Goal: Task Accomplishment & Management: Manage account settings

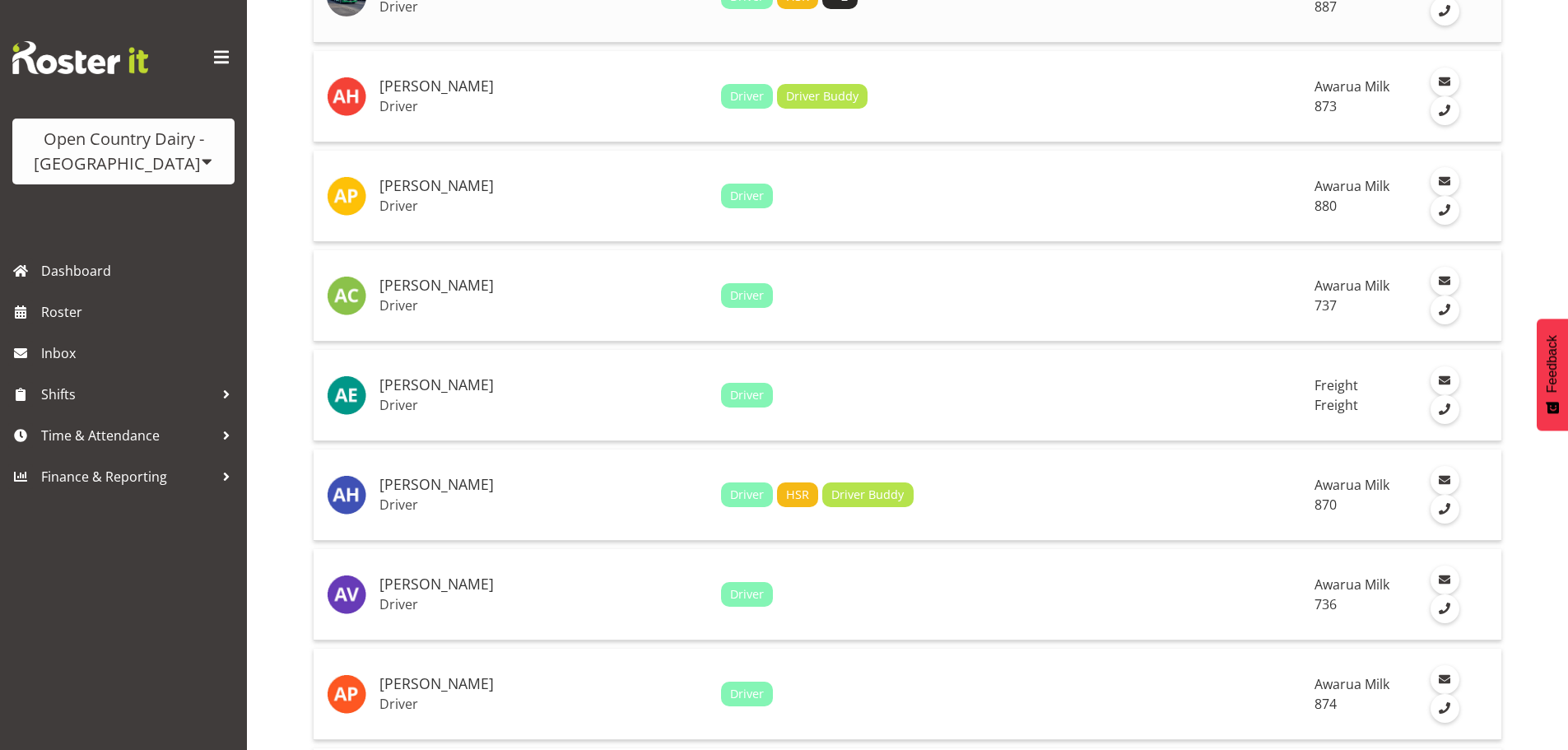
scroll to position [247, 0]
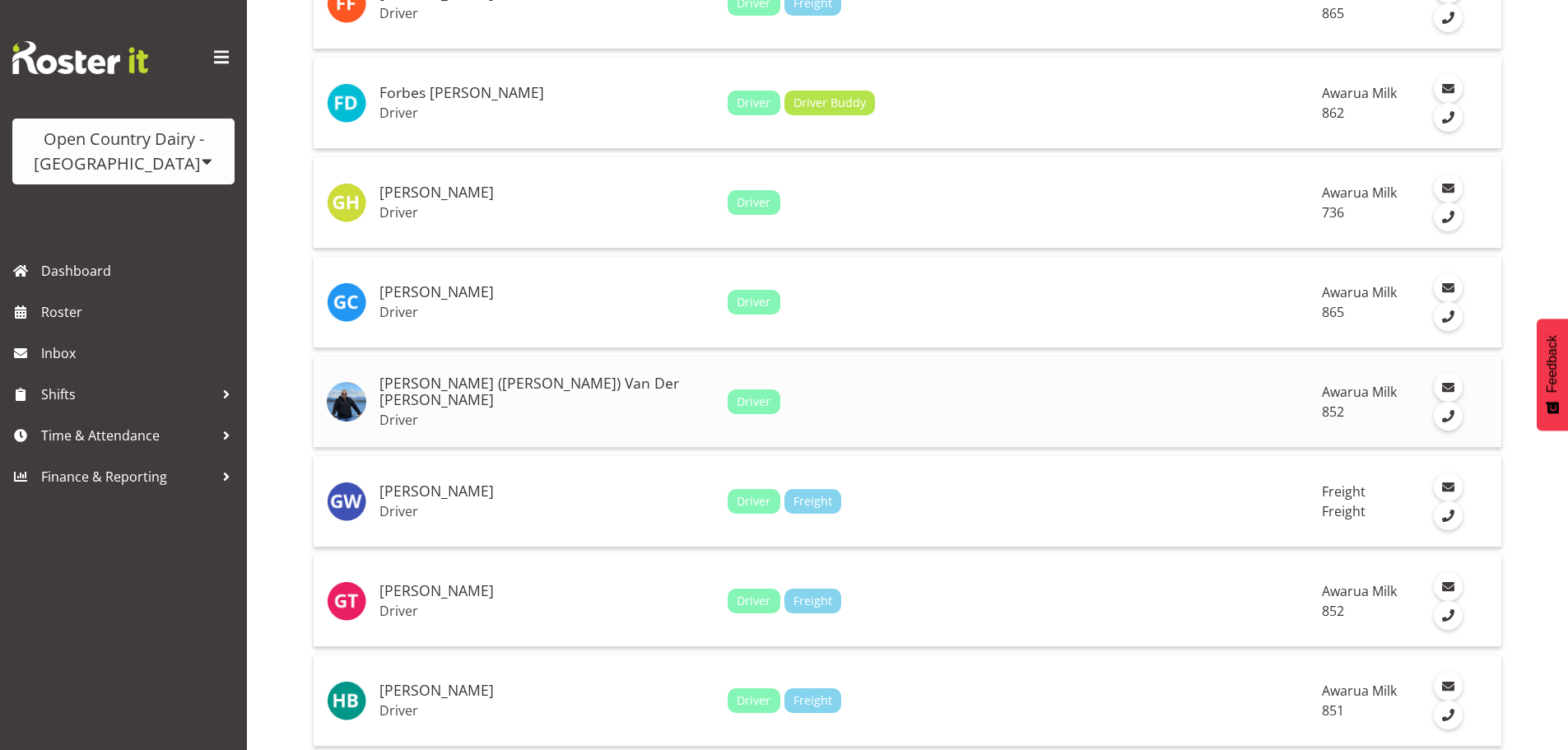
scroll to position [273, 0]
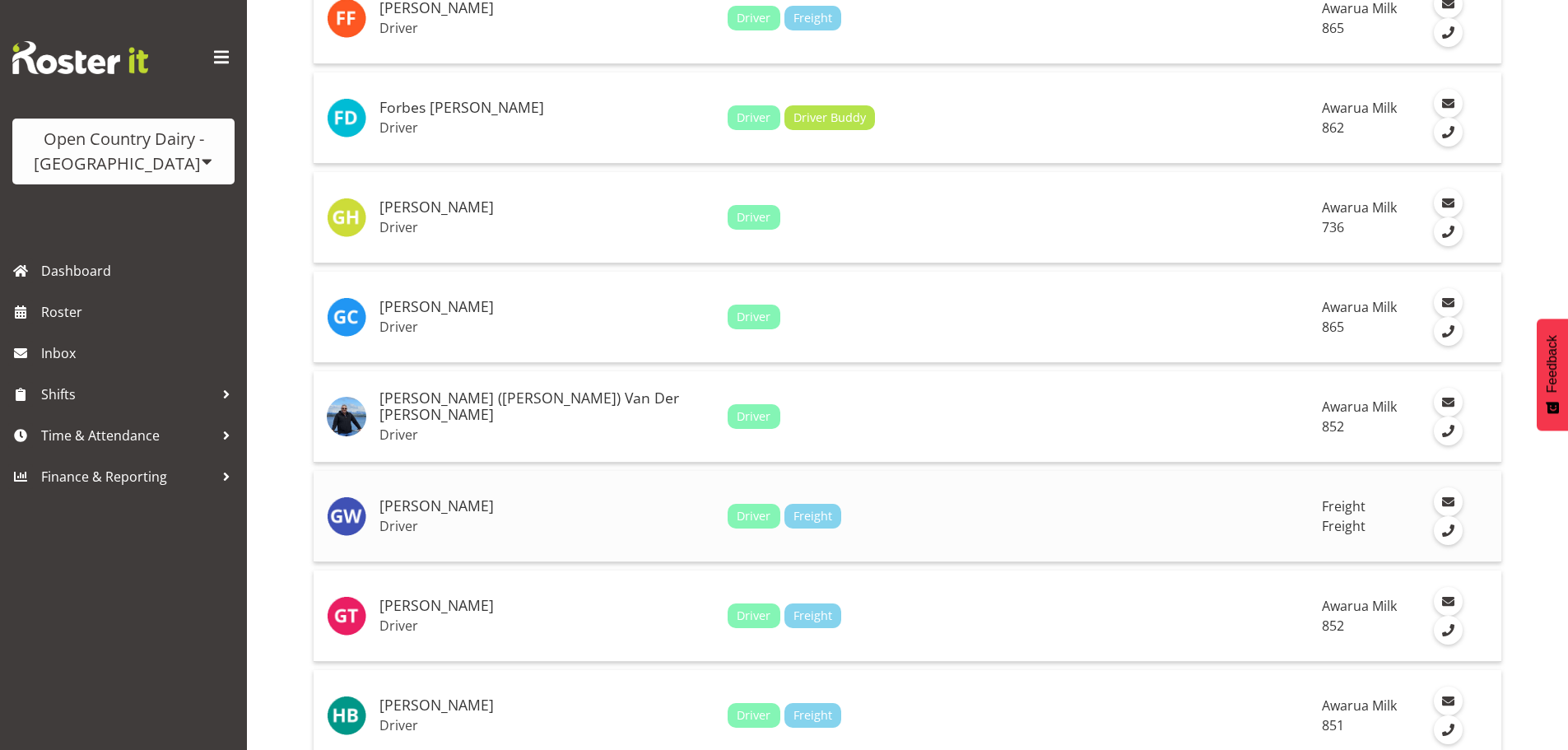
click at [836, 471] on td "Driver Freight" at bounding box center [1018, 516] width 594 height 92
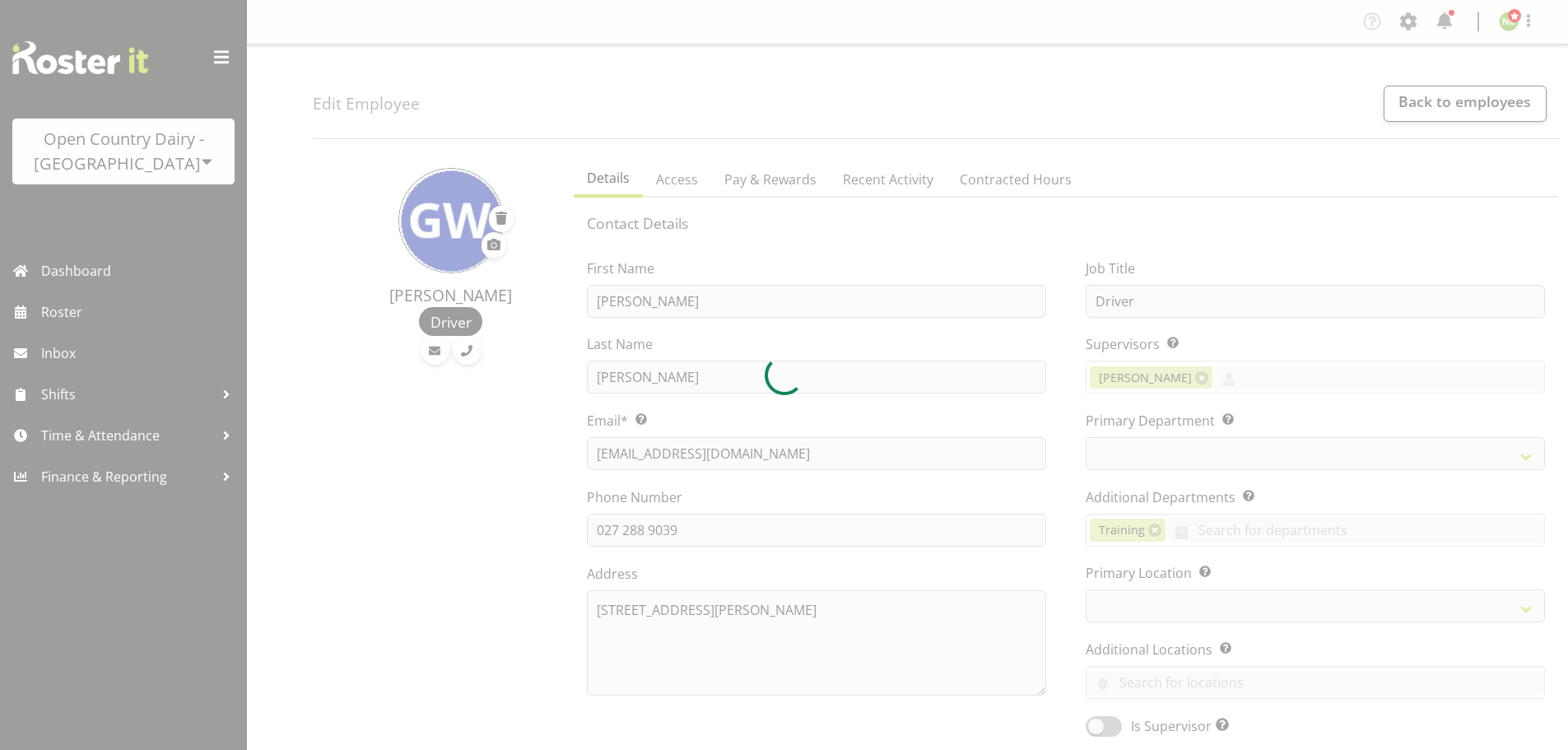
select select "TimelineWeek"
select select
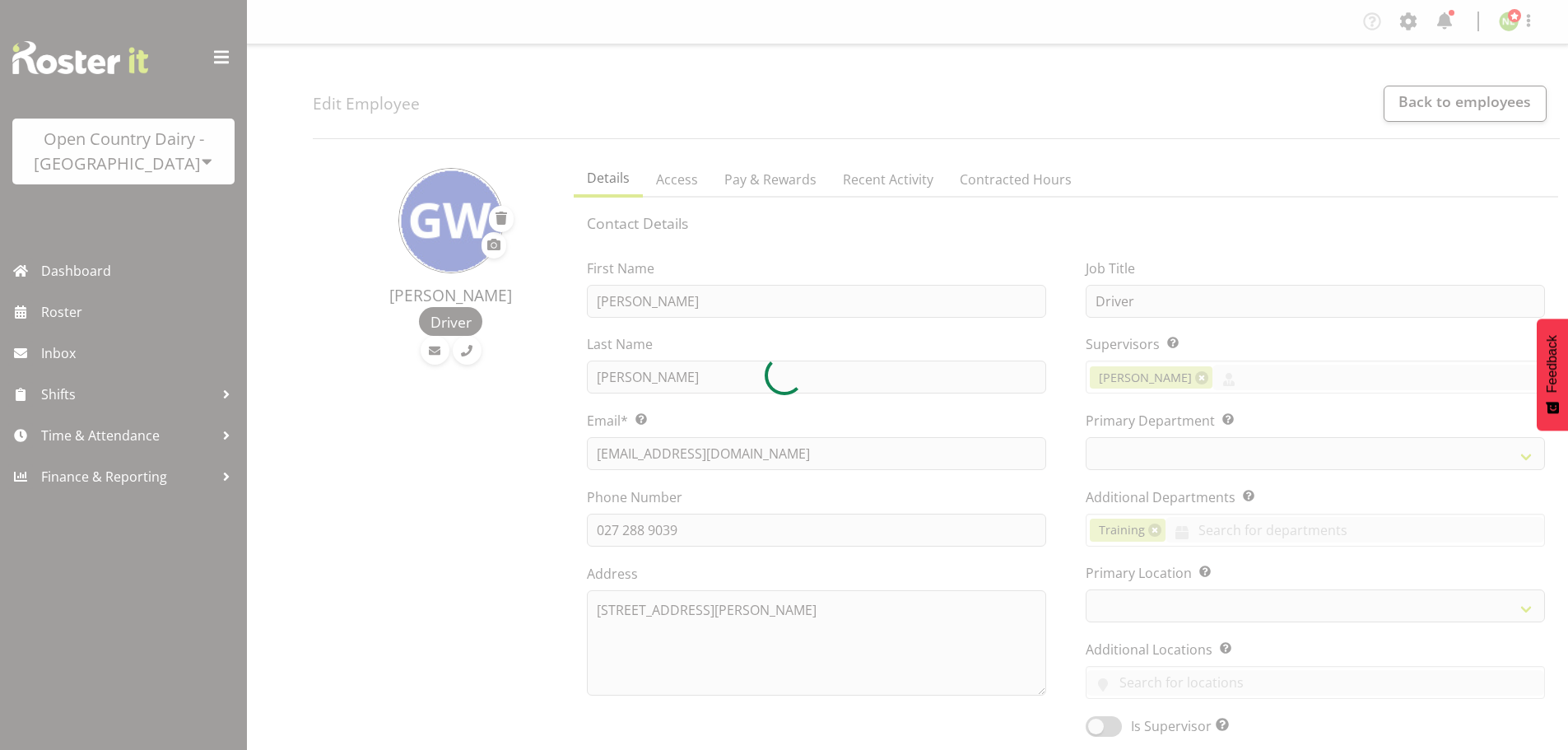
select select
select select "993"
select select "702"
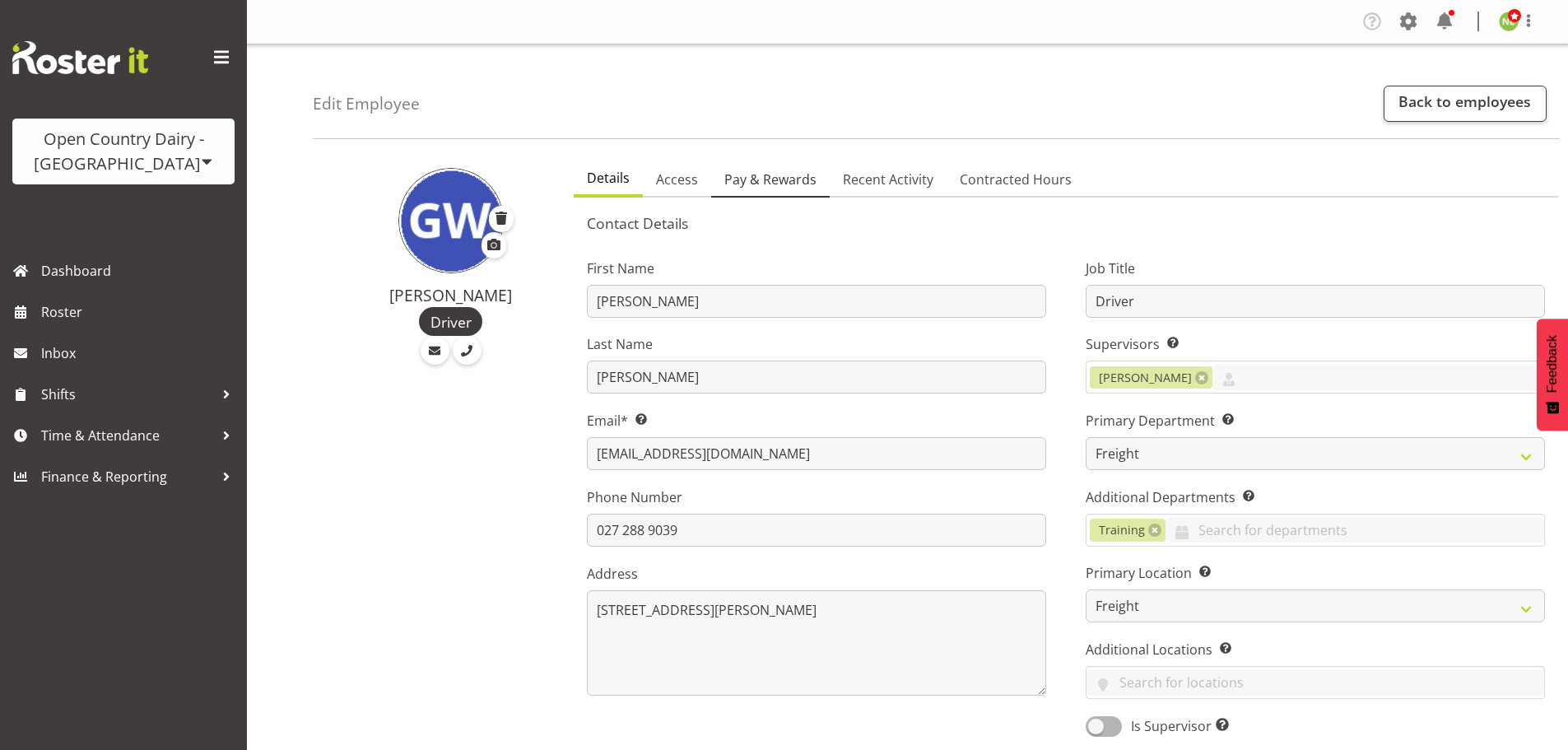
click at [768, 178] on span "Pay & Rewards" at bounding box center [770, 179] width 93 height 20
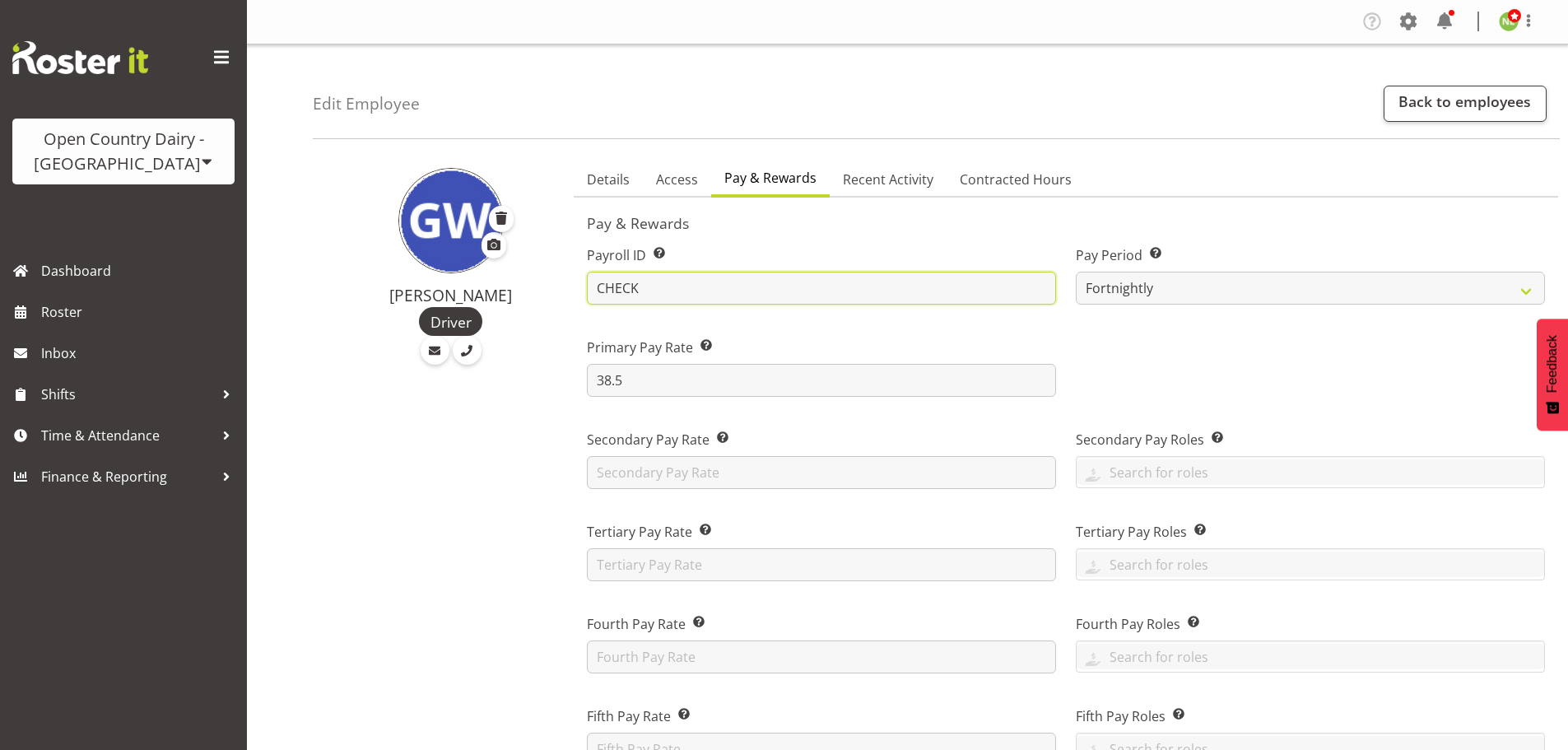
click at [650, 286] on input "CHECK" at bounding box center [822, 288] width 469 height 33
type input "C"
type input "g"
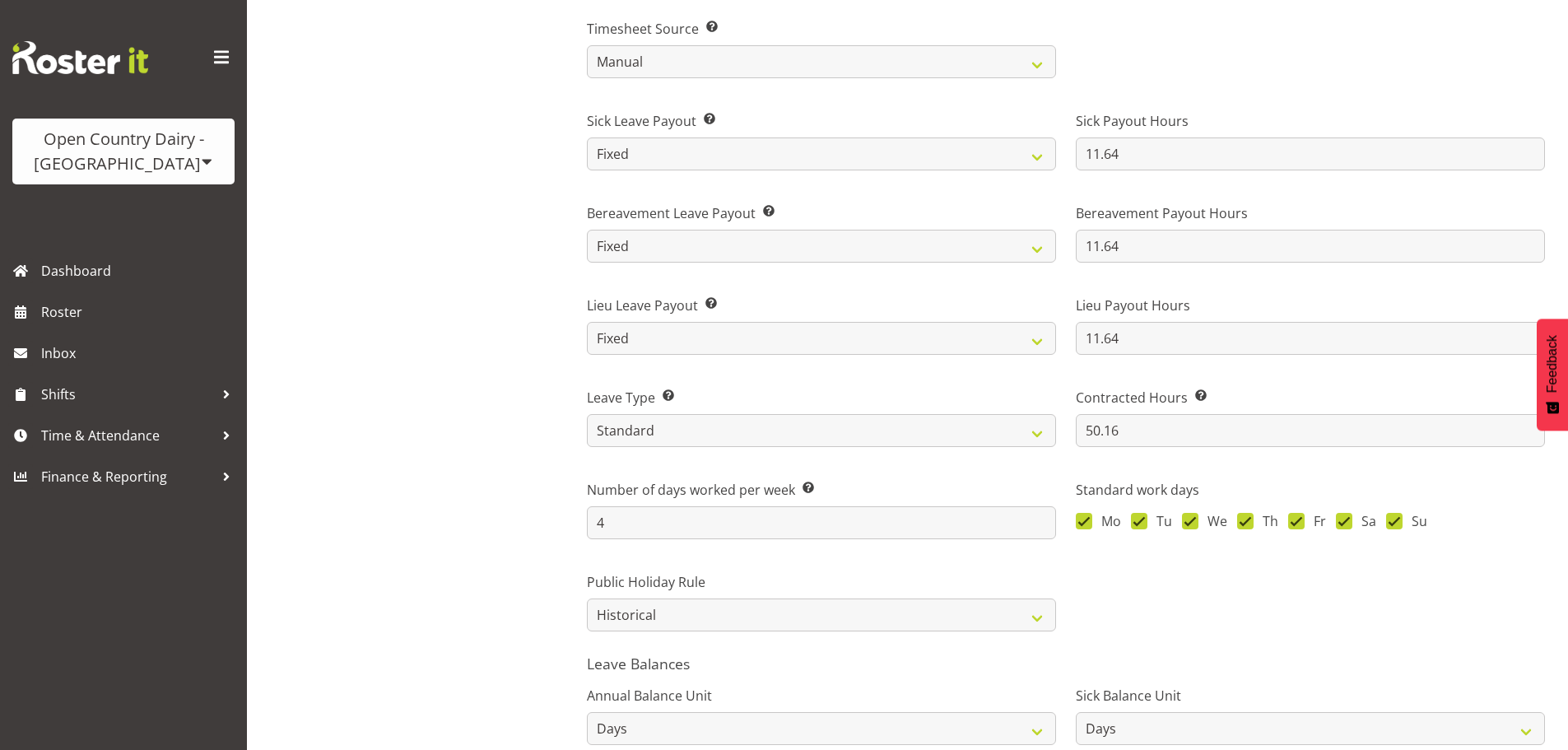
scroll to position [1280, 0]
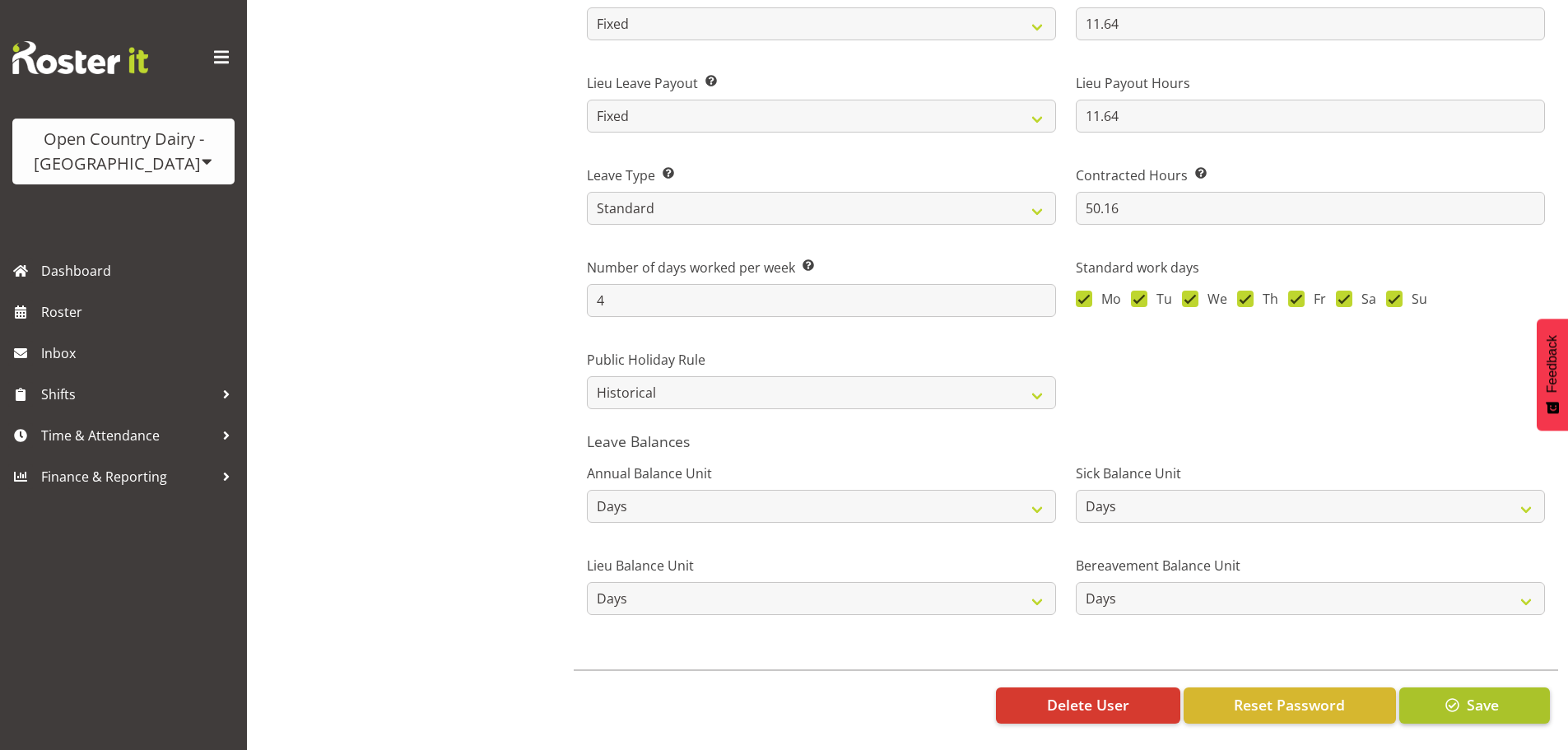
type input "GW"
click at [1450, 694] on span "button" at bounding box center [1453, 704] width 21 height 21
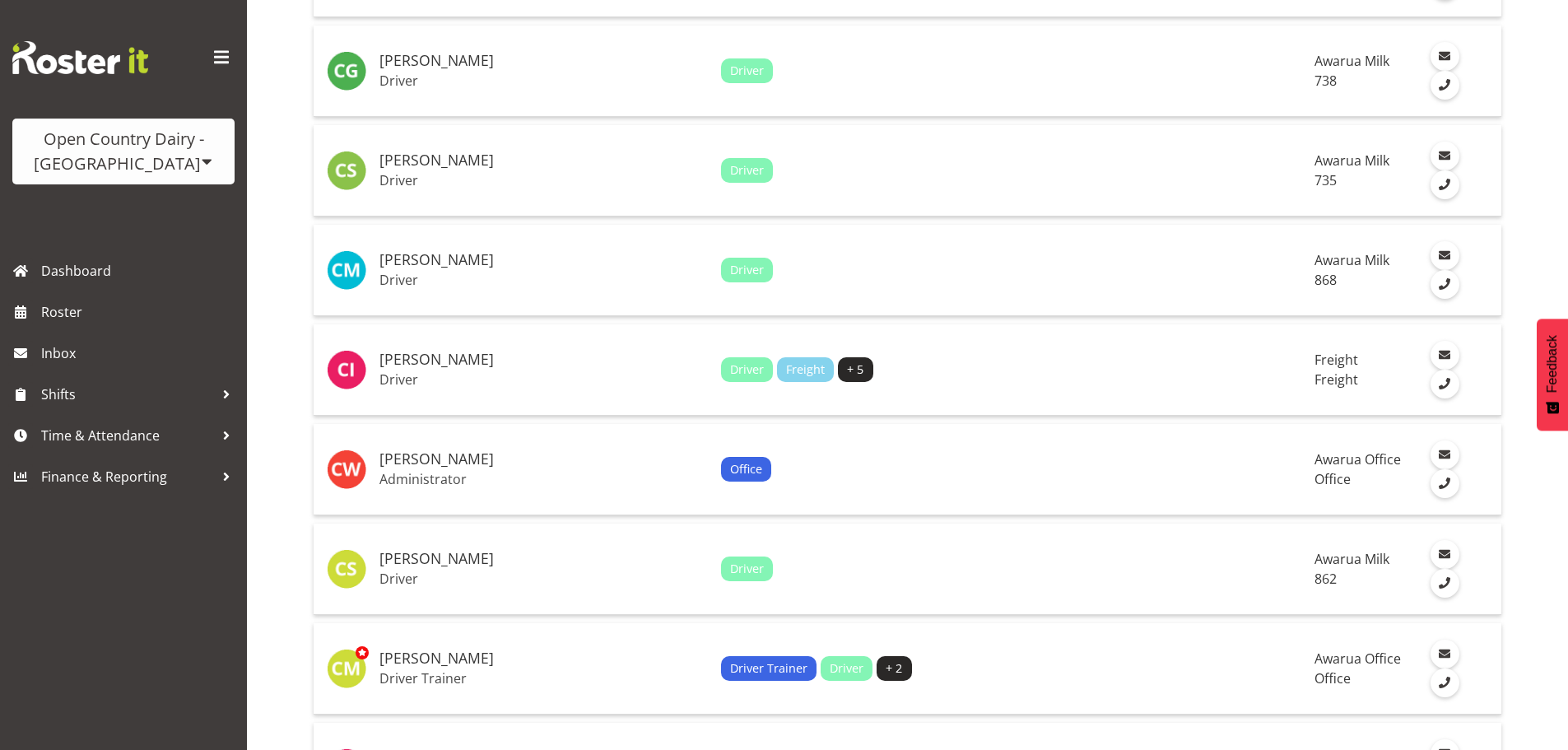
scroll to position [3647, 0]
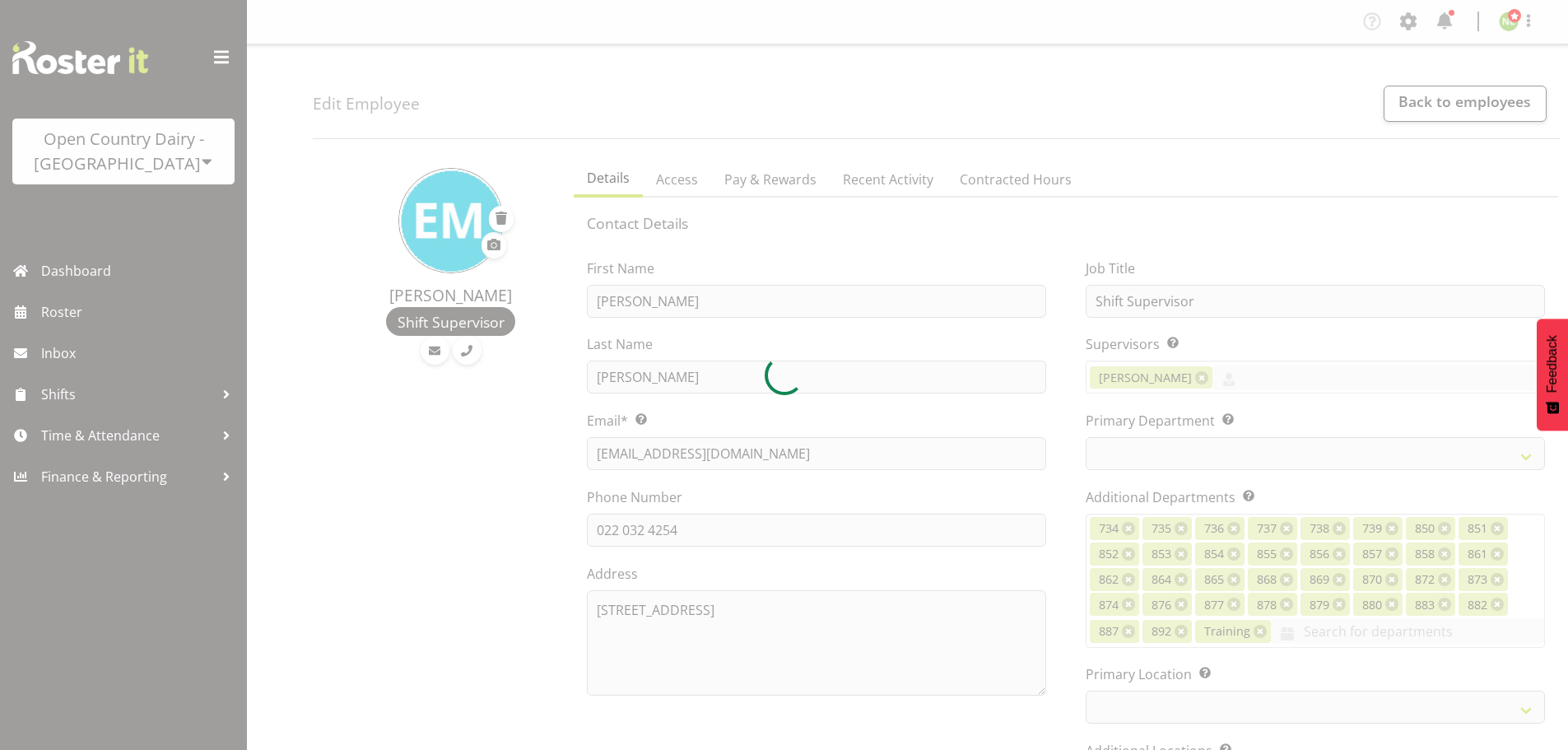
select select "TimelineWeek"
select select
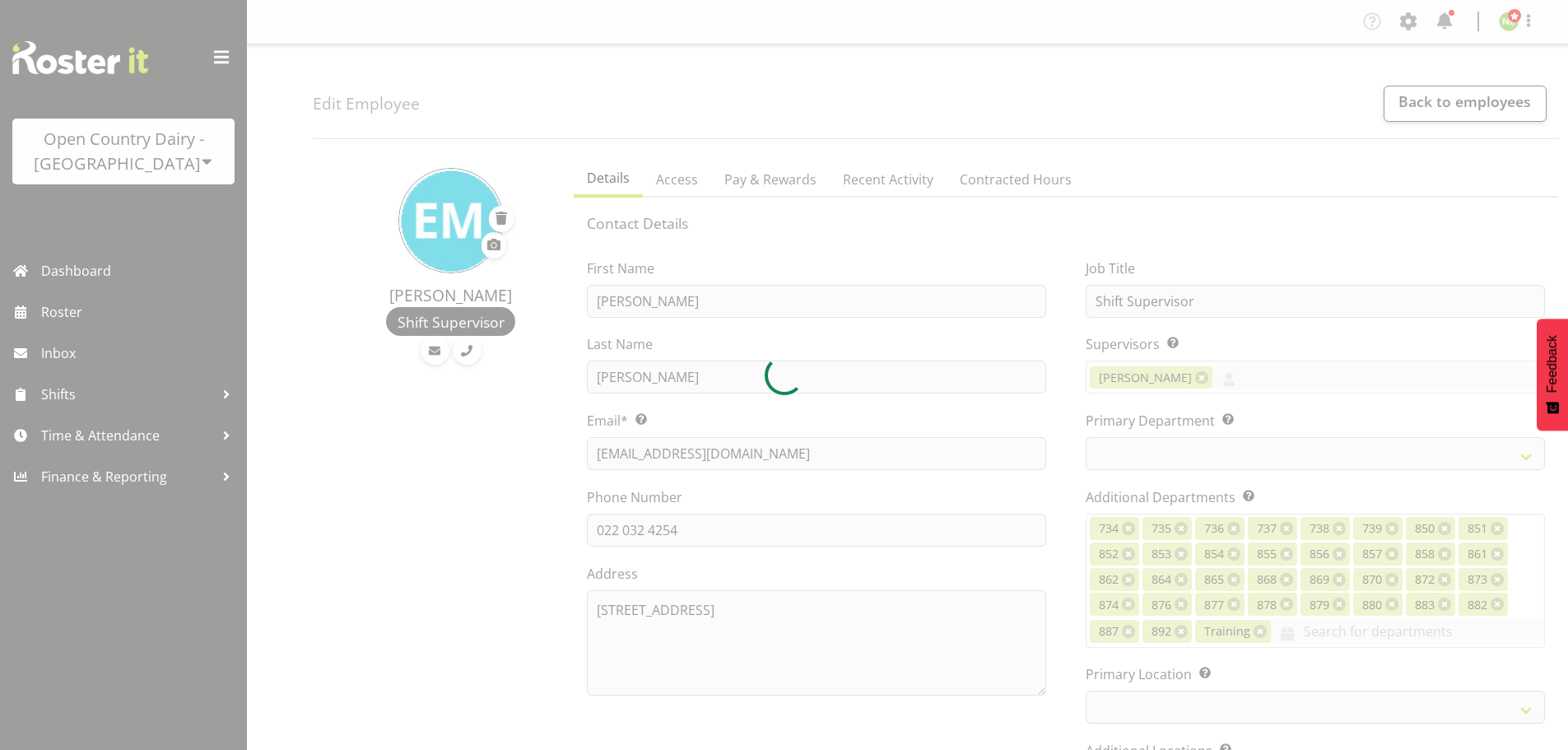
select select
select select "990"
select select "696"
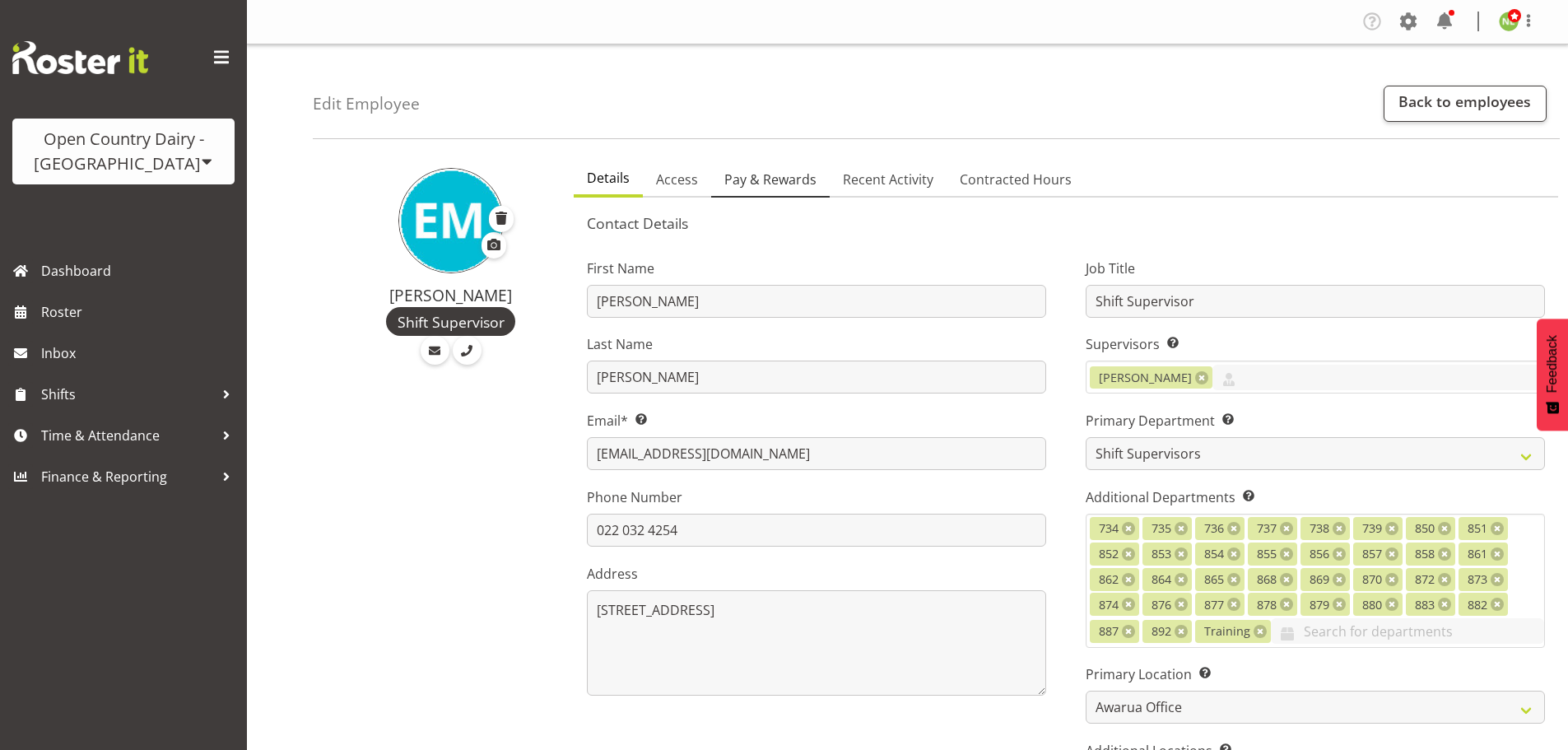
click at [795, 178] on span "Pay & Rewards" at bounding box center [770, 179] width 93 height 20
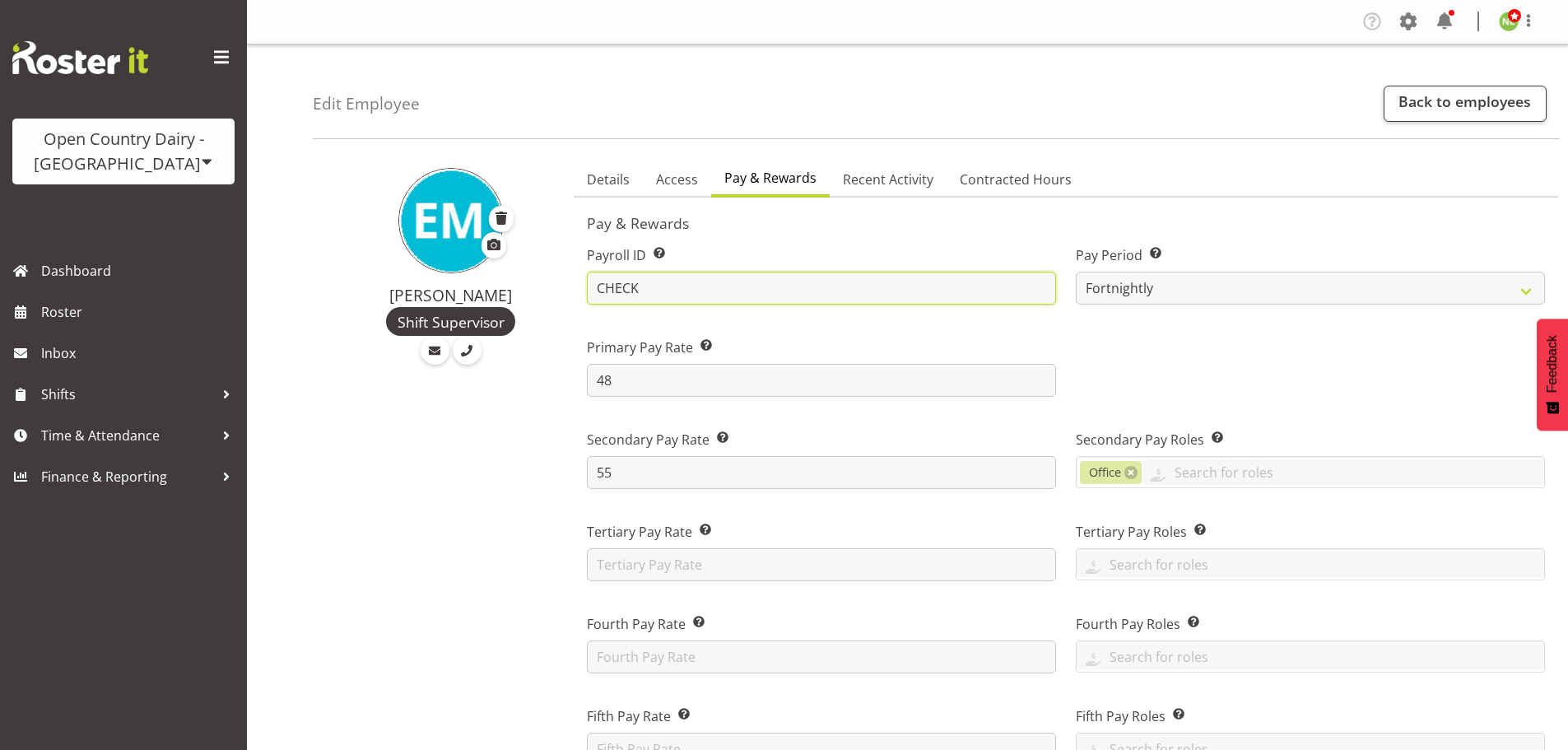
drag, startPoint x: 652, startPoint y: 281, endPoint x: 506, endPoint y: 258, distance: 147.8
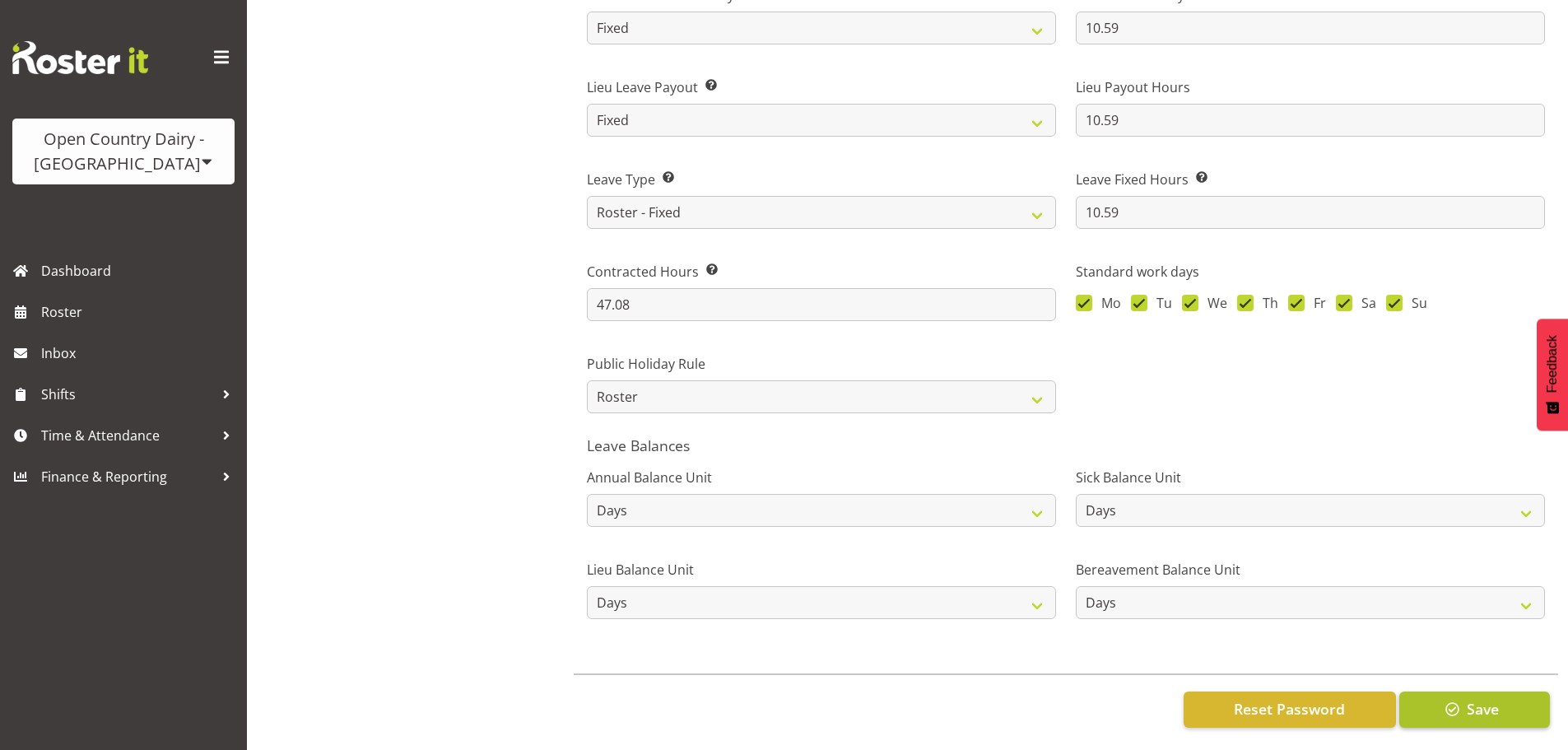
scroll to position [1280, 0]
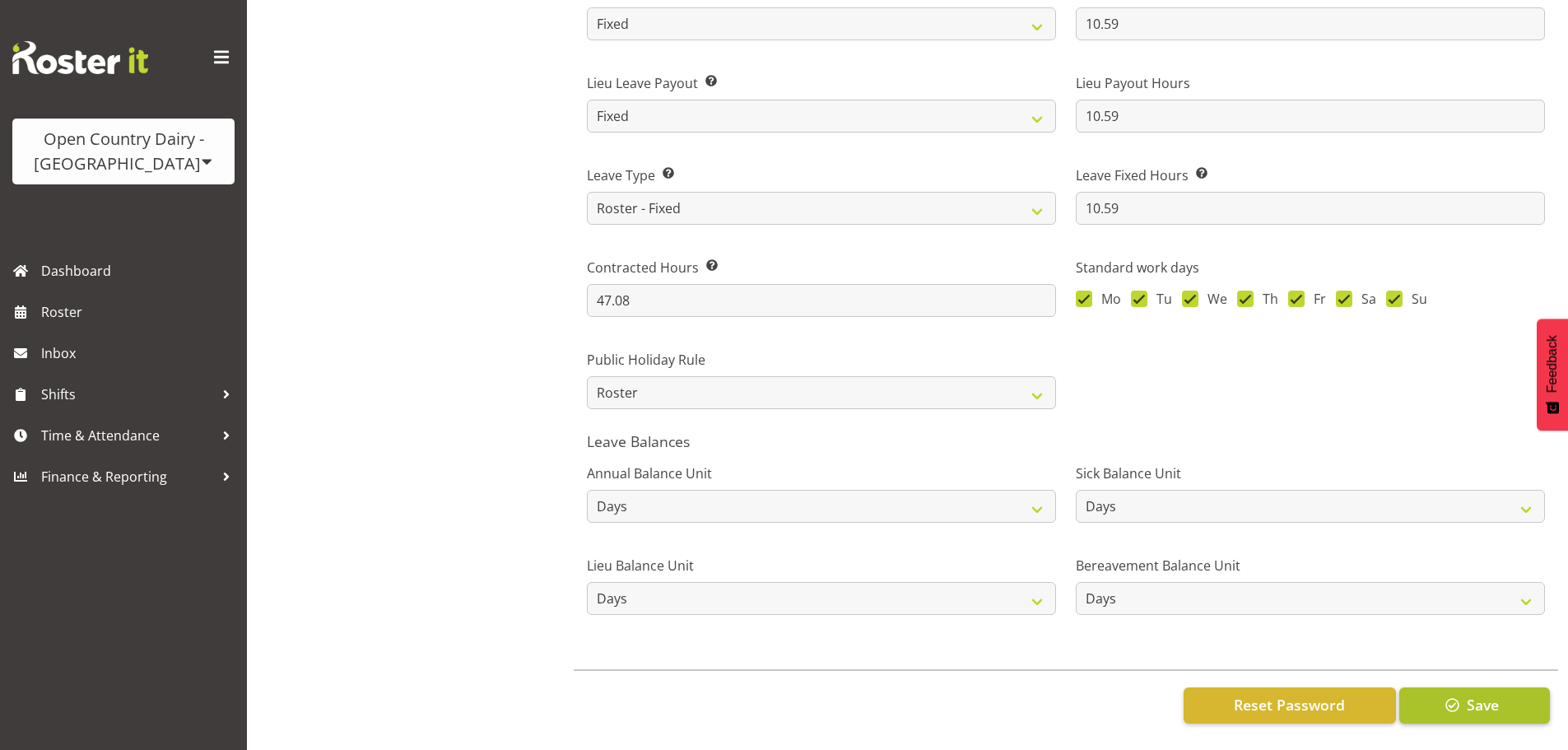
type input "EMO"
click at [1485, 694] on span "Save" at bounding box center [1482, 704] width 32 height 21
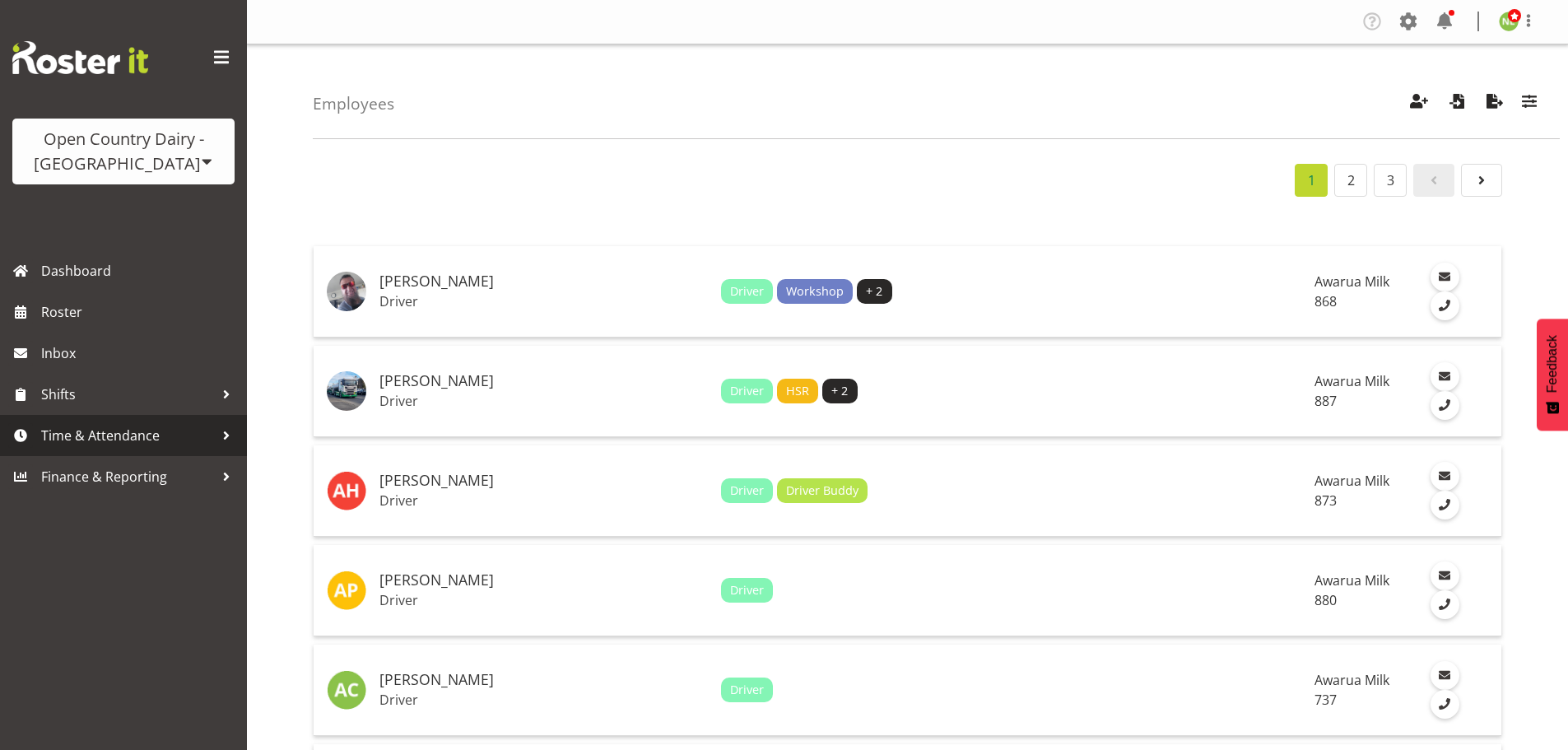
click at [130, 440] on span "Time & Attendance" at bounding box center [127, 435] width 173 height 25
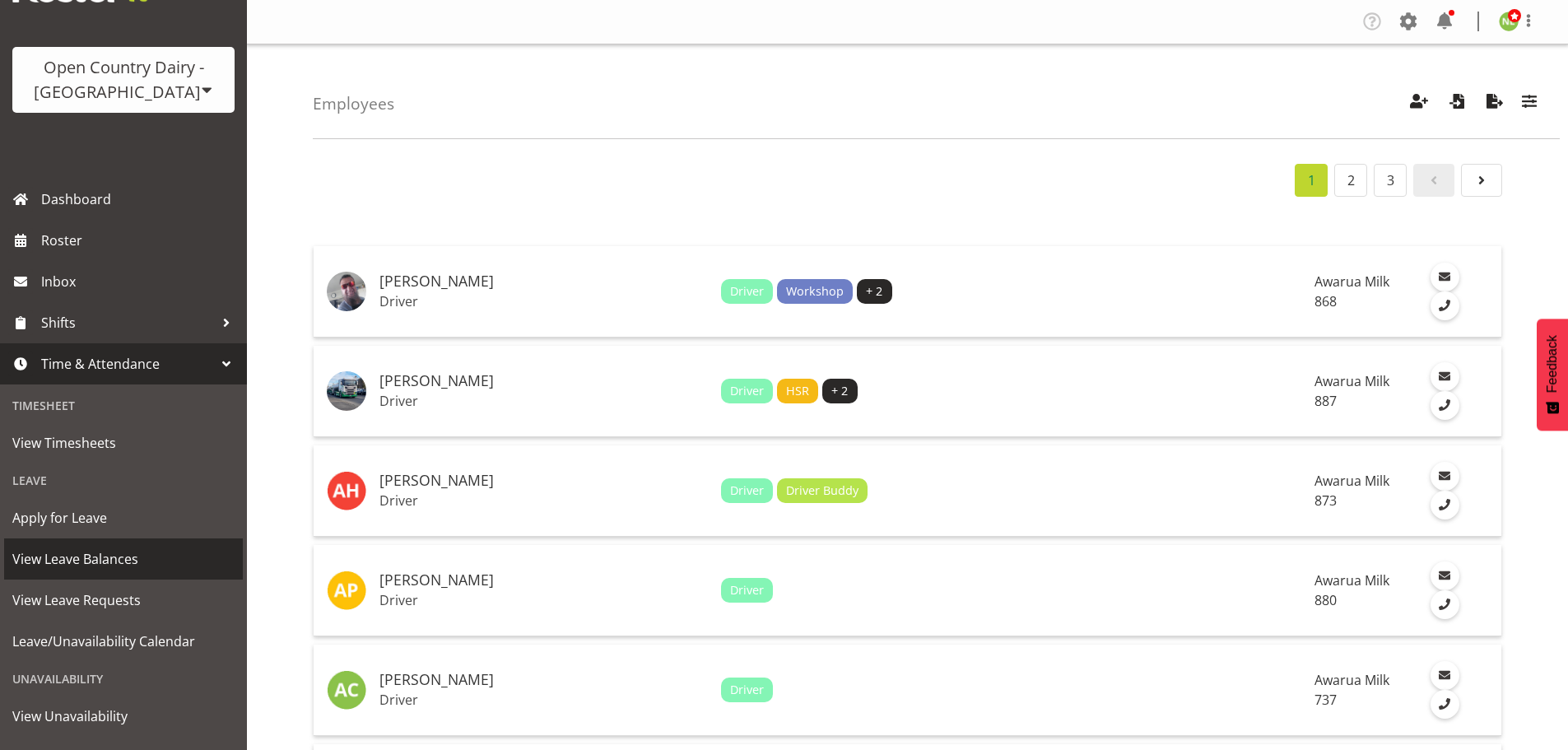
scroll to position [145, 0]
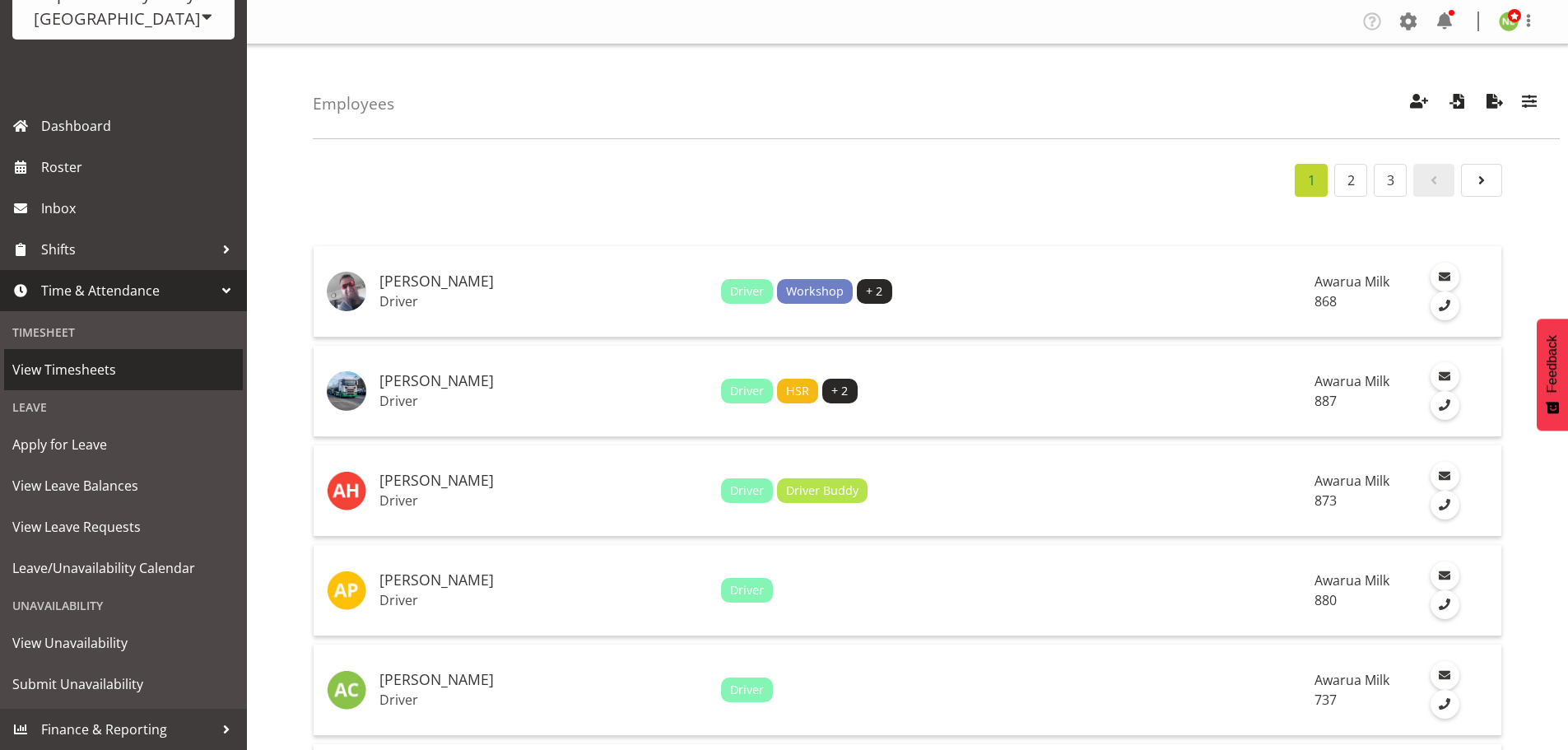
click at [78, 365] on span "View Timesheets" at bounding box center [123, 369] width 223 height 25
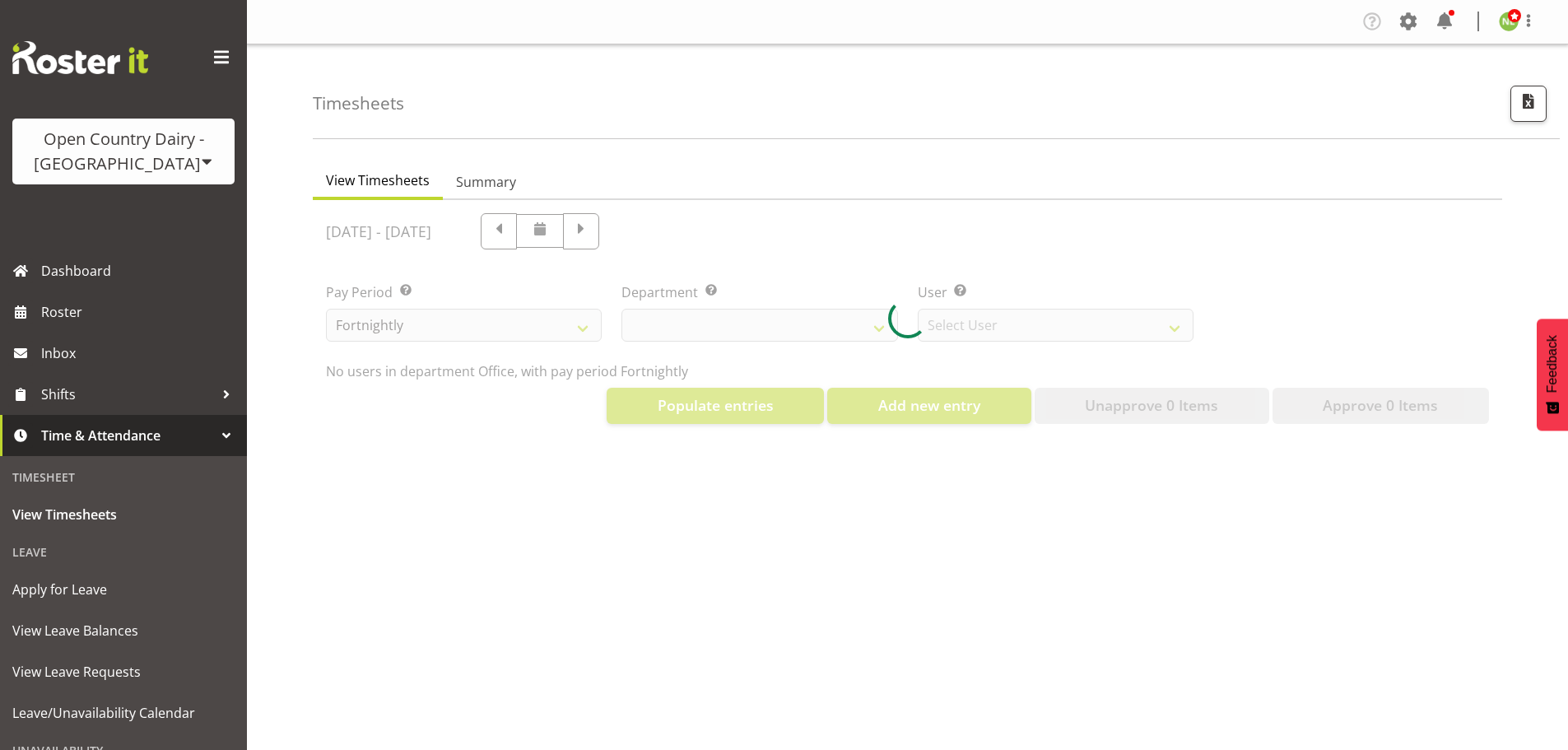
select select "699"
select select "8449"
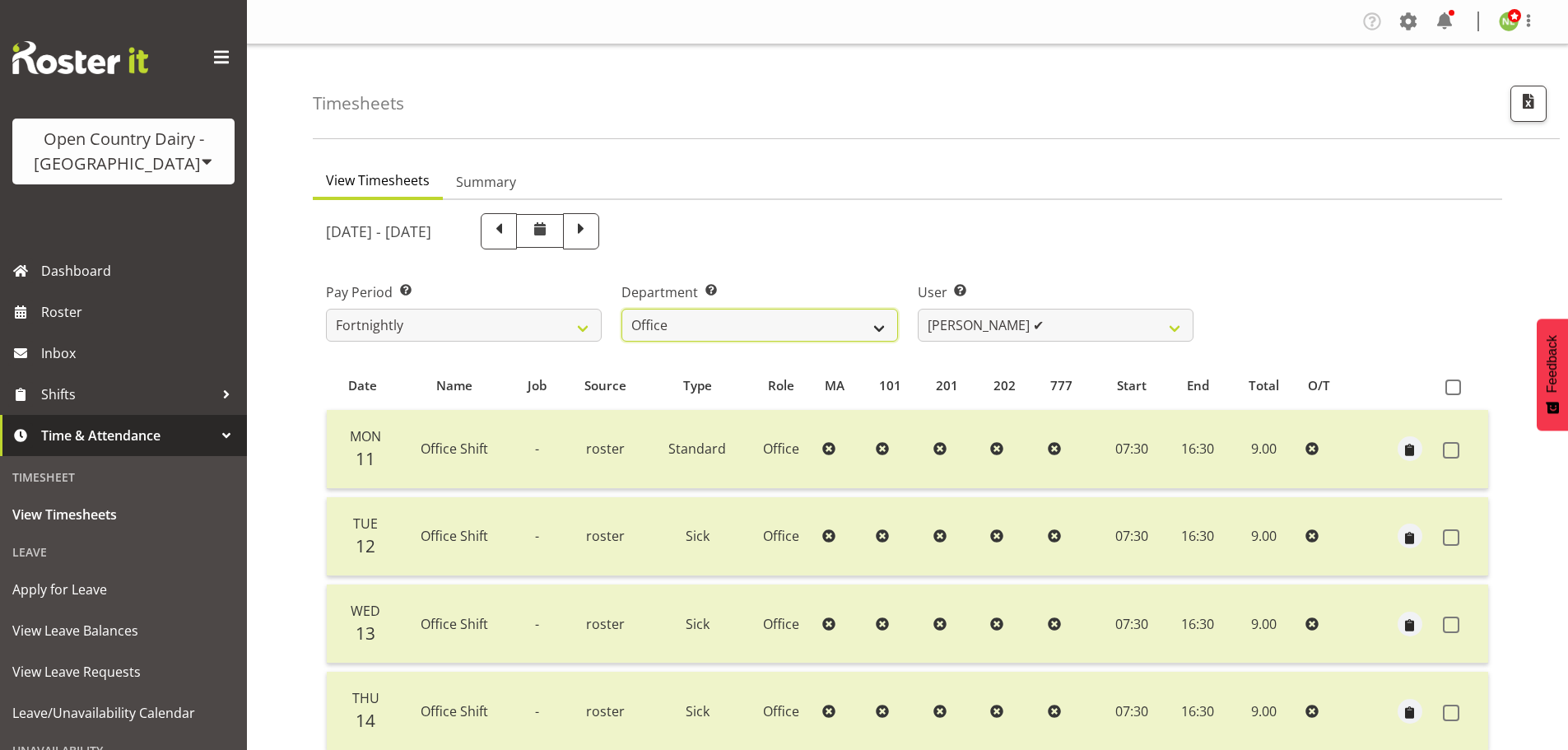
drag, startPoint x: 837, startPoint y: 325, endPoint x: 831, endPoint y: 336, distance: 12.5
click at [836, 325] on select "734 735 736 737 738 739 851 852 853 854 855 856 858 861 862 865 868 869 870 873" at bounding box center [759, 325] width 276 height 33
select select "702"
click at [622, 309] on select "734 735 736 737 738 739 851 852 853 854 855 856 858 861 862 865 868 869 870 873" at bounding box center [759, 325] width 276 height 33
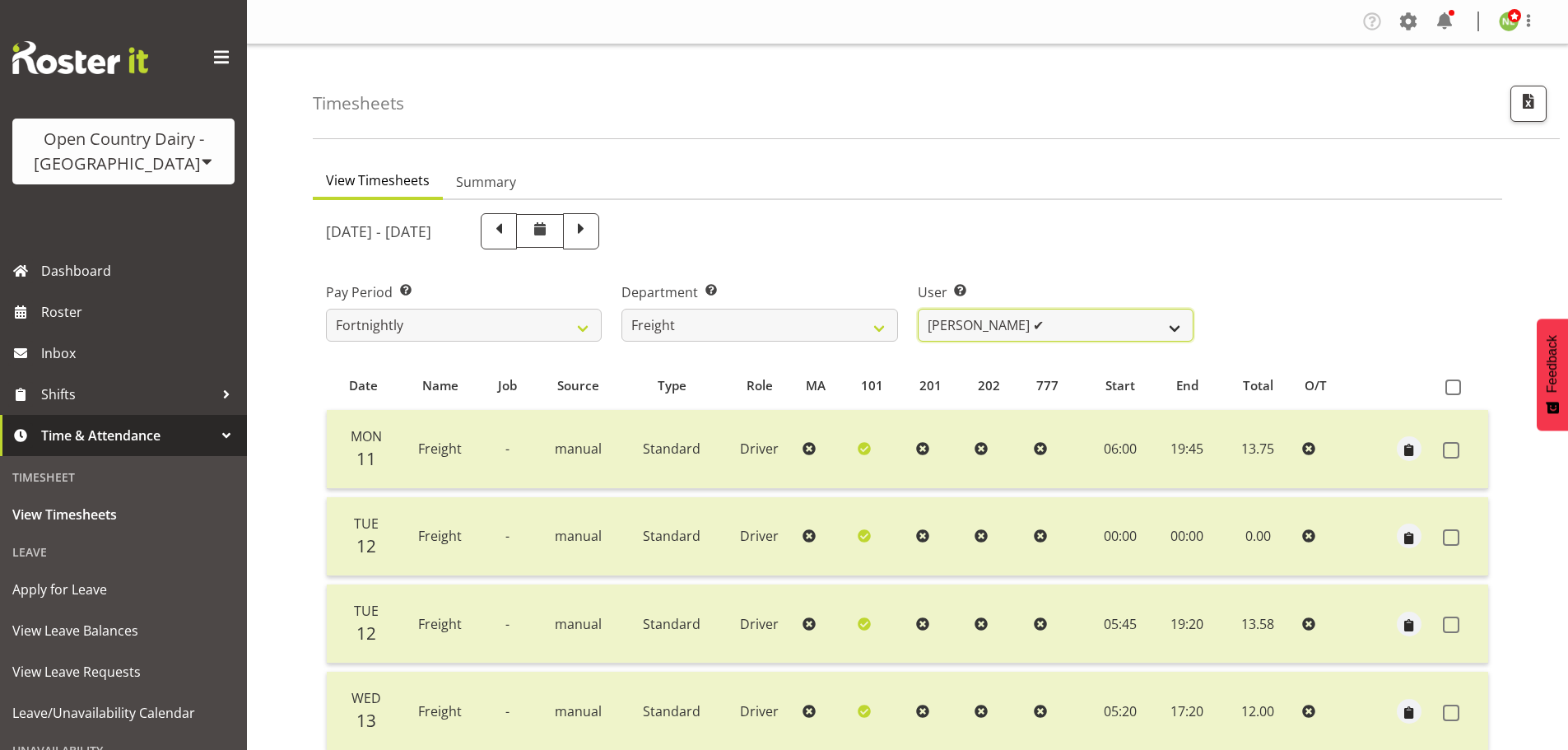
click at [1057, 317] on select "Andy Earnshaw ✔ Arthur Jelley ✔ Blair Symon ✔ Brett (Spotty) McMurdo ✔ Cindy Ir…" at bounding box center [1055, 325] width 276 height 33
select select "11798"
click at [918, 309] on select "Andy Earnshaw ✔ Arthur Jelley ✔ Blair Symon ✔ Brett (Spotty) McMurdo ✔ Cindy Ir…" at bounding box center [1055, 325] width 276 height 33
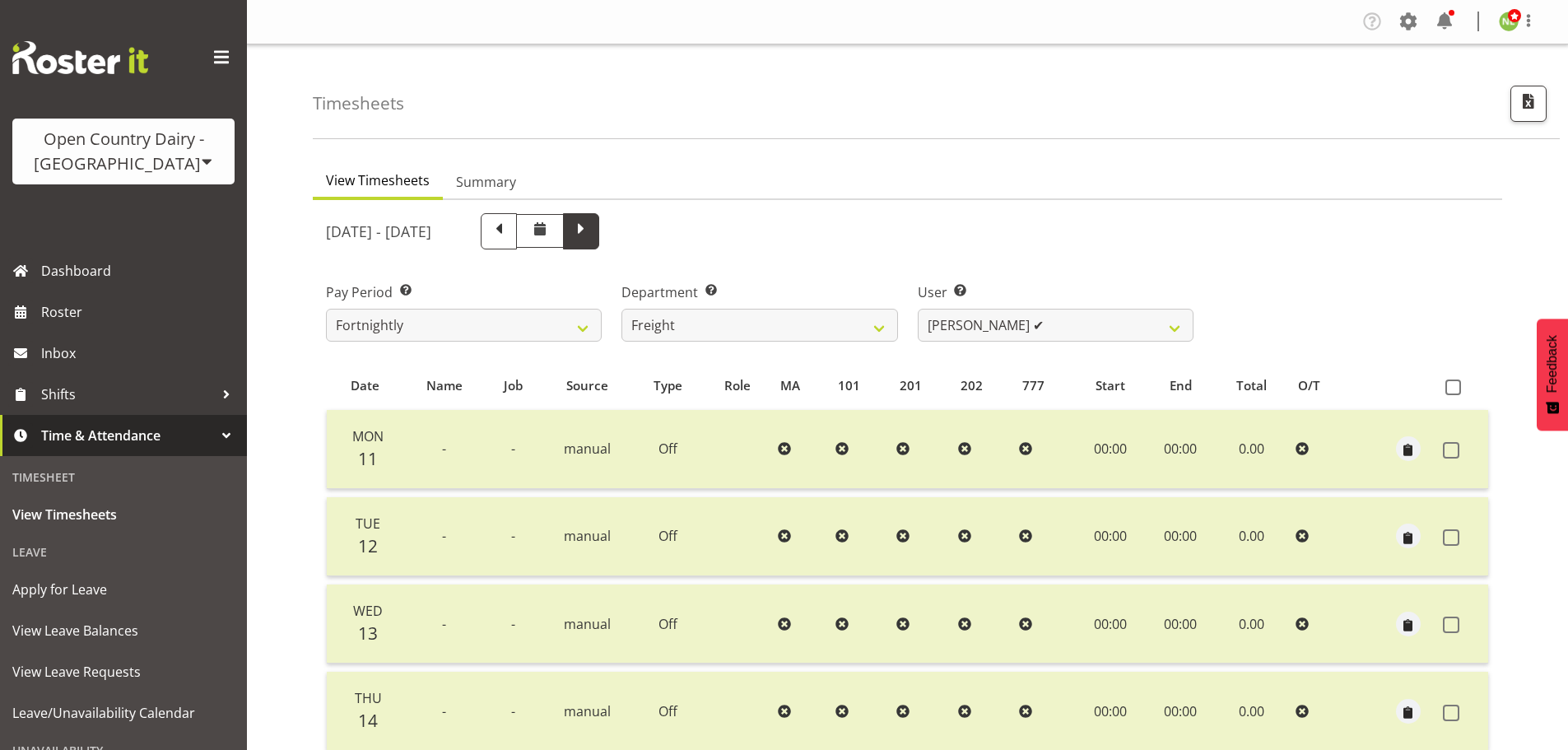
click at [592, 229] on span at bounding box center [581, 229] width 21 height 21
select select
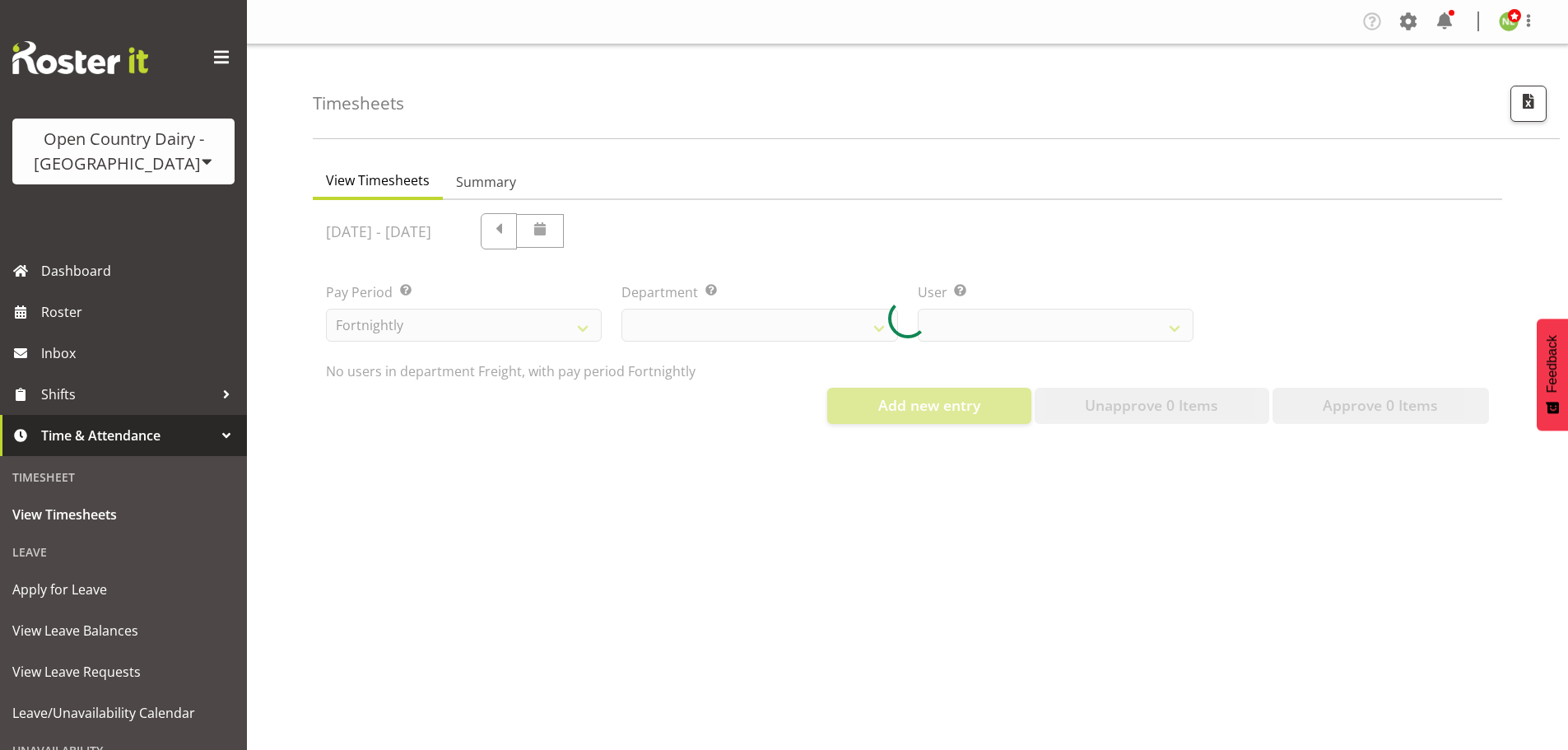
select select "702"
select select "11798"
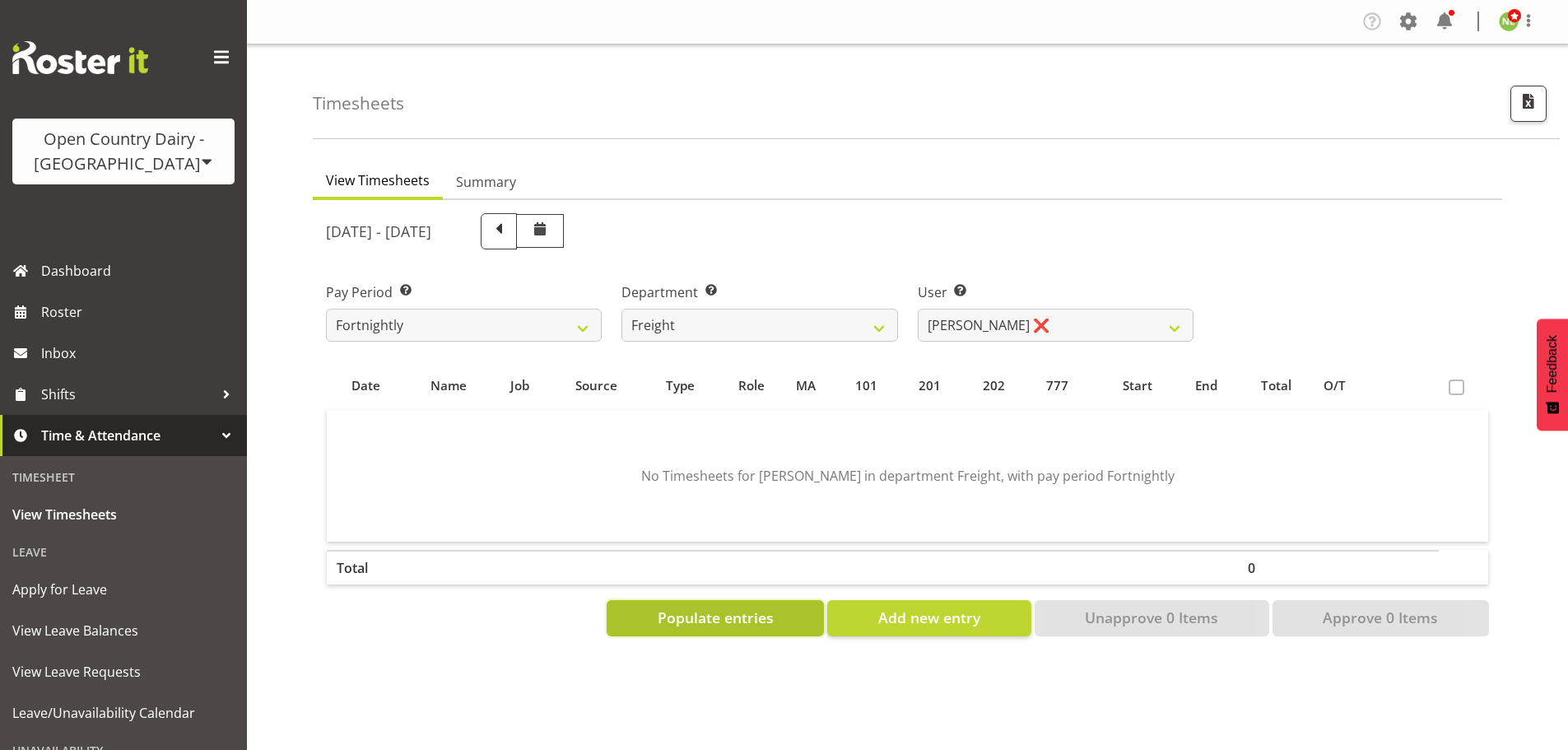
click at [760, 619] on span "Populate entries" at bounding box center [715, 616] width 116 height 21
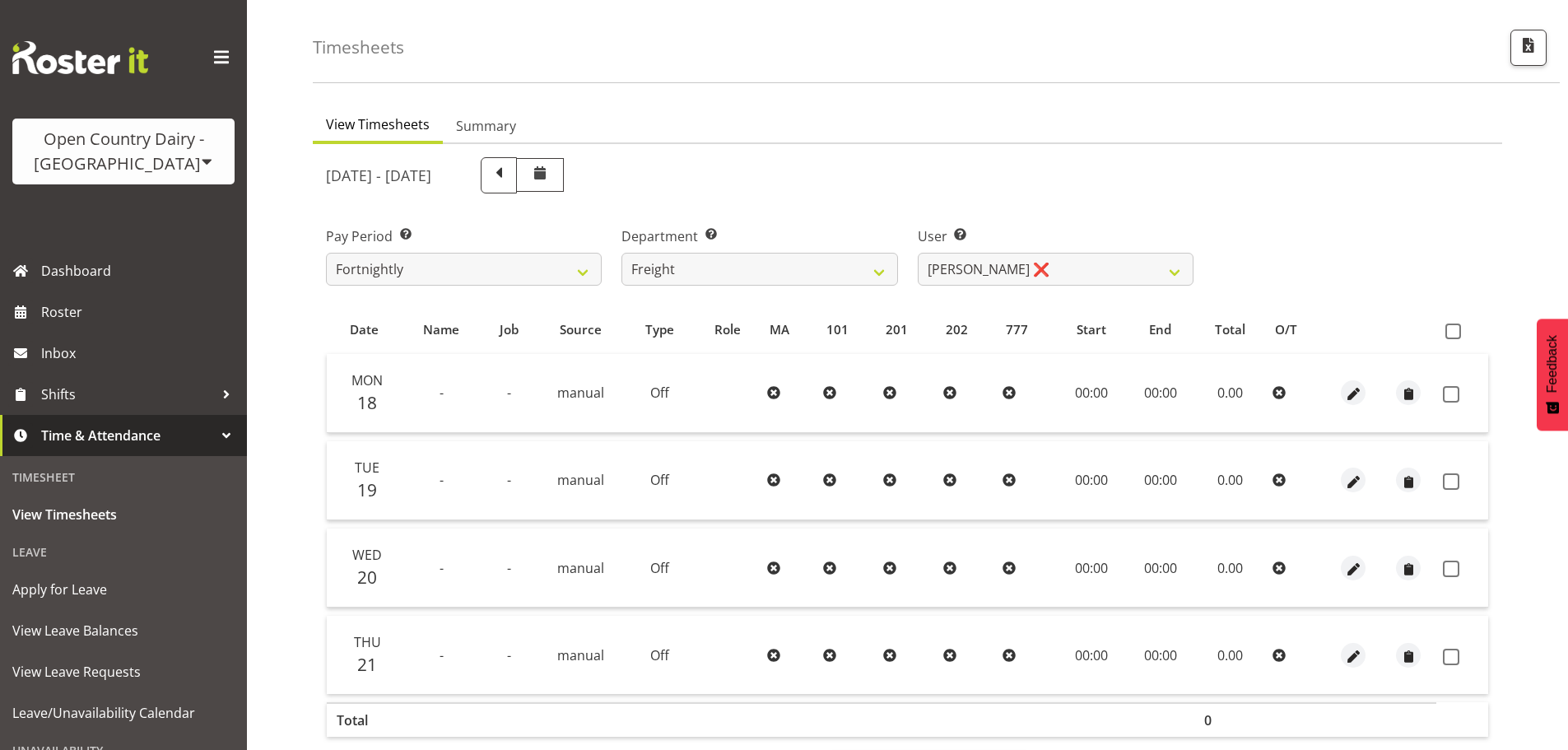
scroll to position [133, 0]
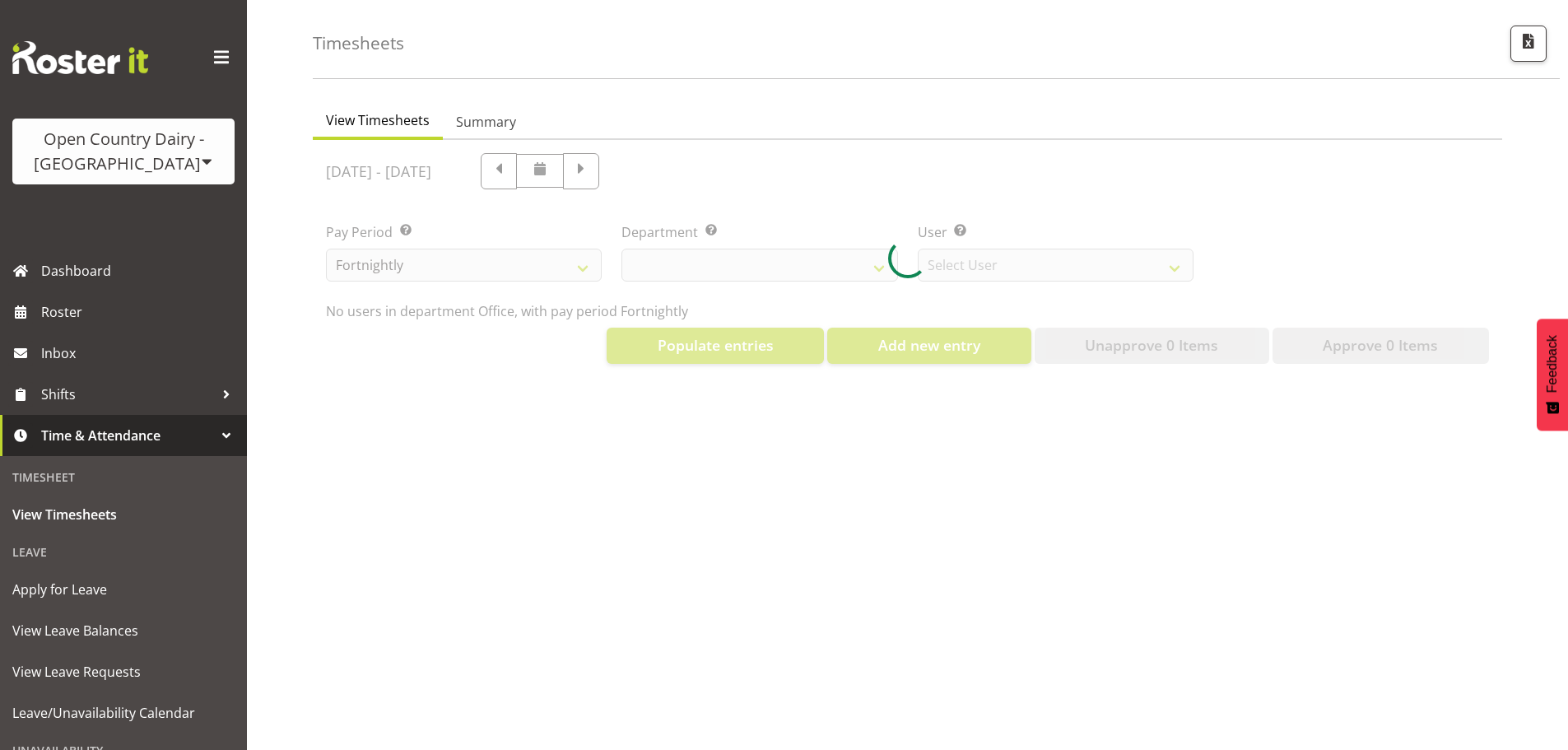
scroll to position [72, 0]
select select "699"
select select "8449"
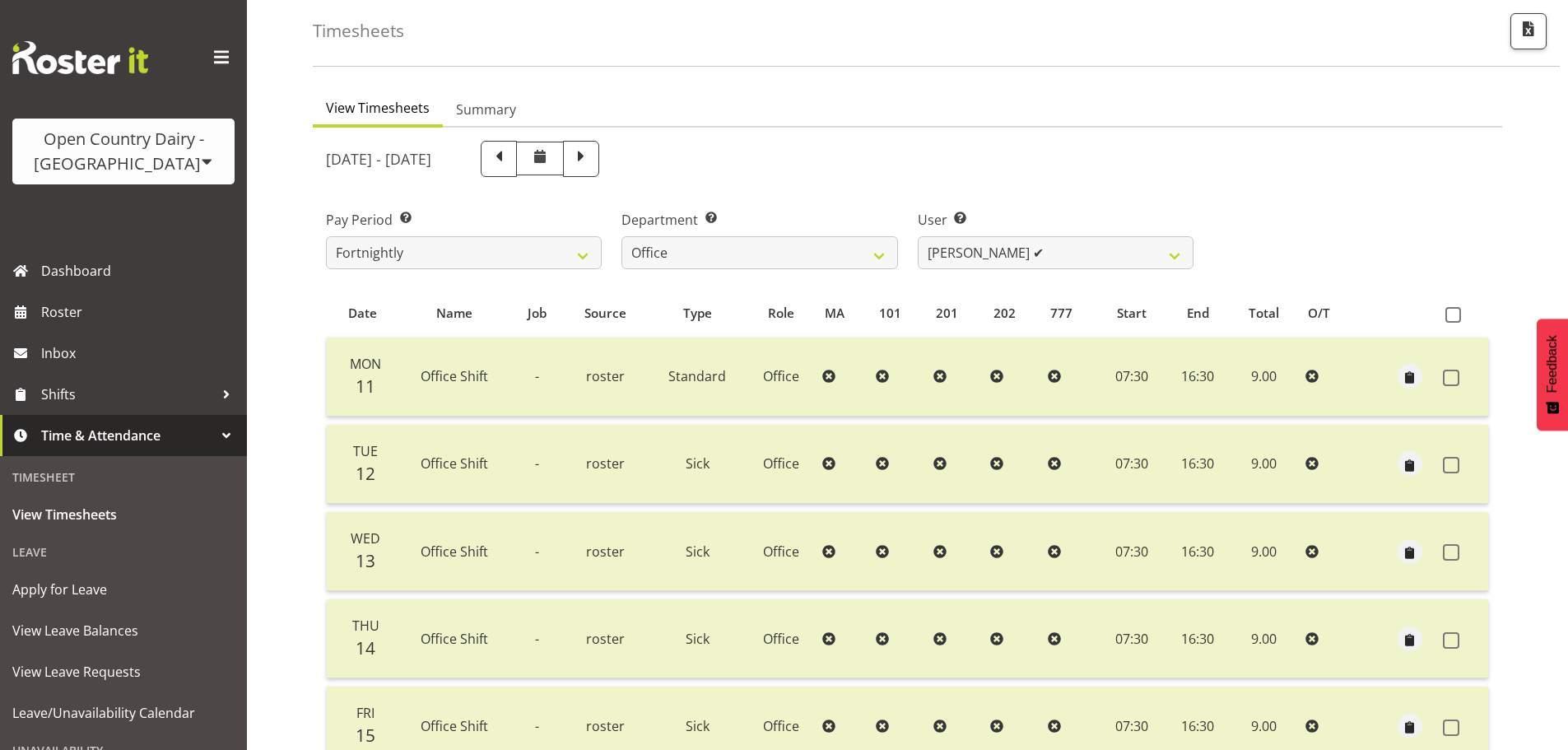
click at [906, 255] on div "Department Select which department you would like to view. 734 735 736 737 738 …" at bounding box center [759, 233] width 296 height 92
click at [873, 253] on select "734 735 736 737 738 739 851 852 853 854 855 856 858 861 862 865 868 869 870 873" at bounding box center [759, 253] width 276 height 33
select select "702"
click at [622, 236] on select "734 735 736 737 738 739 851 852 853 854 855 856 858 861 862 865 868 869 870 873" at bounding box center [759, 253] width 276 height 33
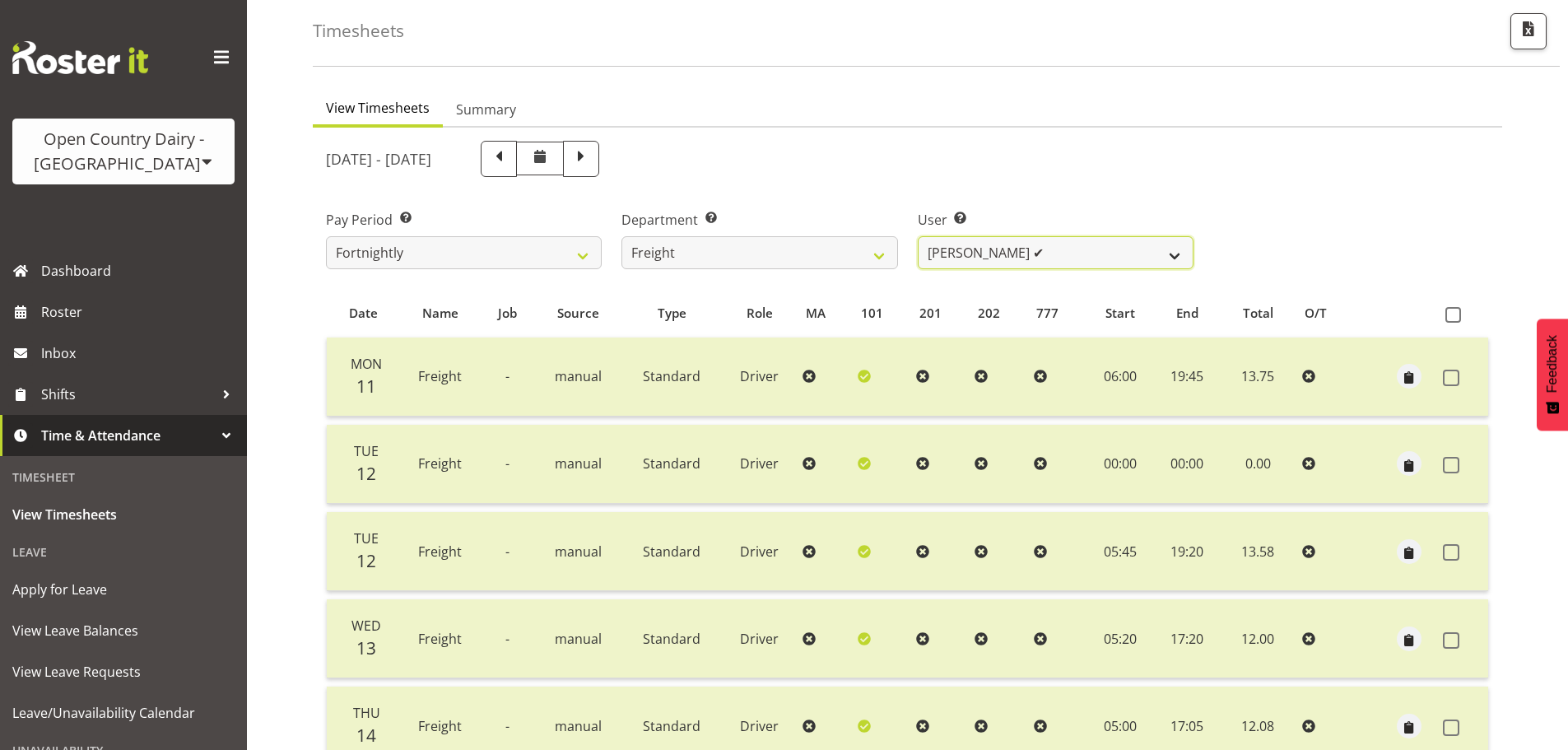
drag, startPoint x: 1036, startPoint y: 246, endPoint x: 1041, endPoint y: 266, distance: 20.6
click at [1036, 246] on select "Andy Earnshaw ✔ Arthur Jelley ✔ Blair Symon ✔ Brett (Spotty) McMurdo ✔ Cindy Ir…" at bounding box center [1055, 253] width 276 height 33
select select "11798"
click at [918, 236] on select "Andy Earnshaw ✔ Arthur Jelley ✔ Blair Symon ✔ Brett (Spotty) McMurdo ✔ Cindy Ir…" at bounding box center [1055, 253] width 276 height 33
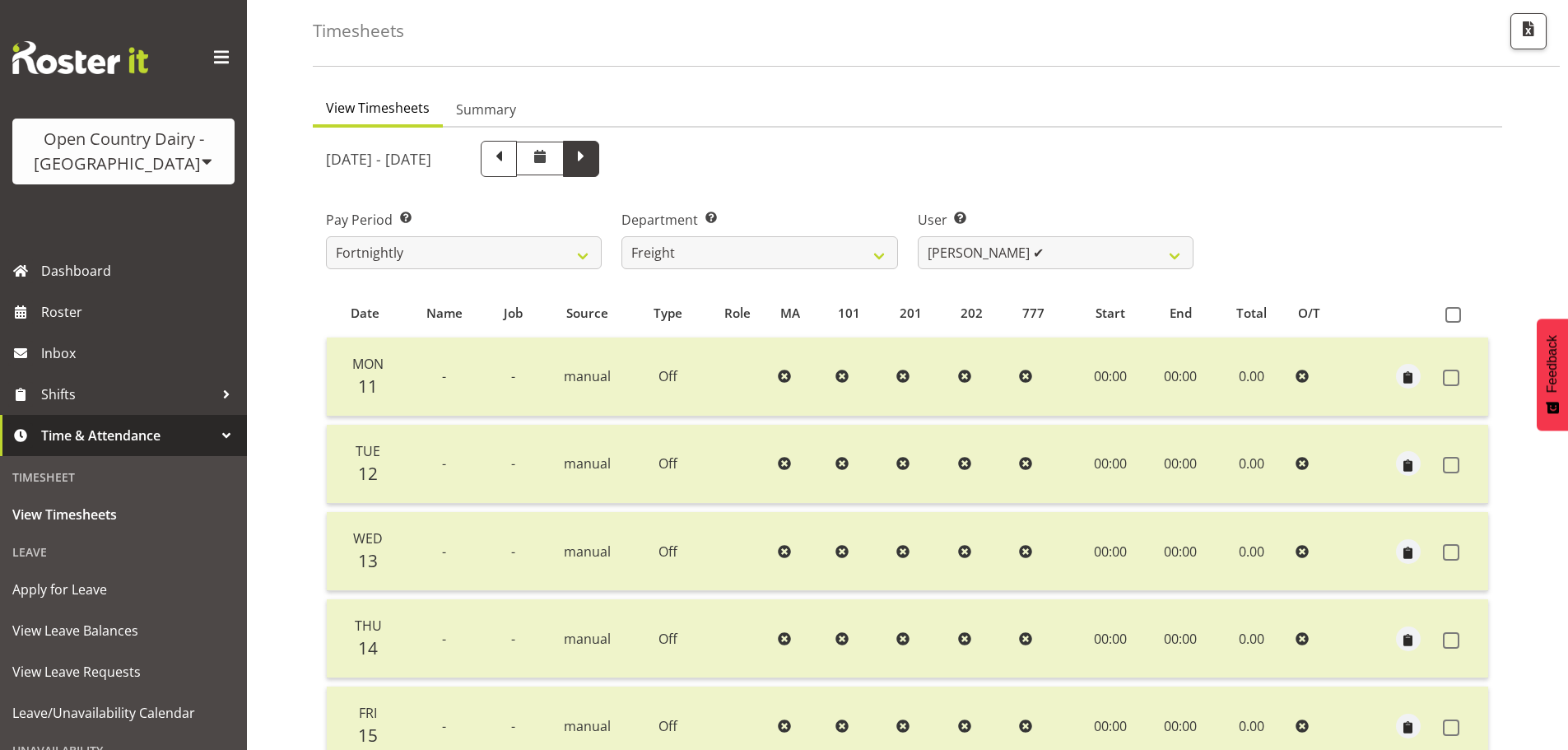
click at [592, 158] on span at bounding box center [581, 157] width 21 height 21
select select
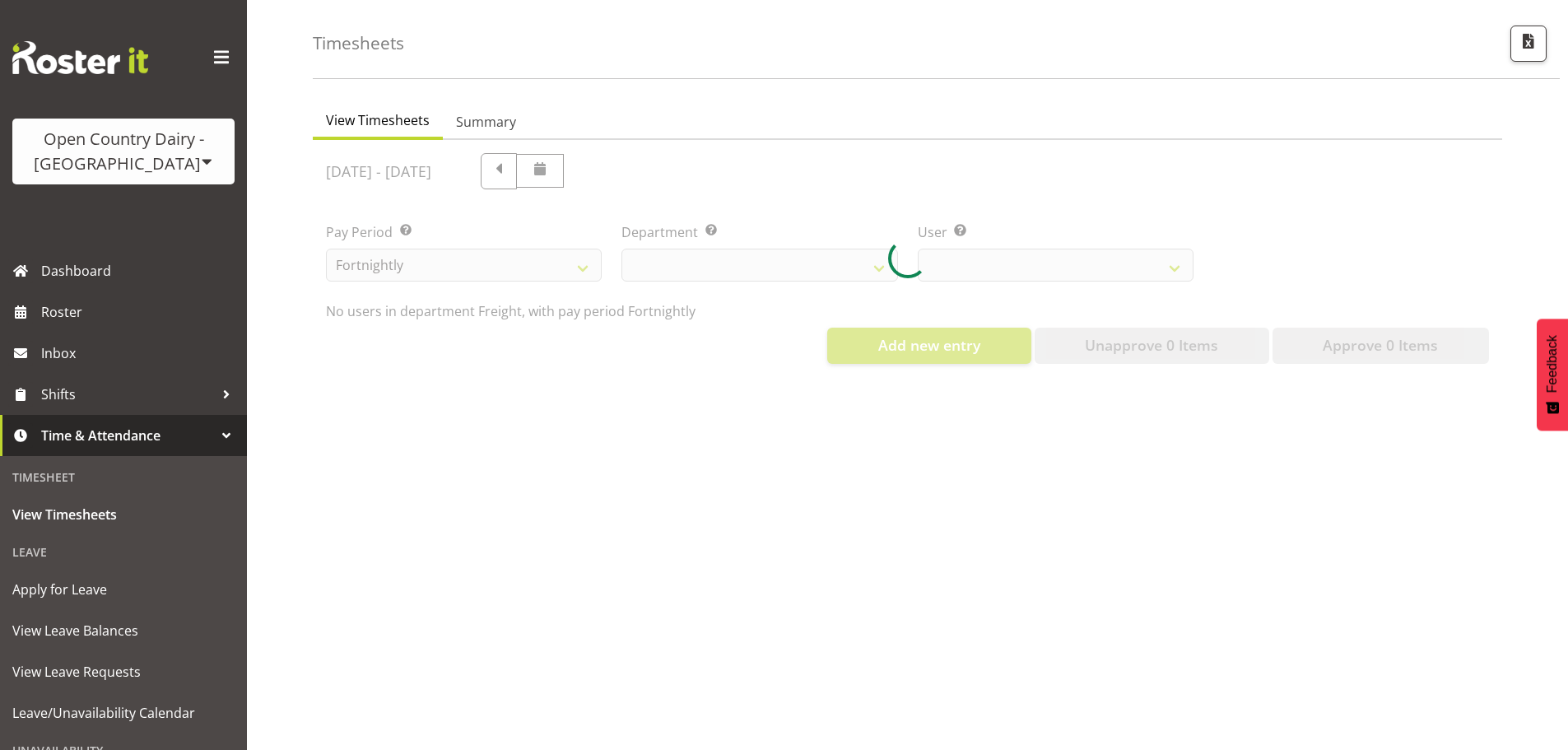
select select "702"
select select "11798"
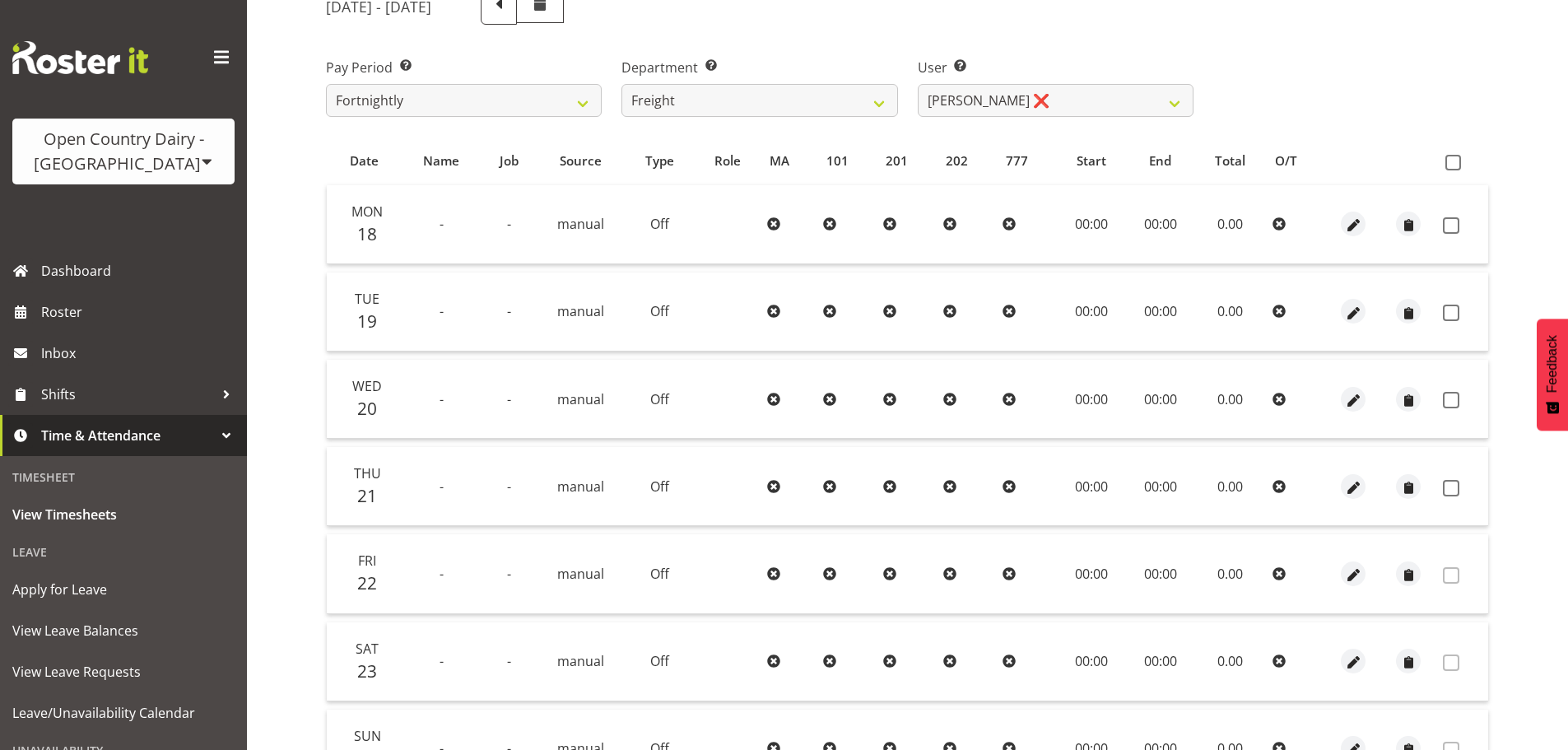
scroll to position [0, 0]
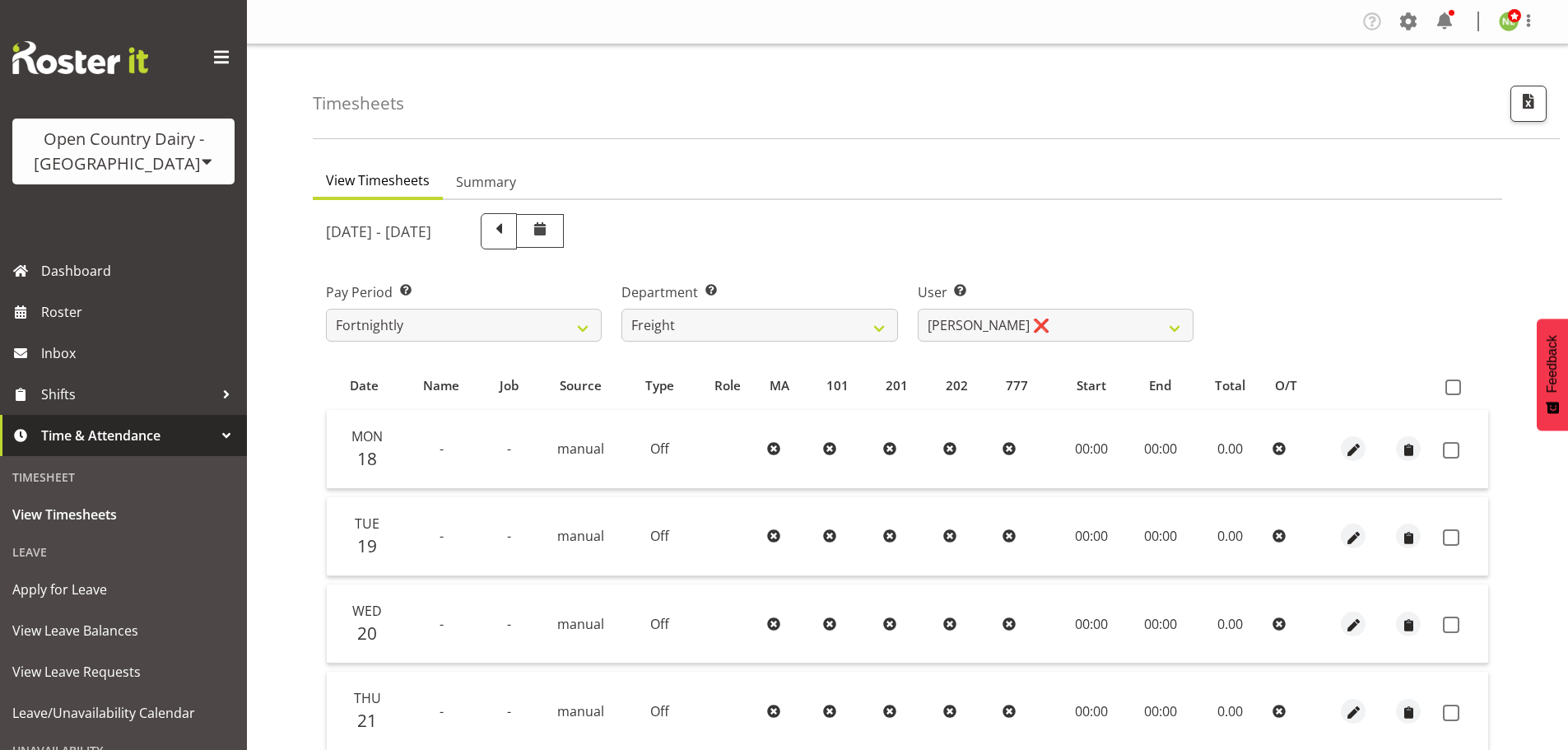
click at [294, 369] on div "Timesheets View Timesheets Summary August 18th - August 24th 2025 Pay Period Se…" at bounding box center [908, 589] width 1321 height 1088
click at [939, 244] on div "August 18th - August 24th 2025" at bounding box center [759, 232] width 867 height 37
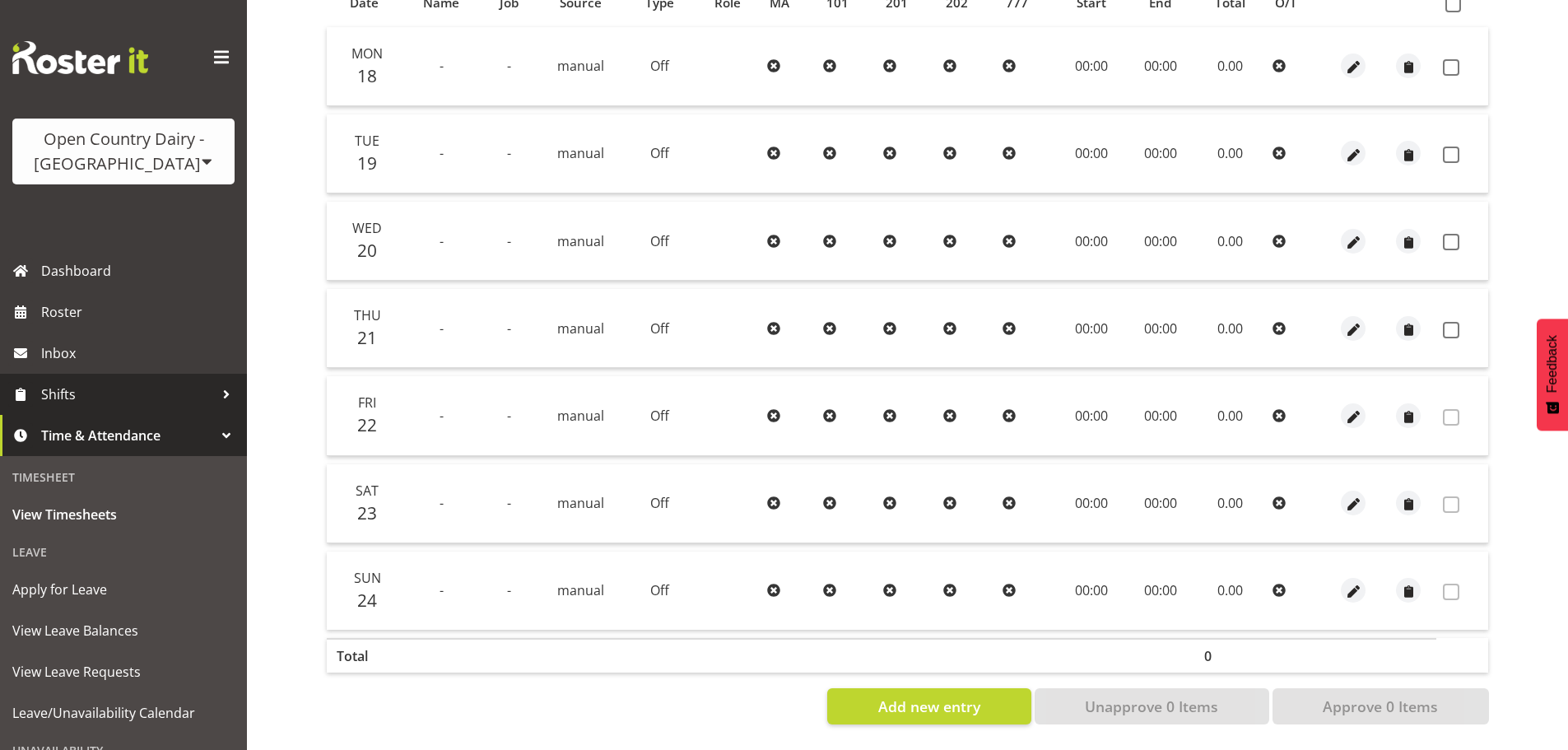
click at [88, 386] on span "Shifts" at bounding box center [127, 394] width 173 height 25
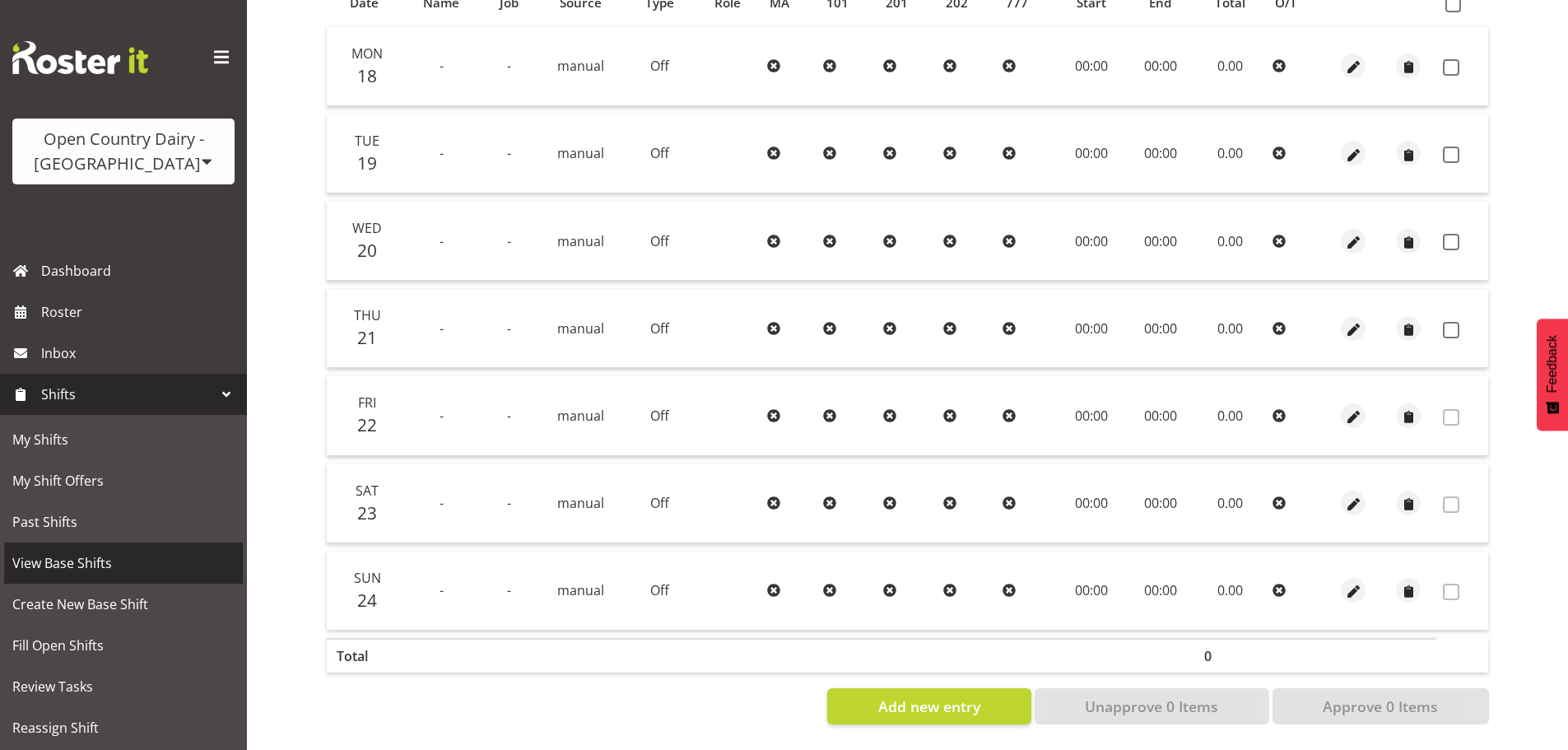
click at [85, 564] on span "View Base Shifts" at bounding box center [123, 562] width 223 height 25
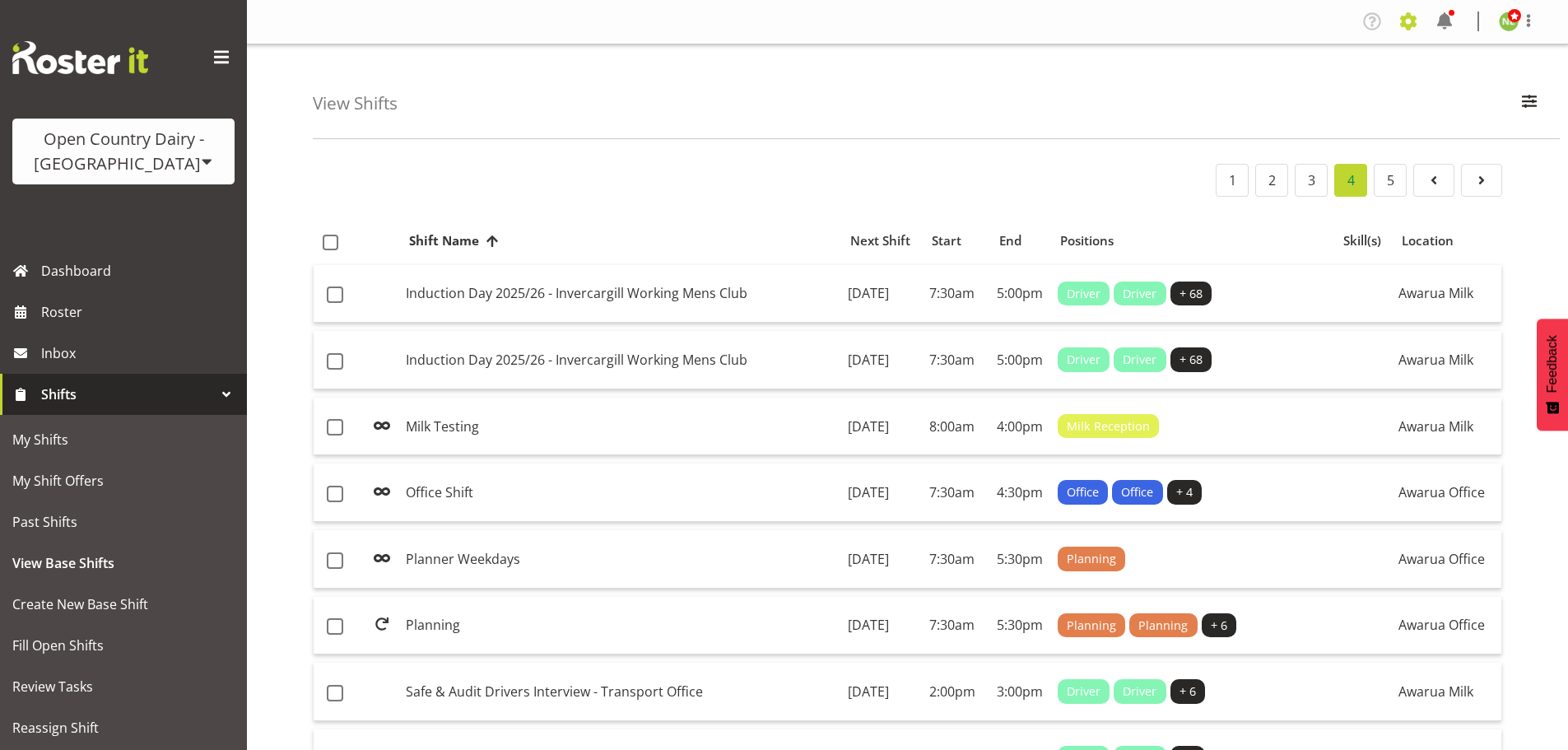
click at [1399, 9] on span at bounding box center [1408, 21] width 27 height 27
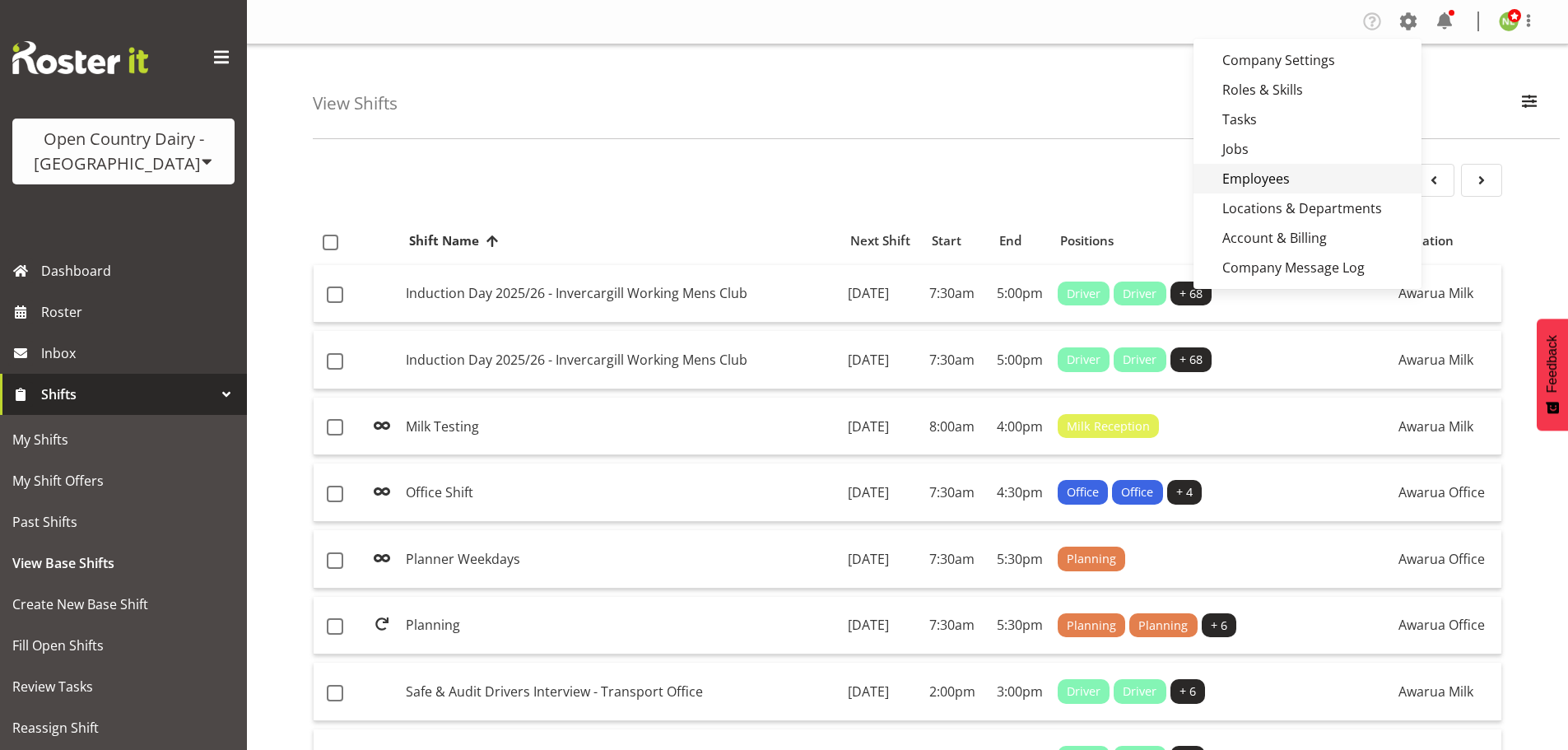
click at [1283, 169] on link "Employees" at bounding box center [1307, 179] width 228 height 29
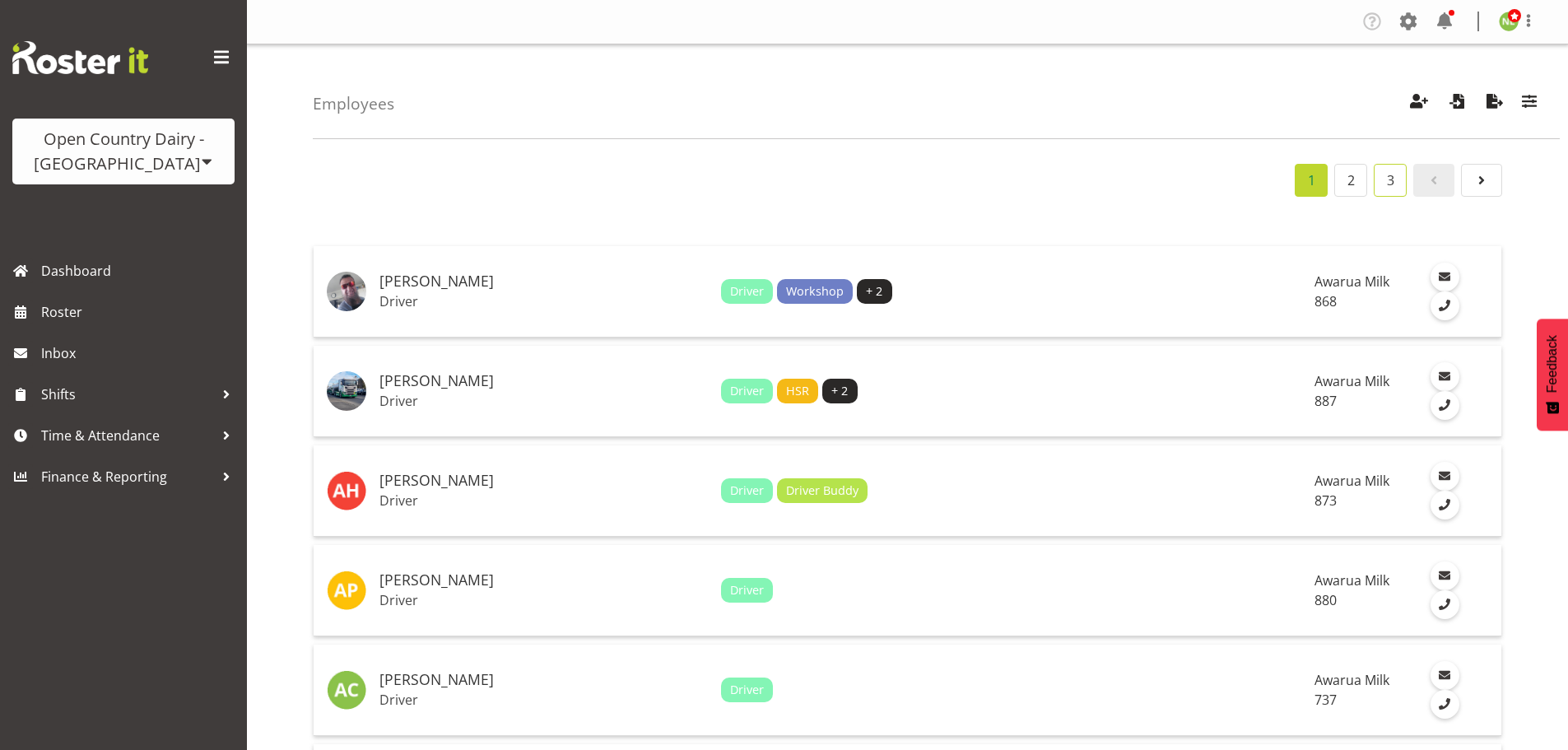
click at [1401, 181] on link "3" at bounding box center [1390, 180] width 33 height 33
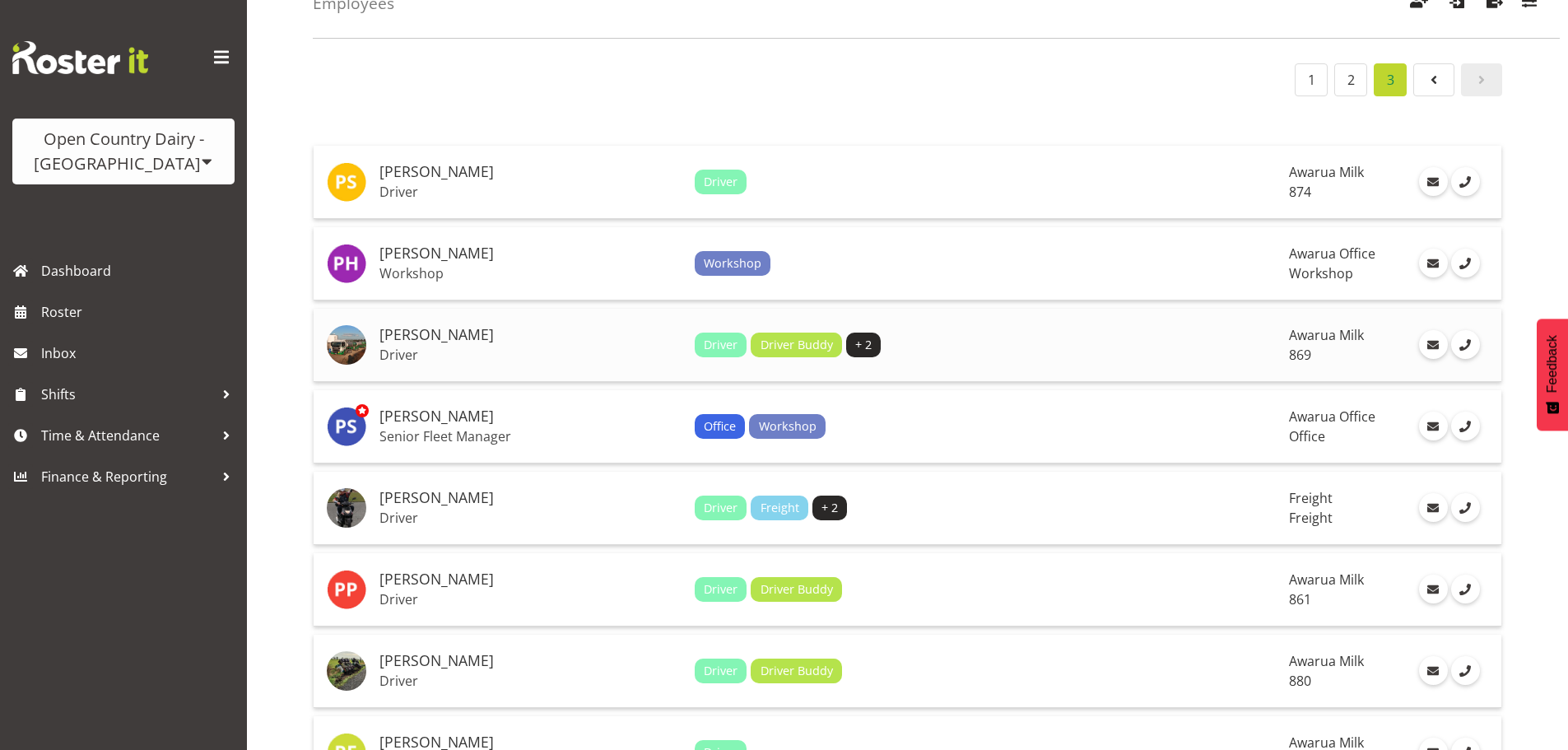
scroll to position [82, 0]
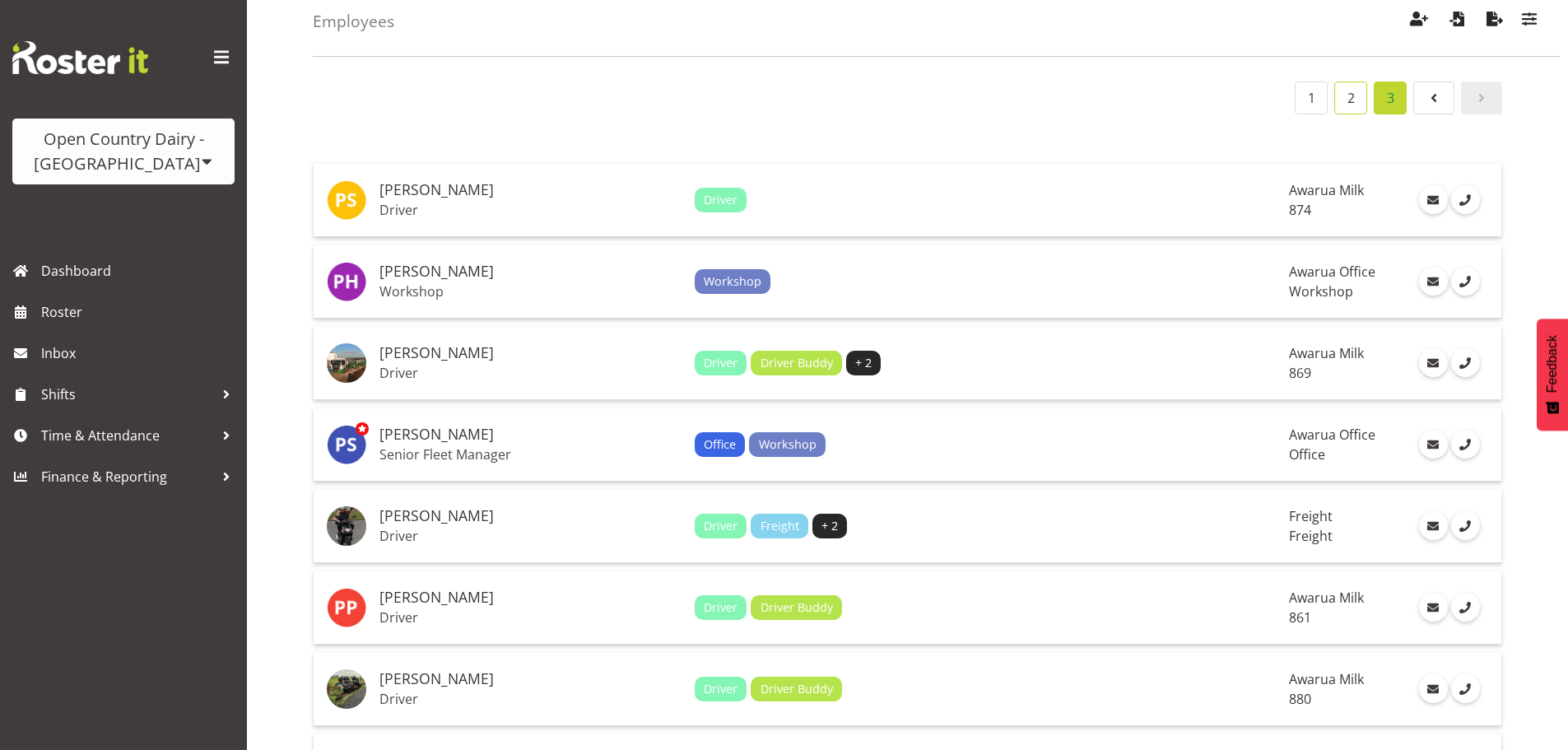
click at [1352, 100] on link "2" at bounding box center [1351, 98] width 33 height 33
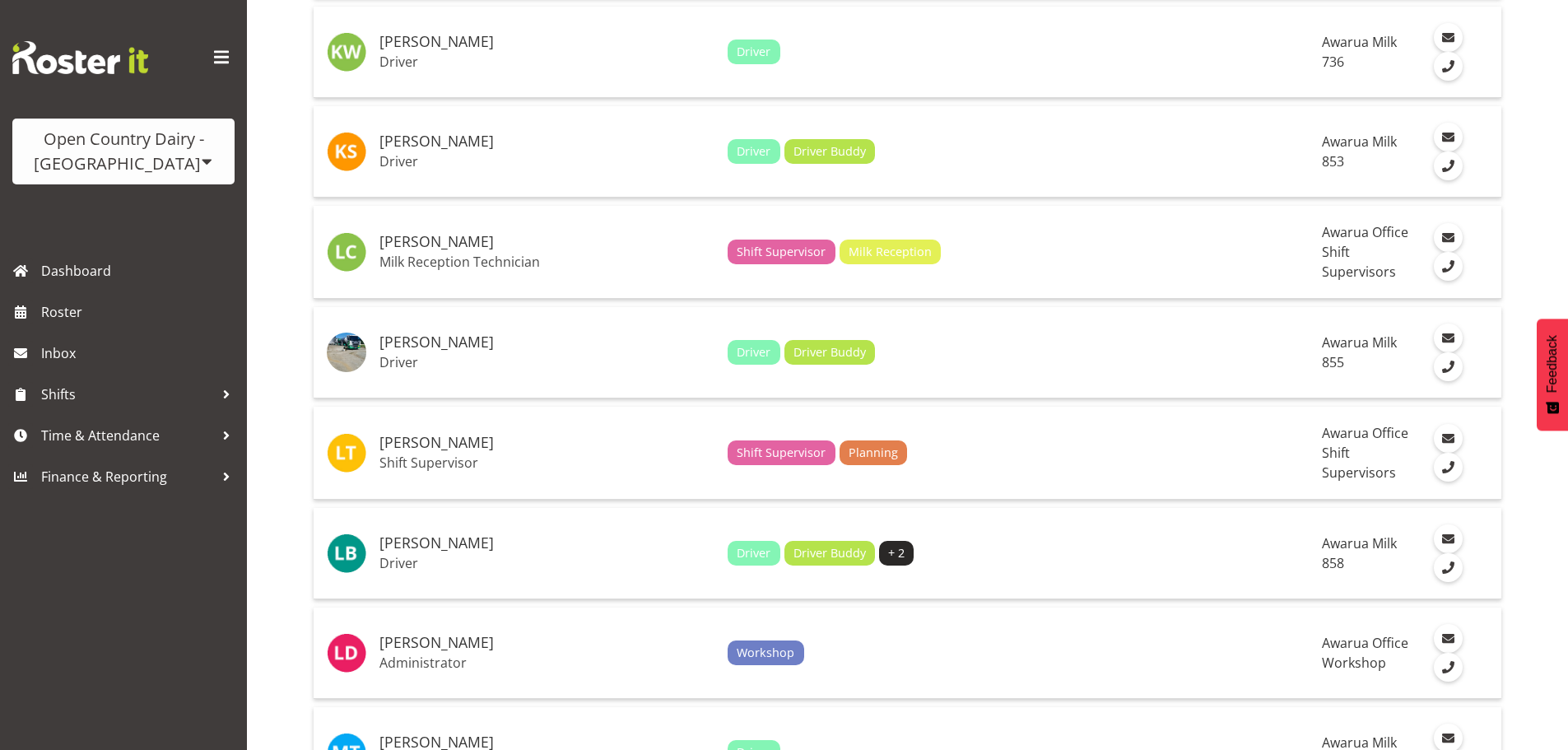
scroll to position [3621, 0]
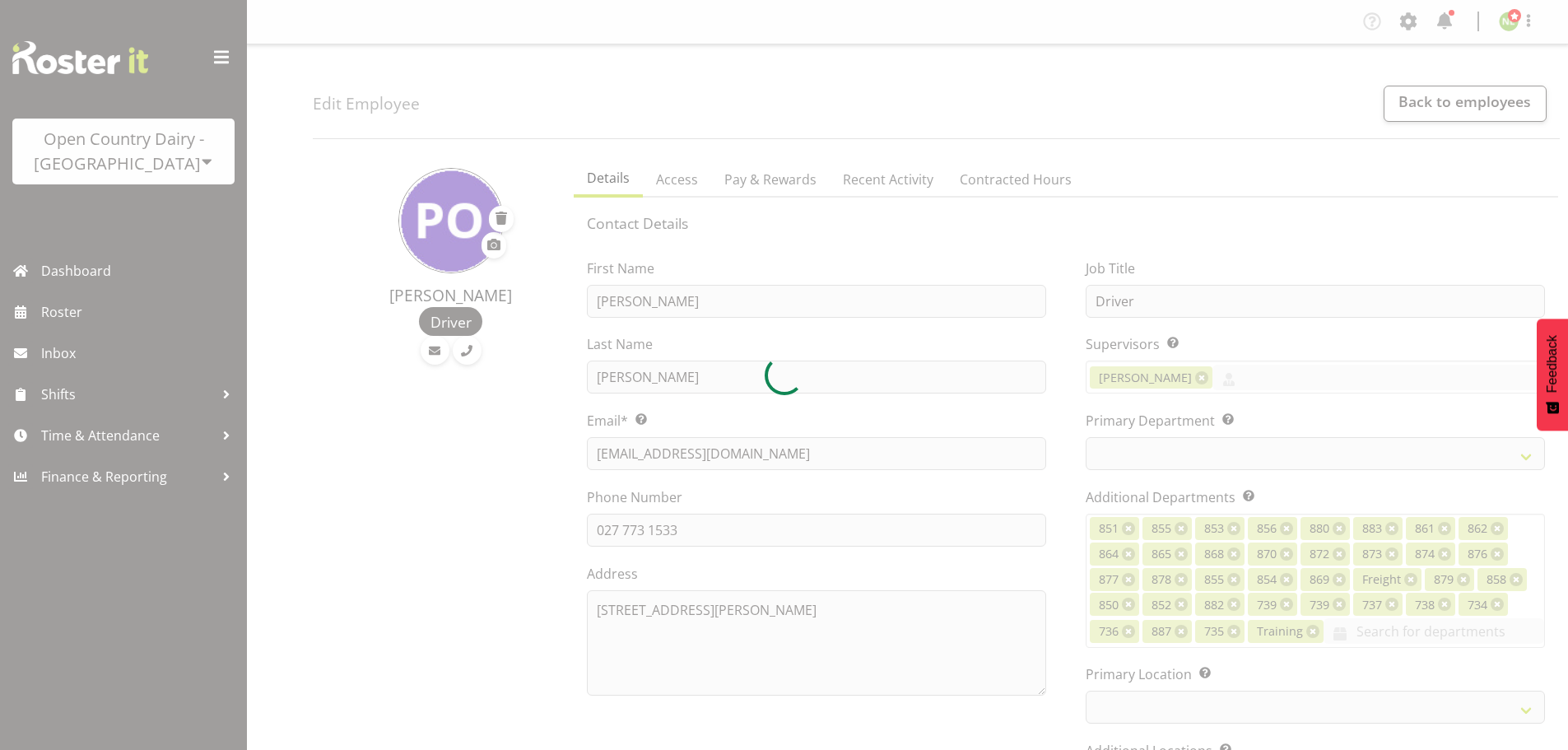
select select "TimelineWeek"
select select
select select "993"
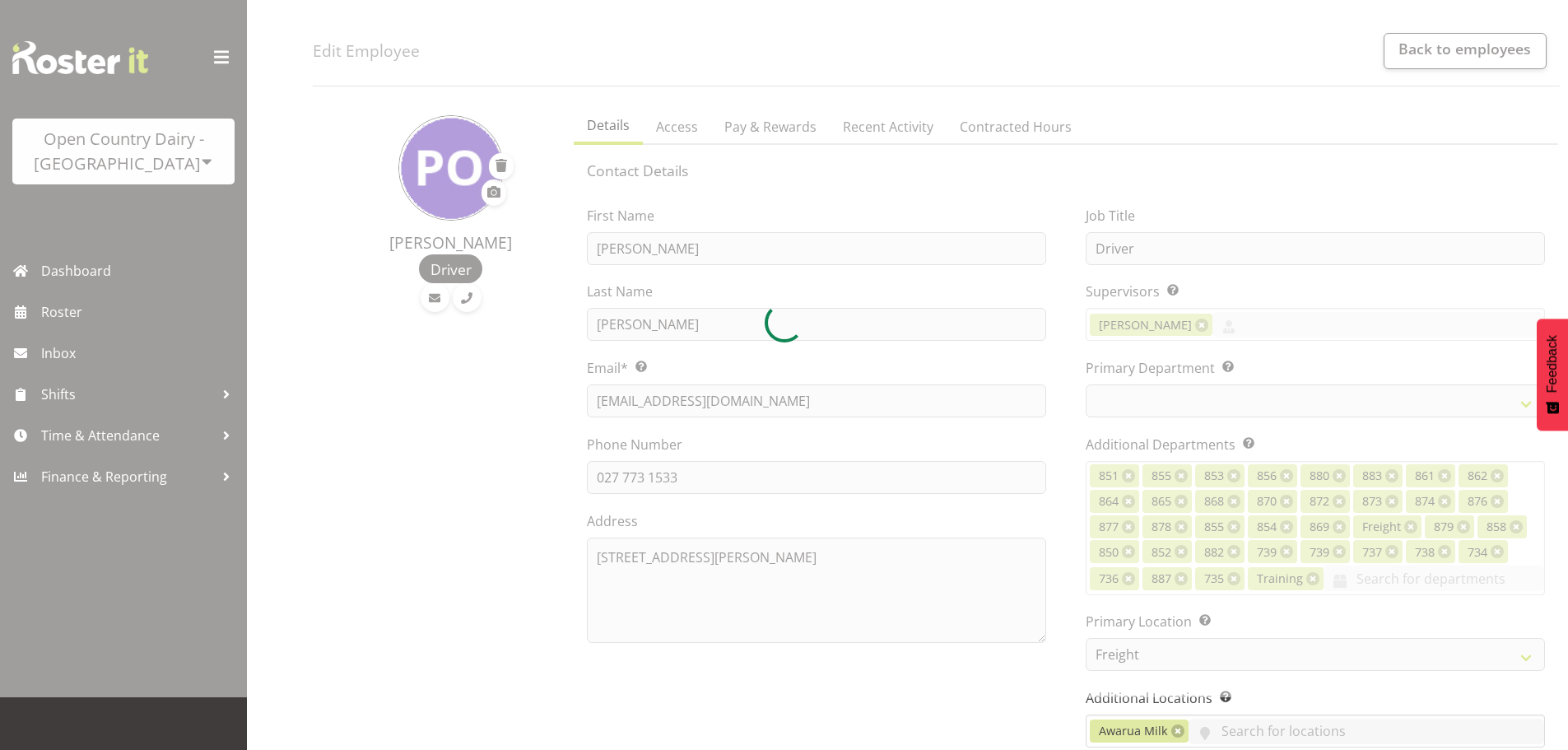
scroll to position [82, 0]
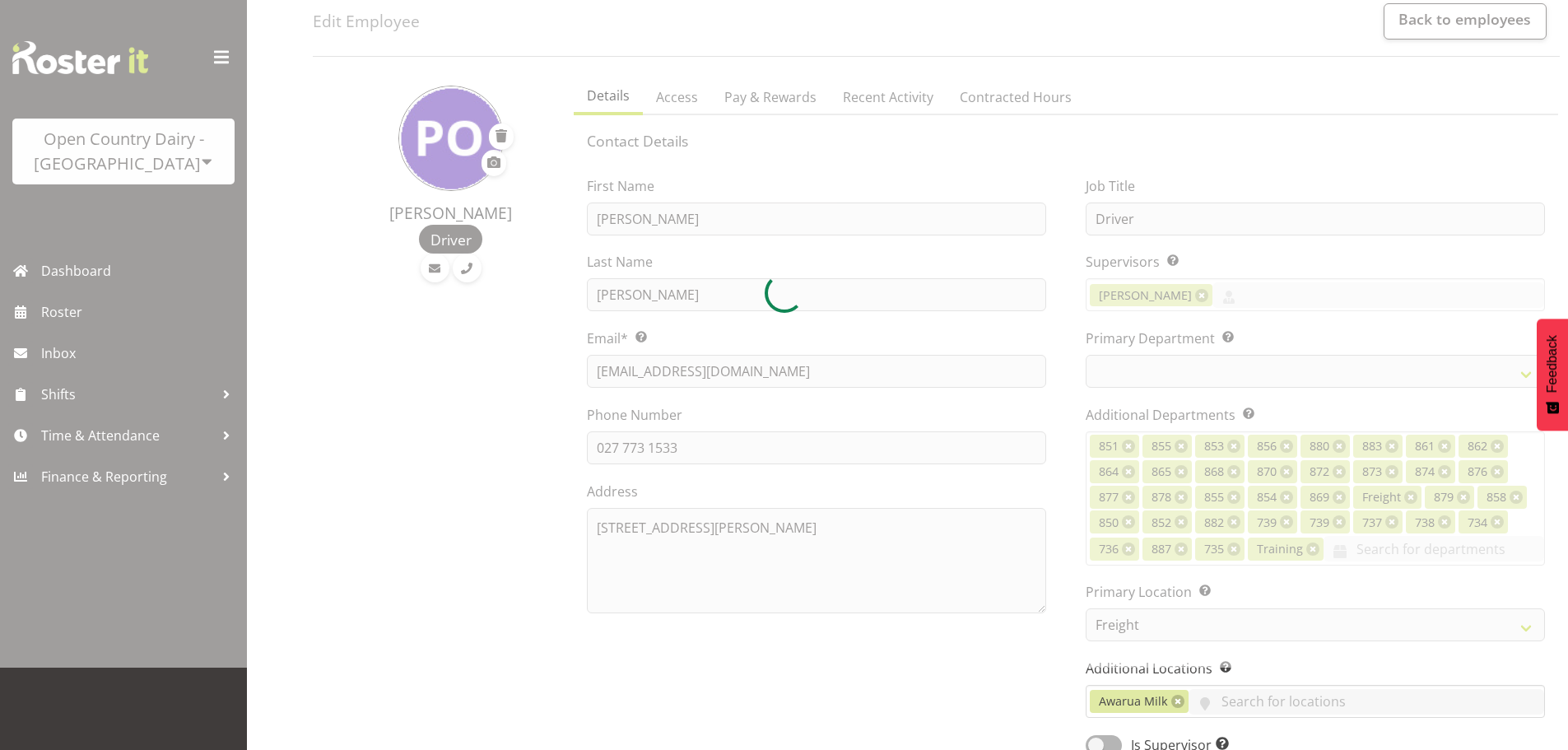
click at [1069, 543] on div at bounding box center [784, 292] width 1568 height 750
select select "702"
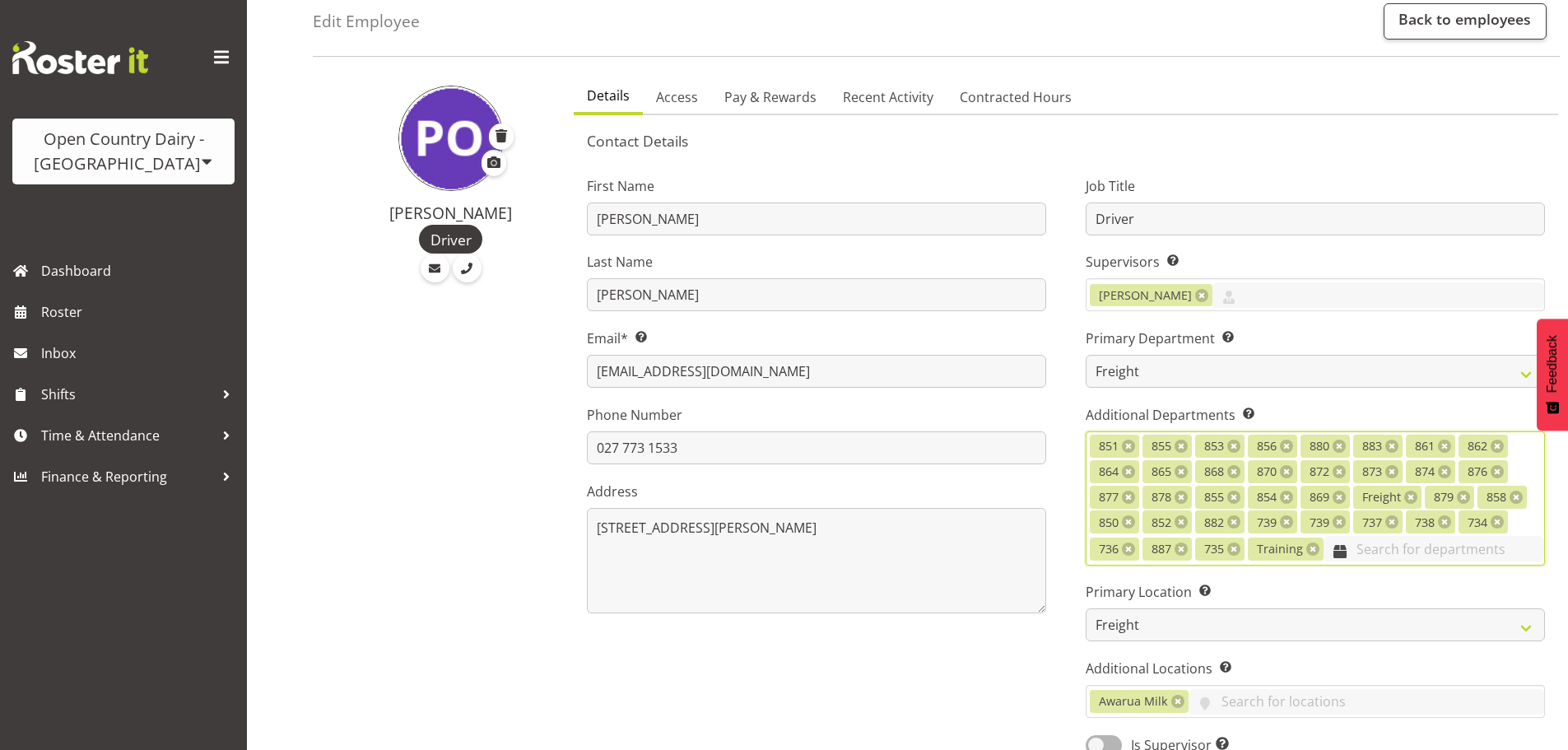
drag, startPoint x: 1371, startPoint y: 552, endPoint x: 1376, endPoint y: 560, distance: 9.4
click at [1376, 560] on input "text" at bounding box center [1433, 549] width 221 height 26
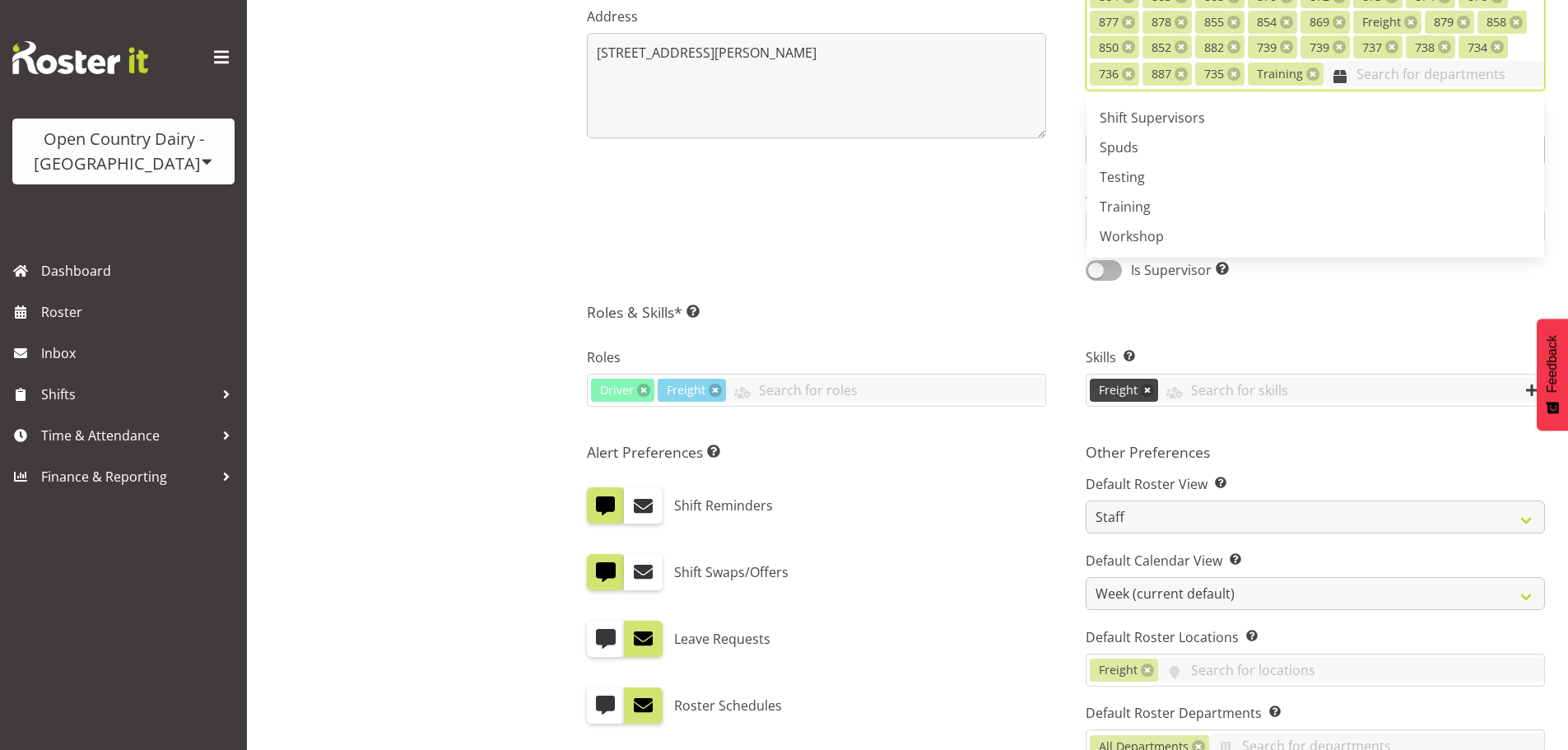
scroll to position [494, 0]
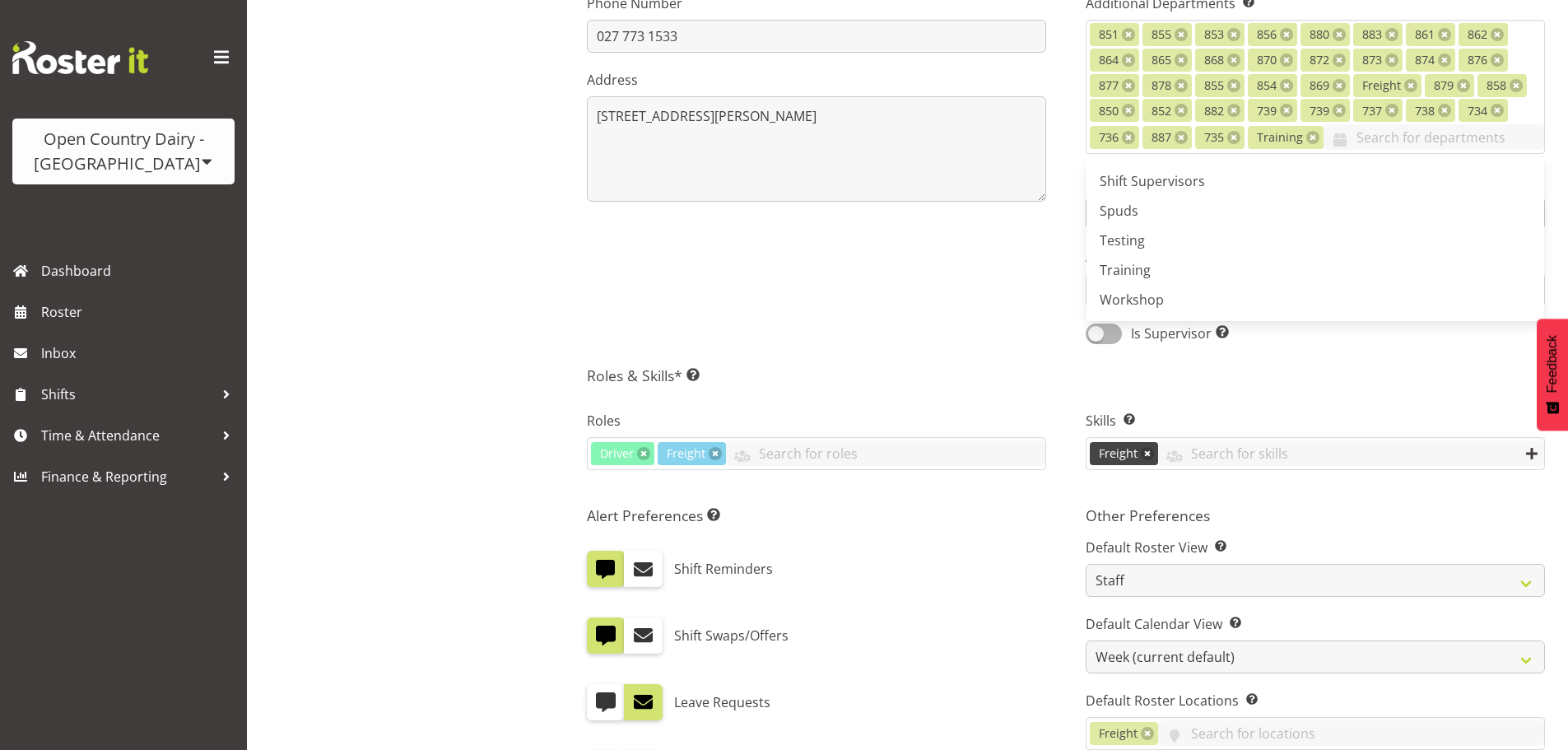
click at [1041, 574] on div "Shift Reminders" at bounding box center [816, 569] width 459 height 37
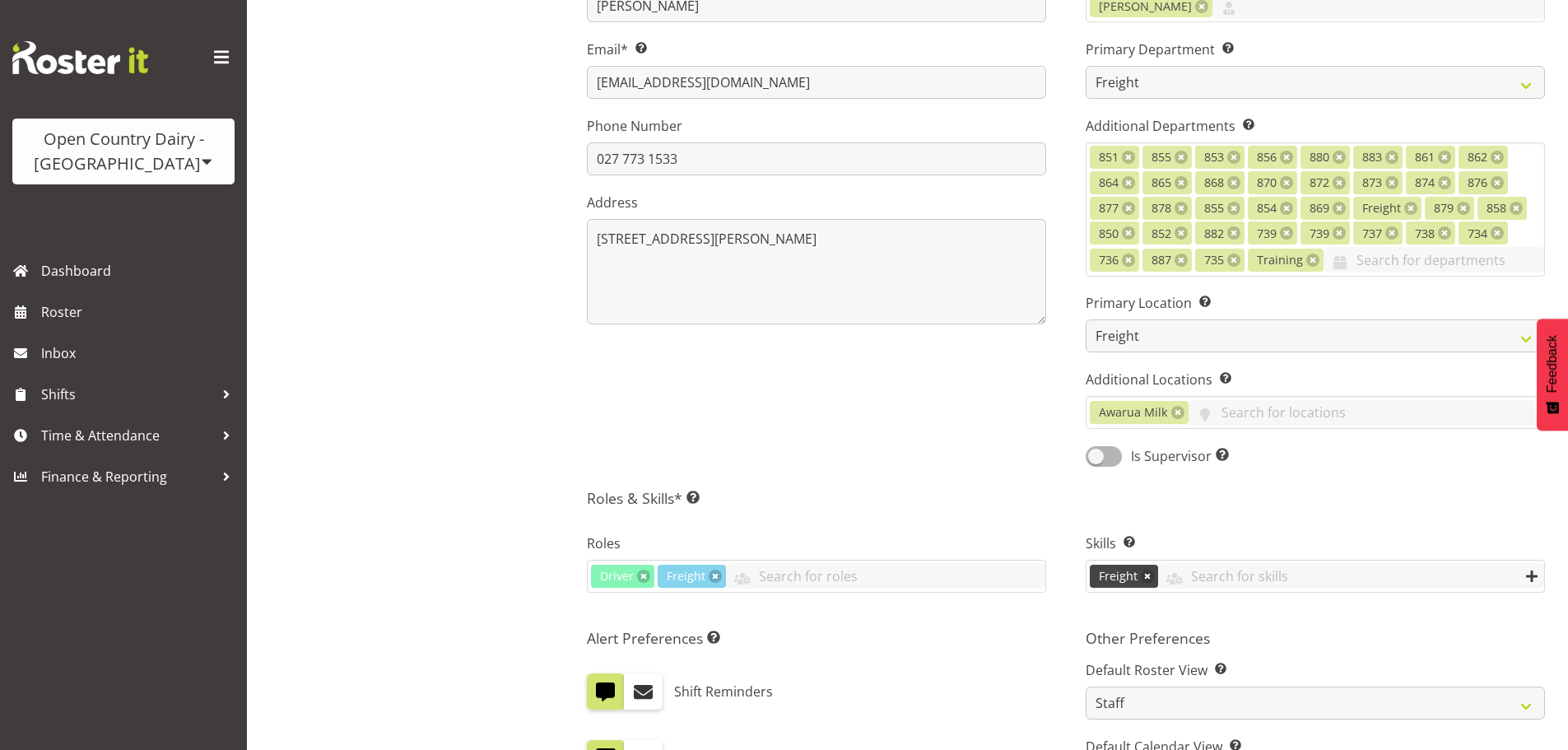
scroll to position [329, 0]
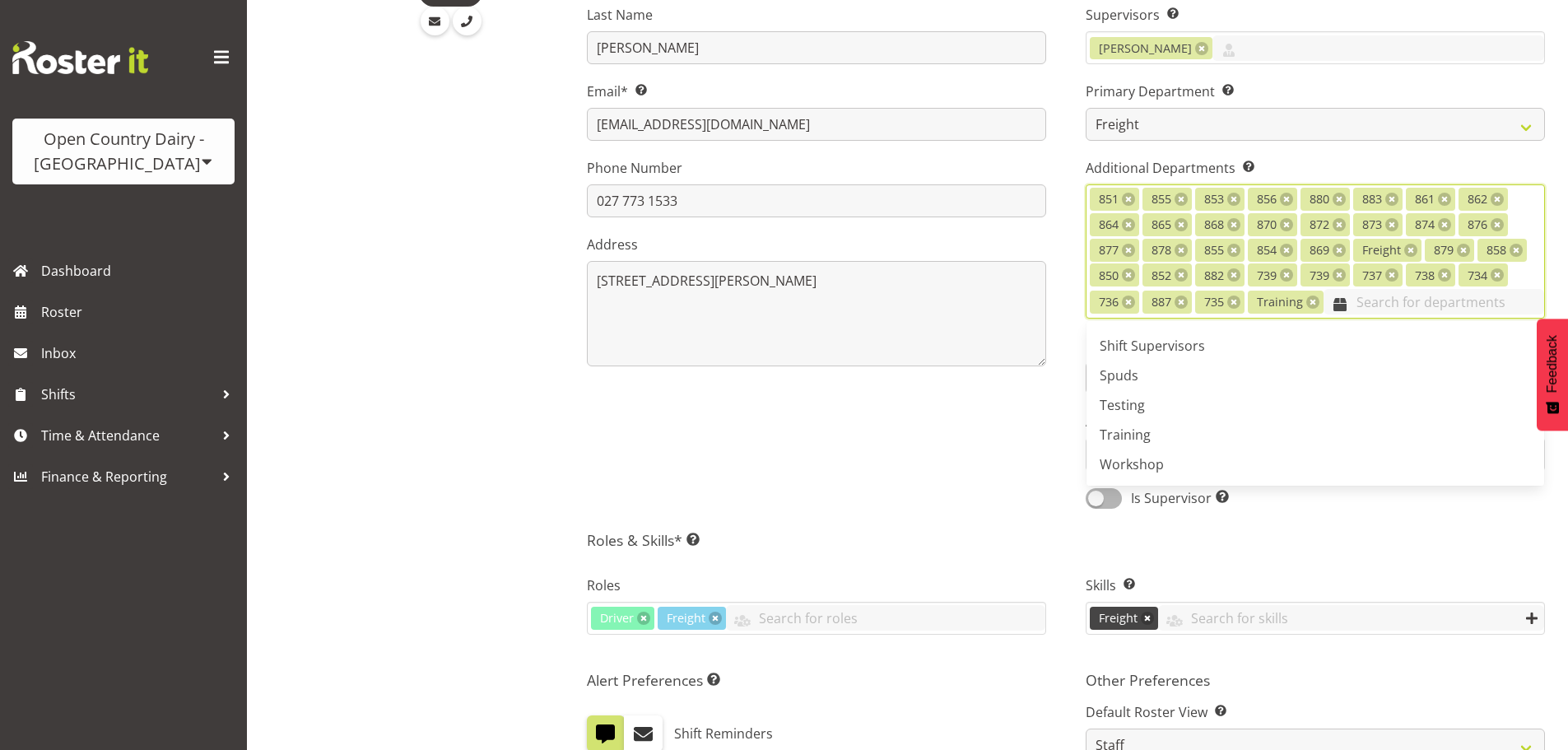
click at [1366, 308] on input "text" at bounding box center [1433, 301] width 221 height 26
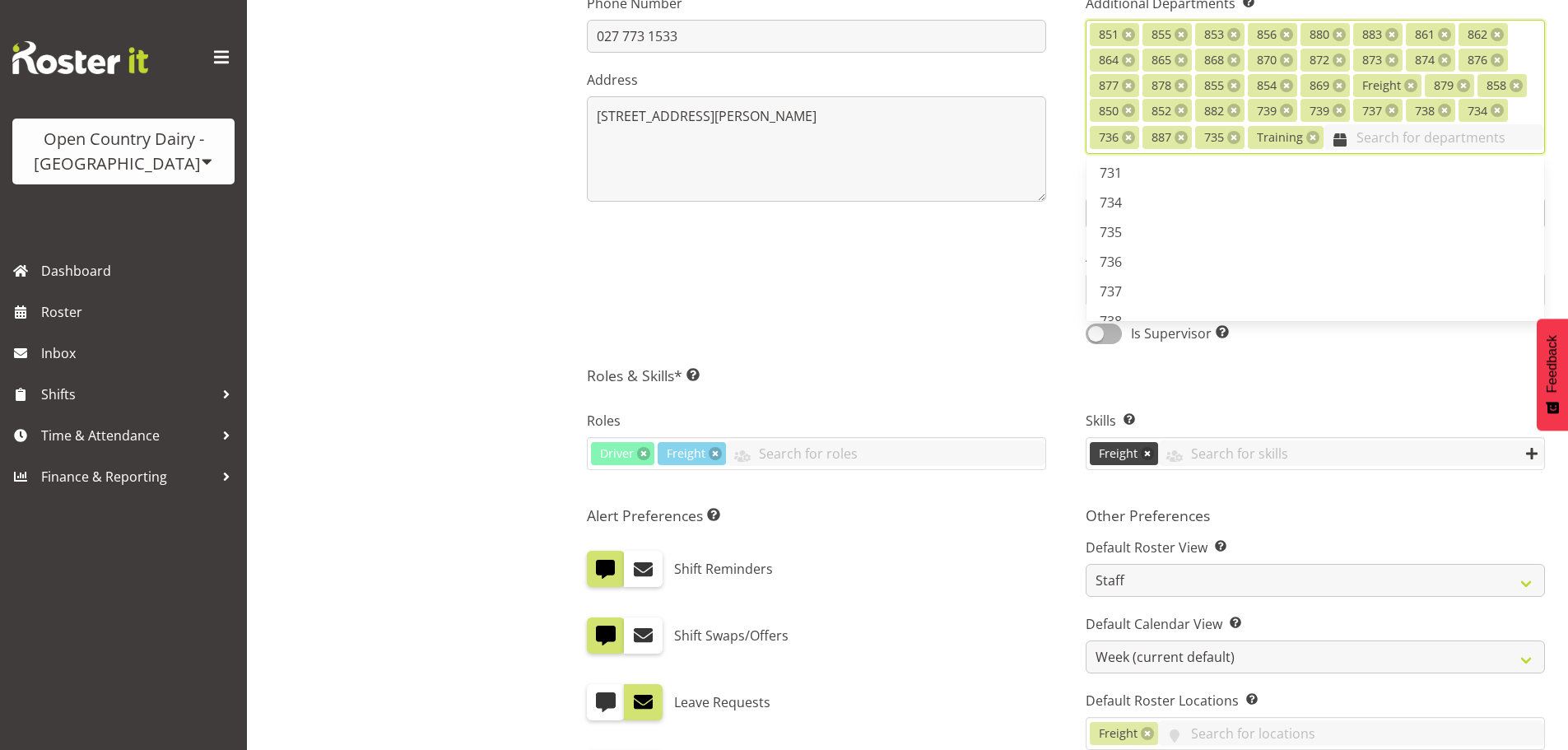
scroll to position [0, 0]
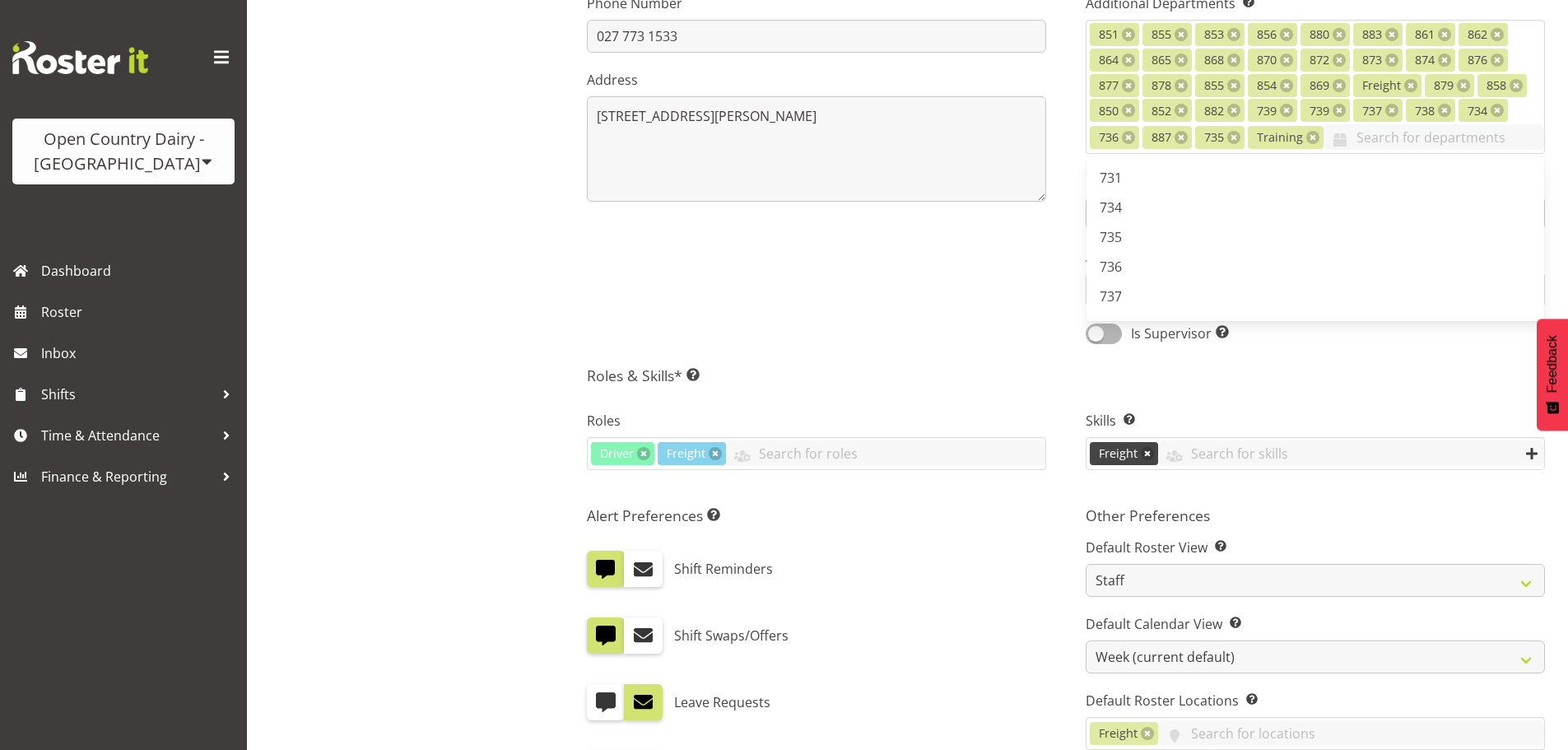
click at [1064, 239] on div "First Name Patrick Last Name O'Neill Email* This is a required field. pj_oneill…" at bounding box center [816, 49] width 499 height 614
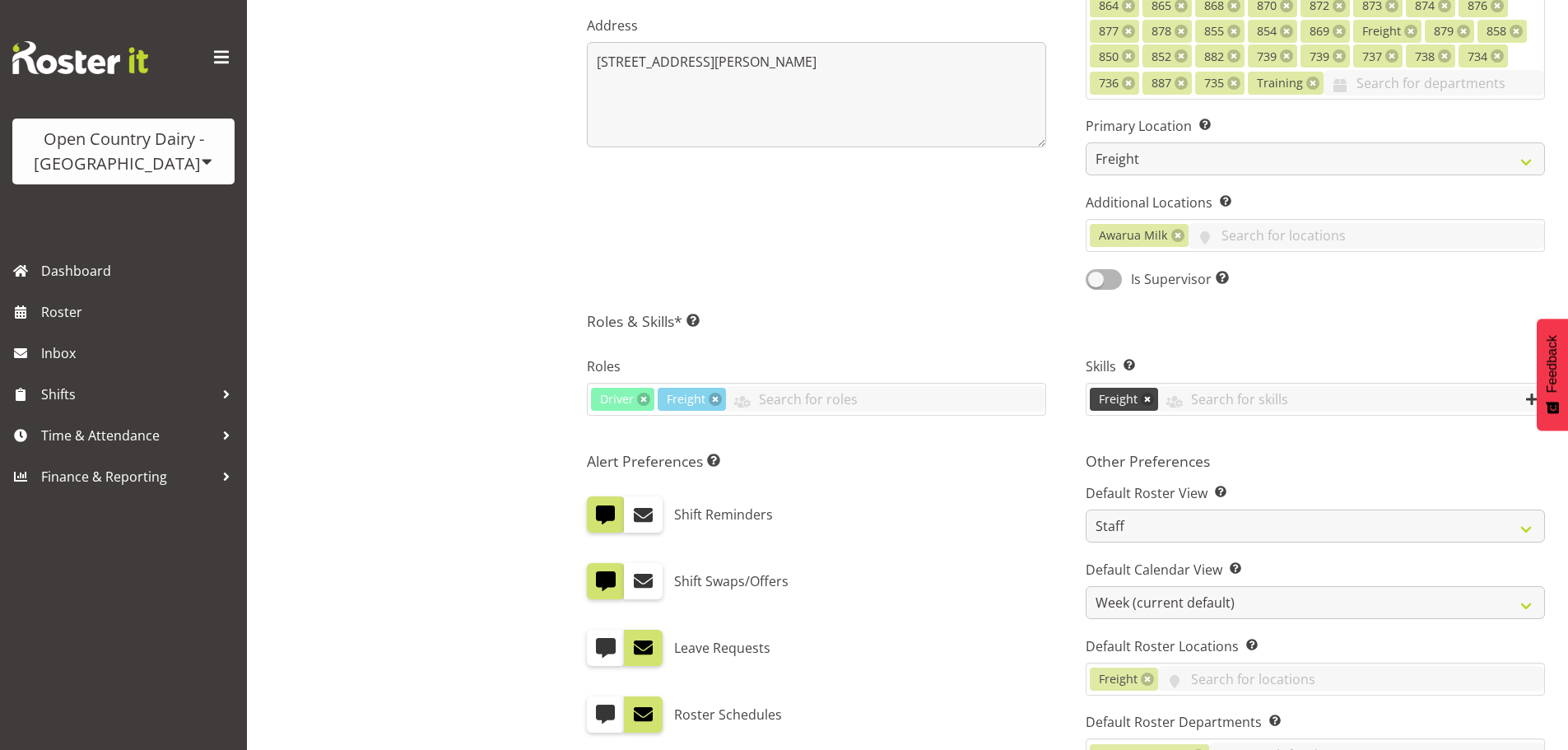
scroll to position [658, 0]
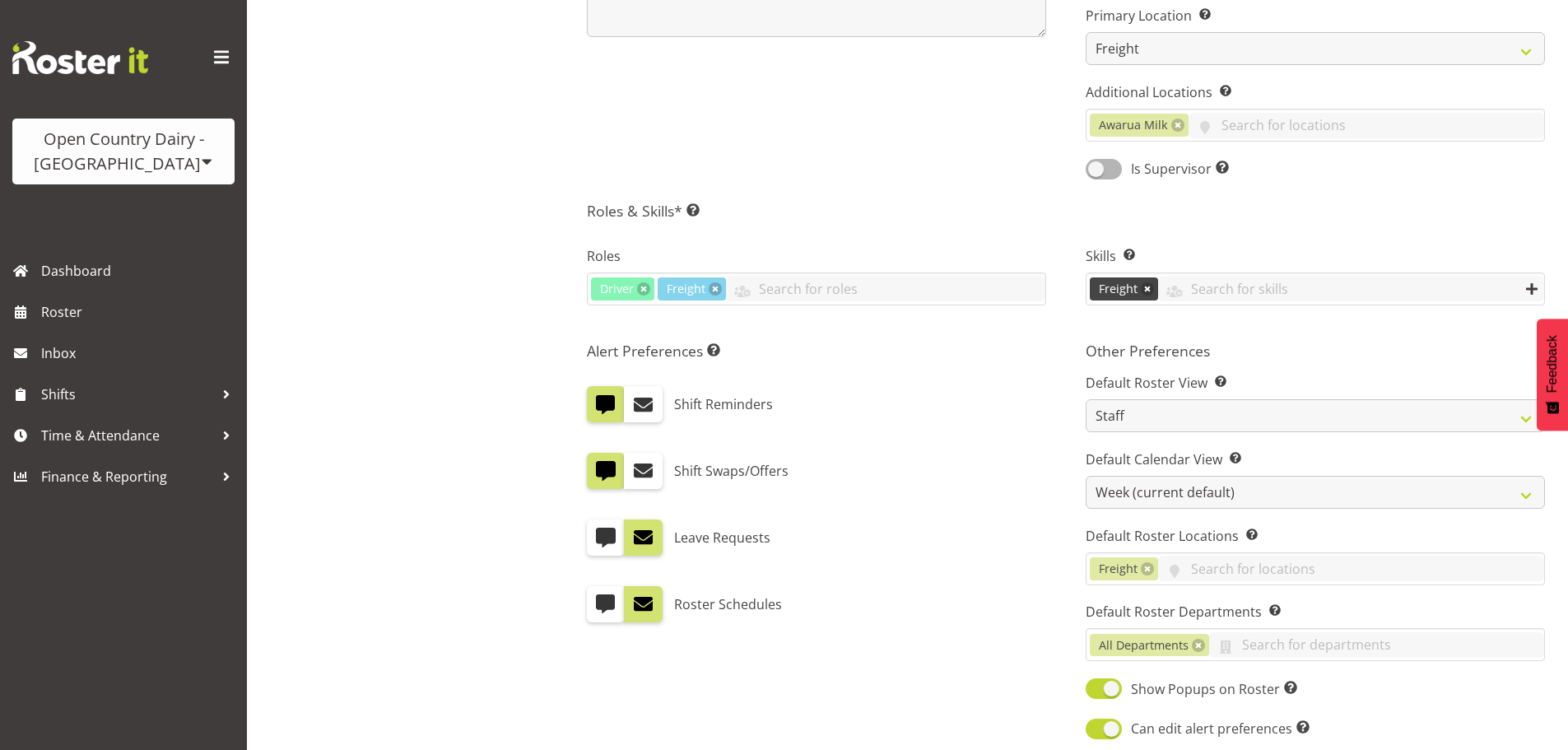
click at [1076, 350] on div "Other Preferences Default Roster View Set which roster view you would like the …" at bounding box center [1315, 565] width 499 height 467
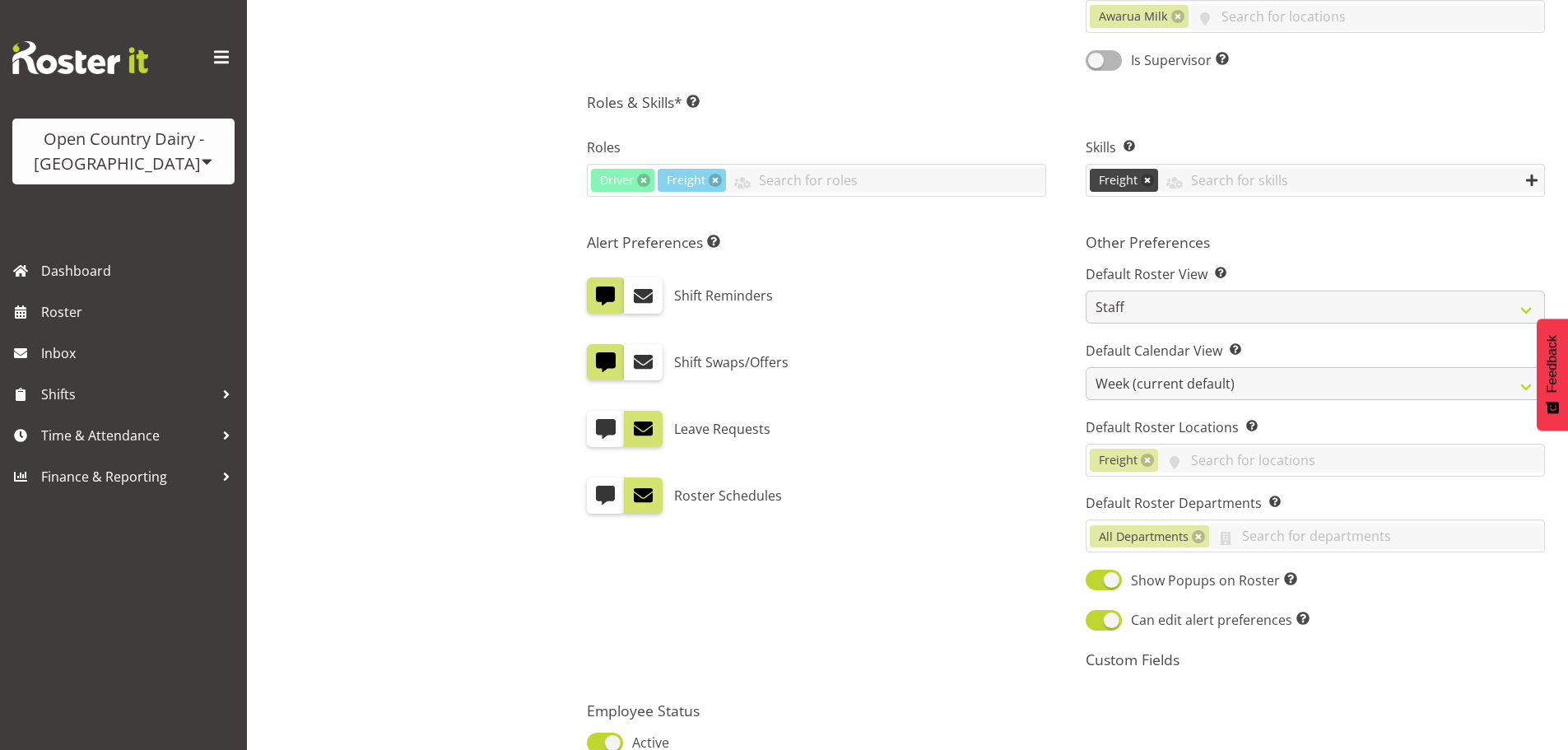
scroll to position [591, 0]
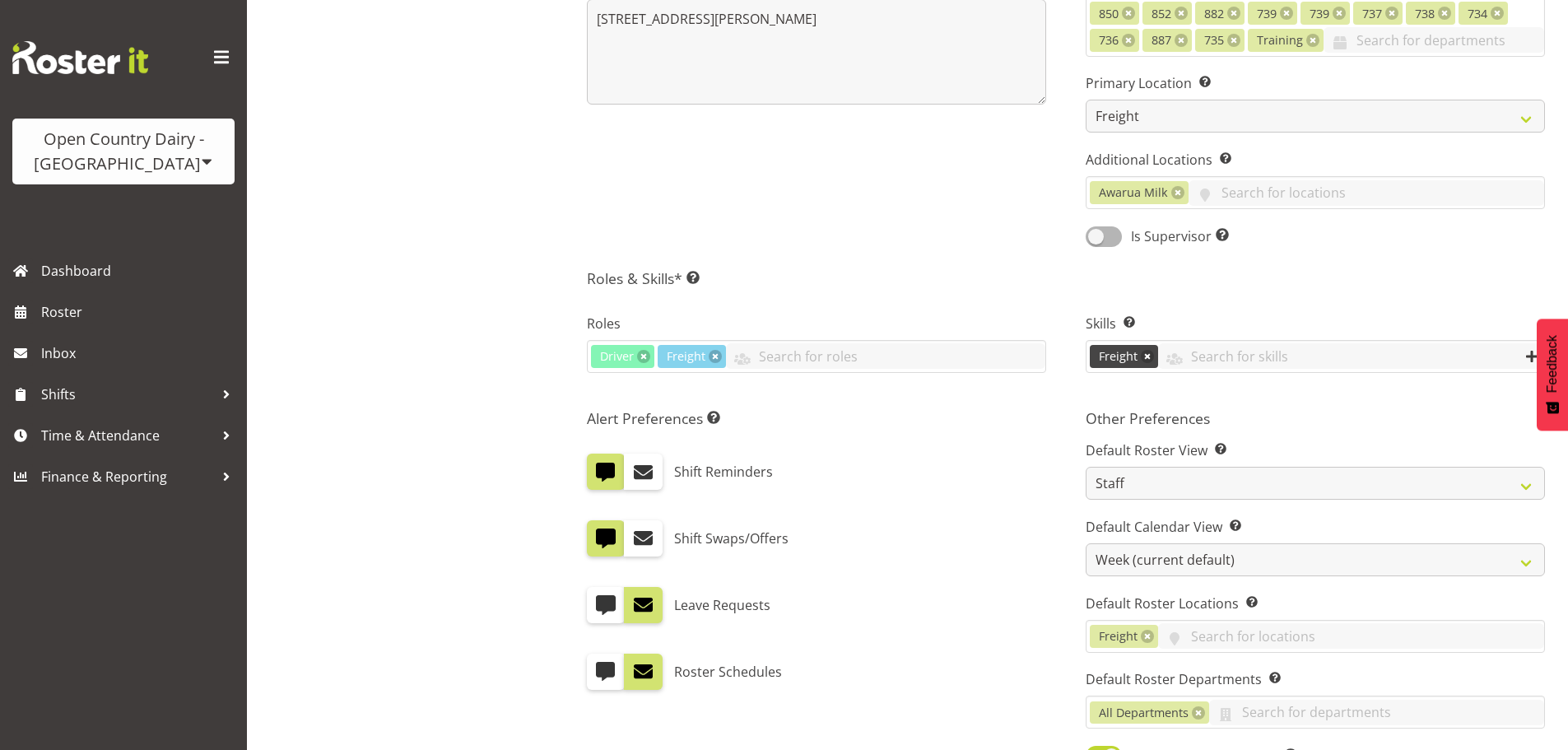
click at [1058, 516] on div "Alert Preferences Specifies what type(s) of communication the employee will rec…" at bounding box center [816, 633] width 499 height 467
click at [1069, 392] on div "Skills Enter any skills required for this shift. At least one employee on the s…" at bounding box center [1315, 345] width 499 height 110
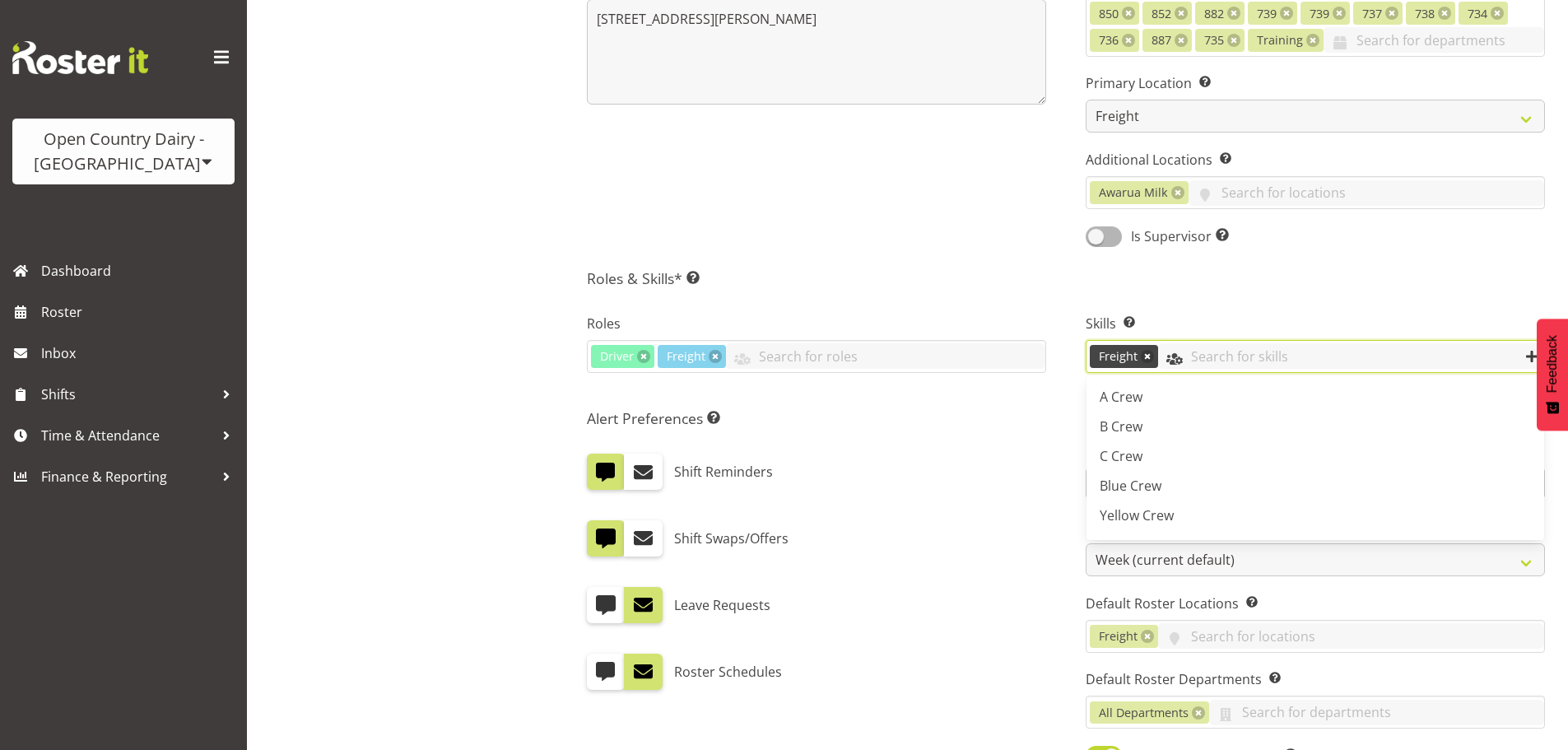
click at [1244, 350] on input "text" at bounding box center [1350, 356] width 386 height 26
click at [1061, 435] on div "Alert Preferences Specifies what type(s) of communication the employee will rec…" at bounding box center [816, 633] width 499 height 467
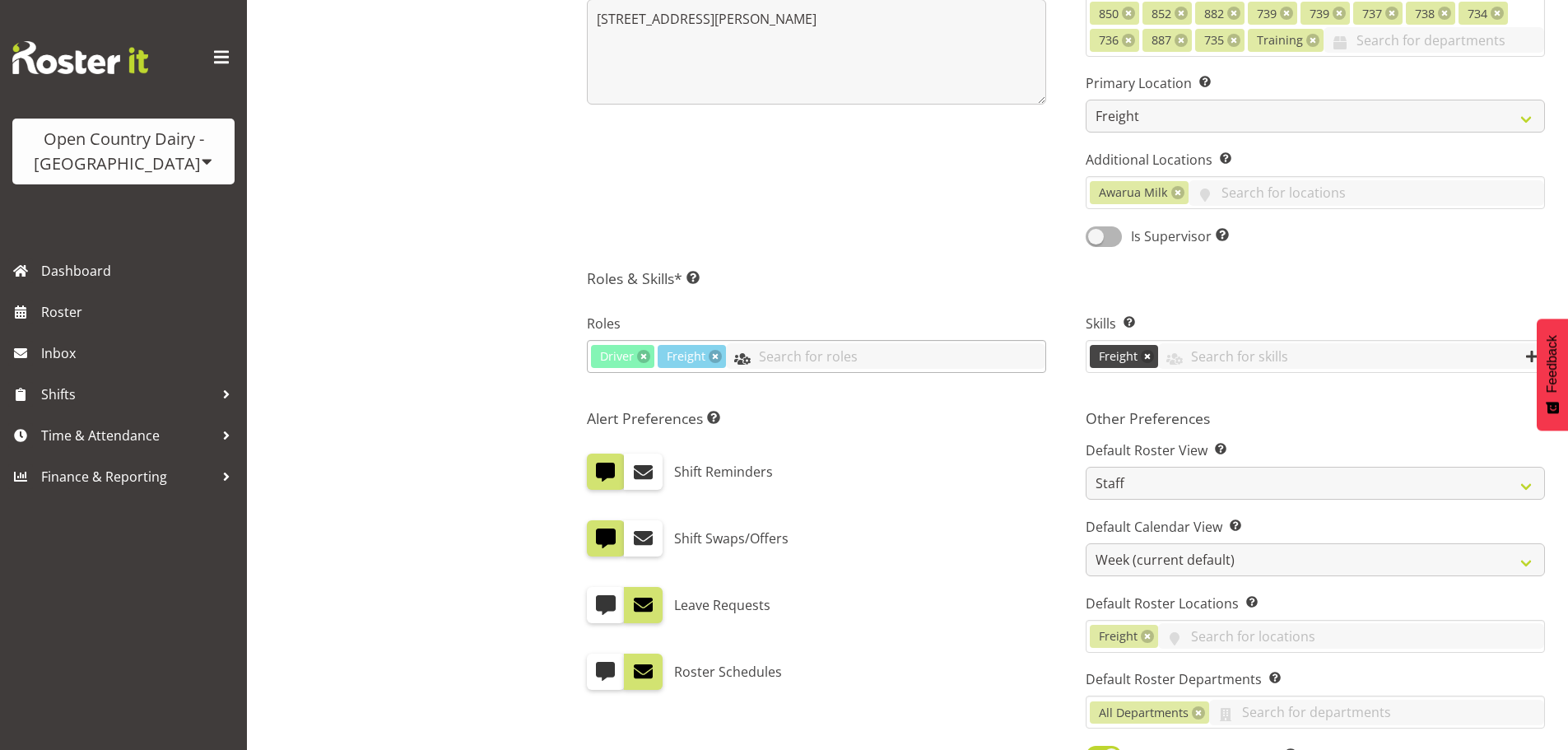
click at [794, 346] on input "text" at bounding box center [886, 356] width 320 height 26
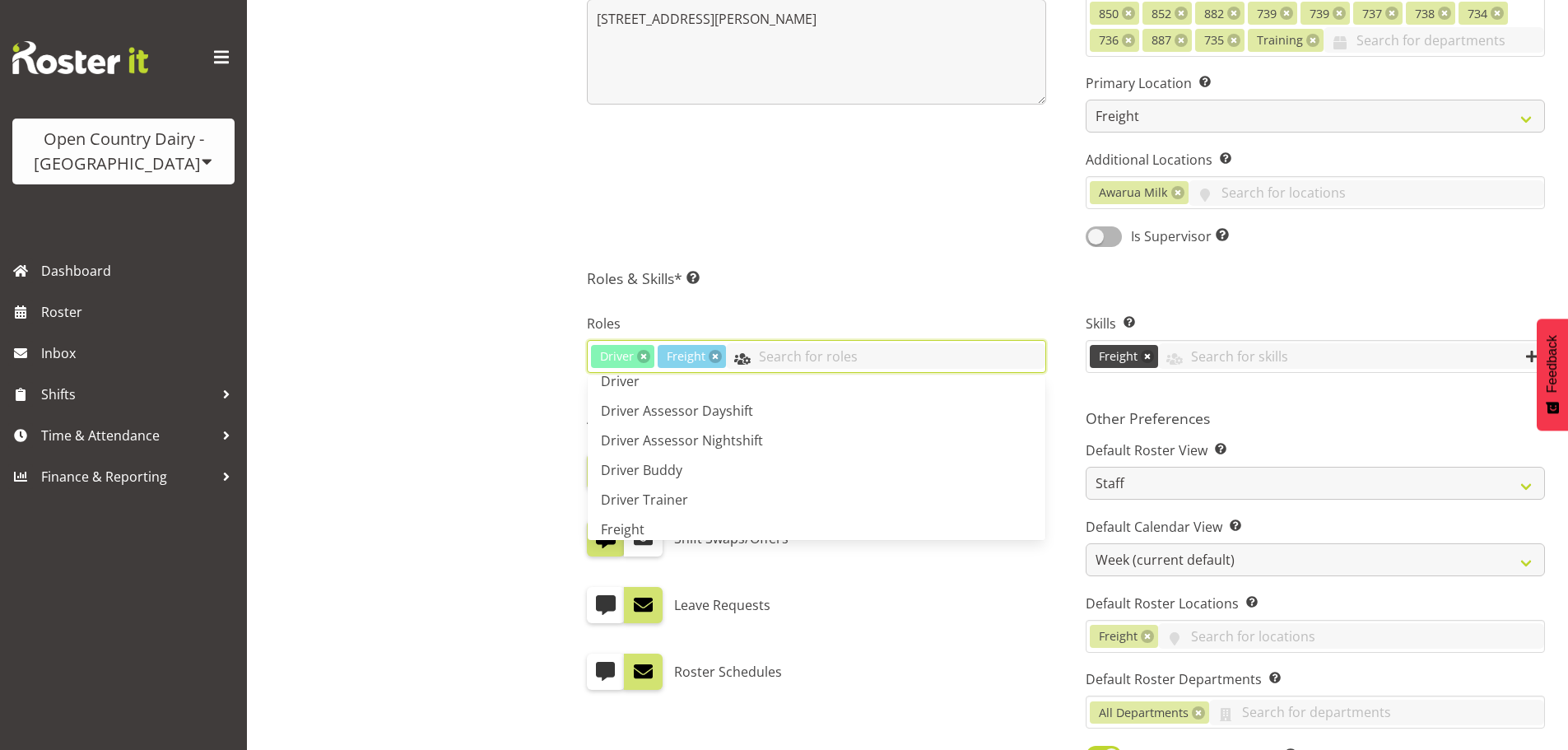
scroll to position [0, 0]
click at [885, 277] on h5 "Roles & Skills* This is a required field. Add as many roles and skills as requi…" at bounding box center [1066, 278] width 958 height 18
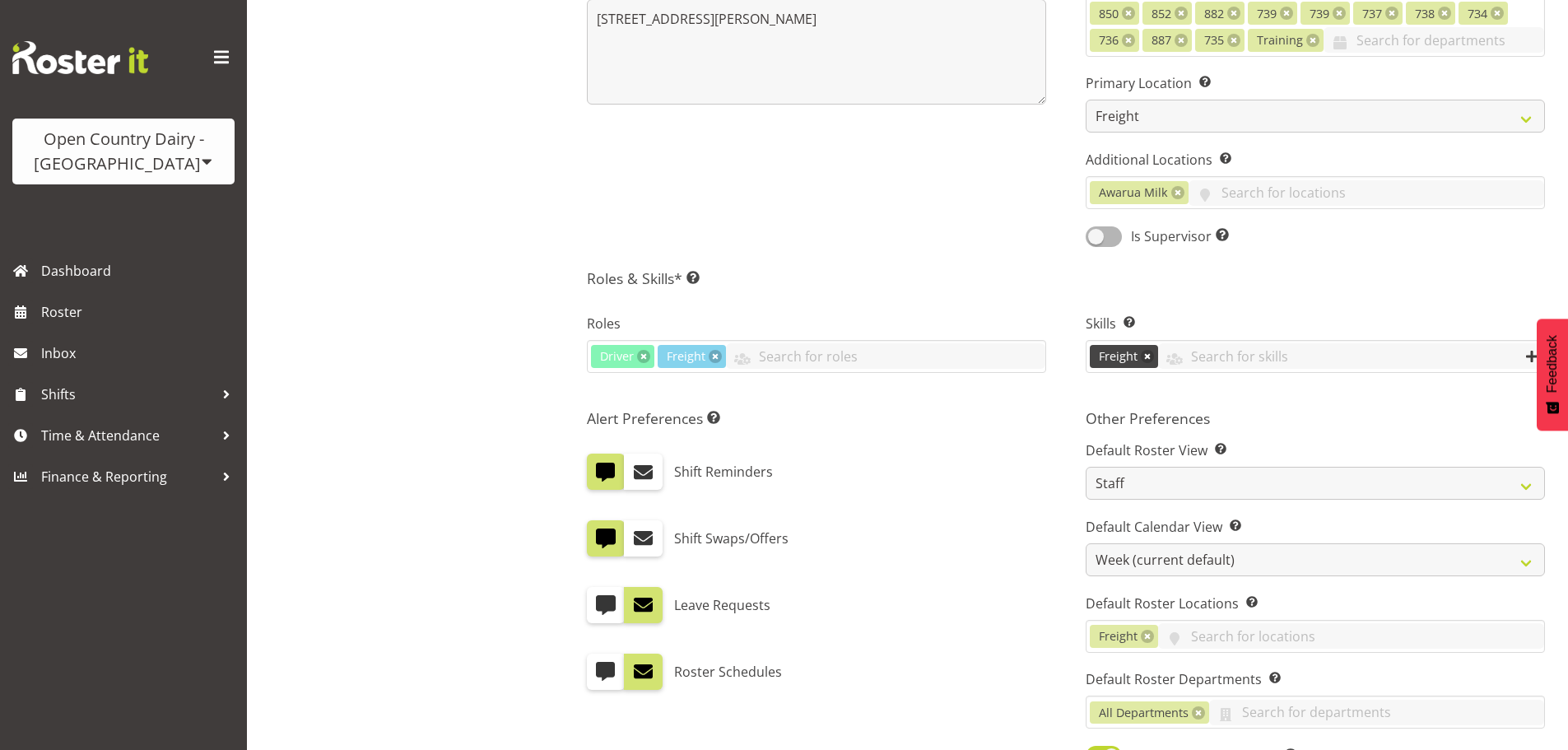
scroll to position [508, 0]
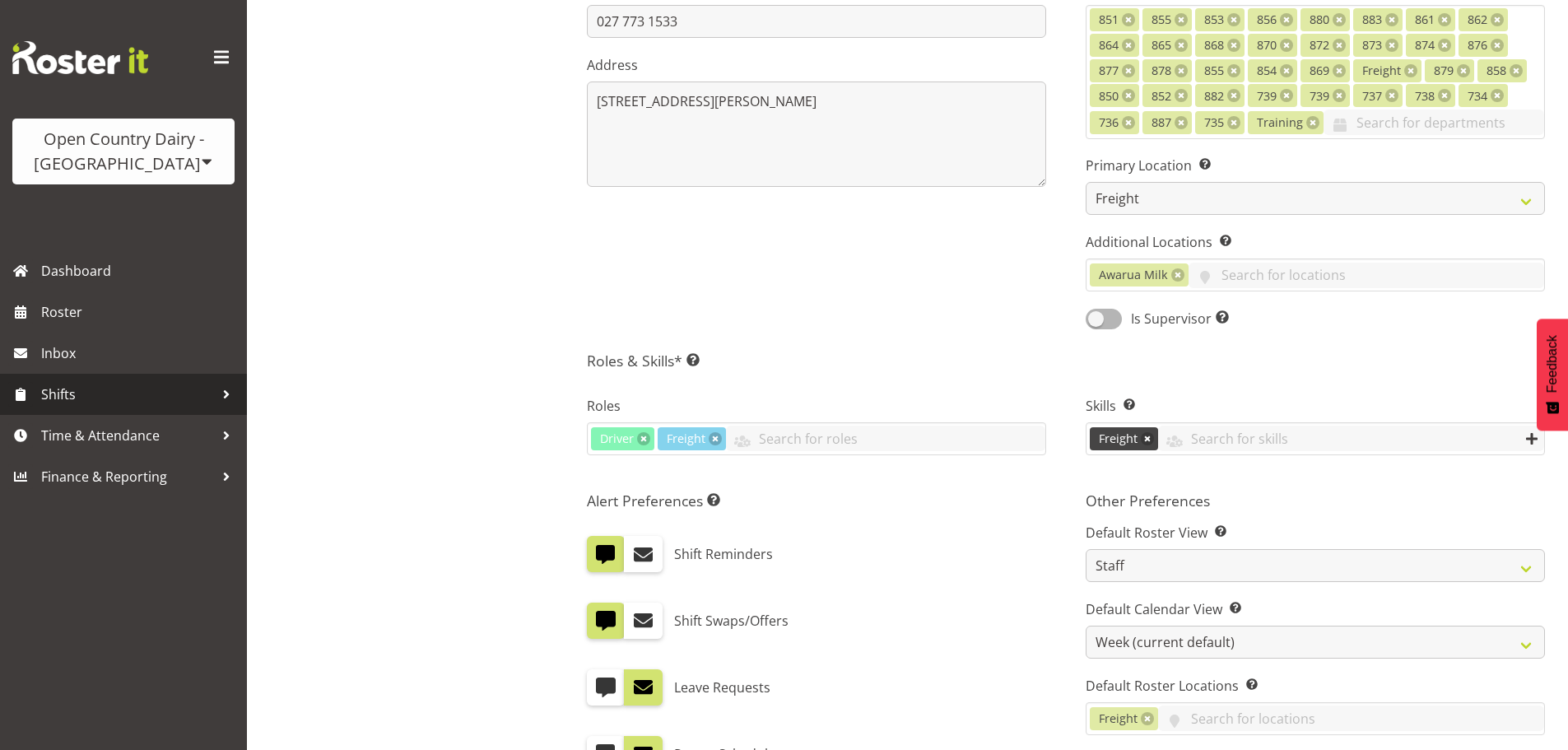
click at [98, 397] on span "Shifts" at bounding box center [127, 394] width 173 height 25
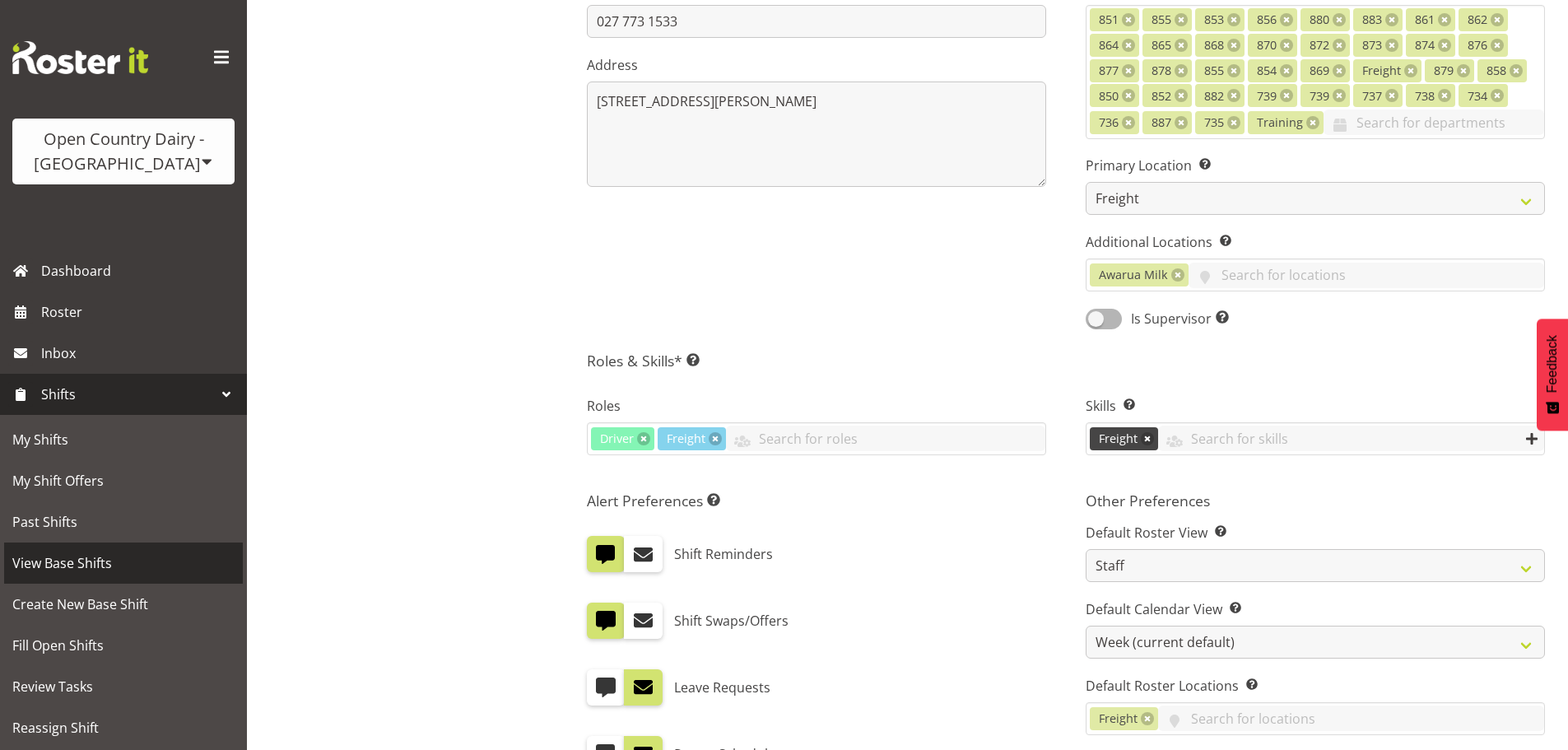
click at [74, 563] on span "View Base Shifts" at bounding box center [123, 562] width 223 height 25
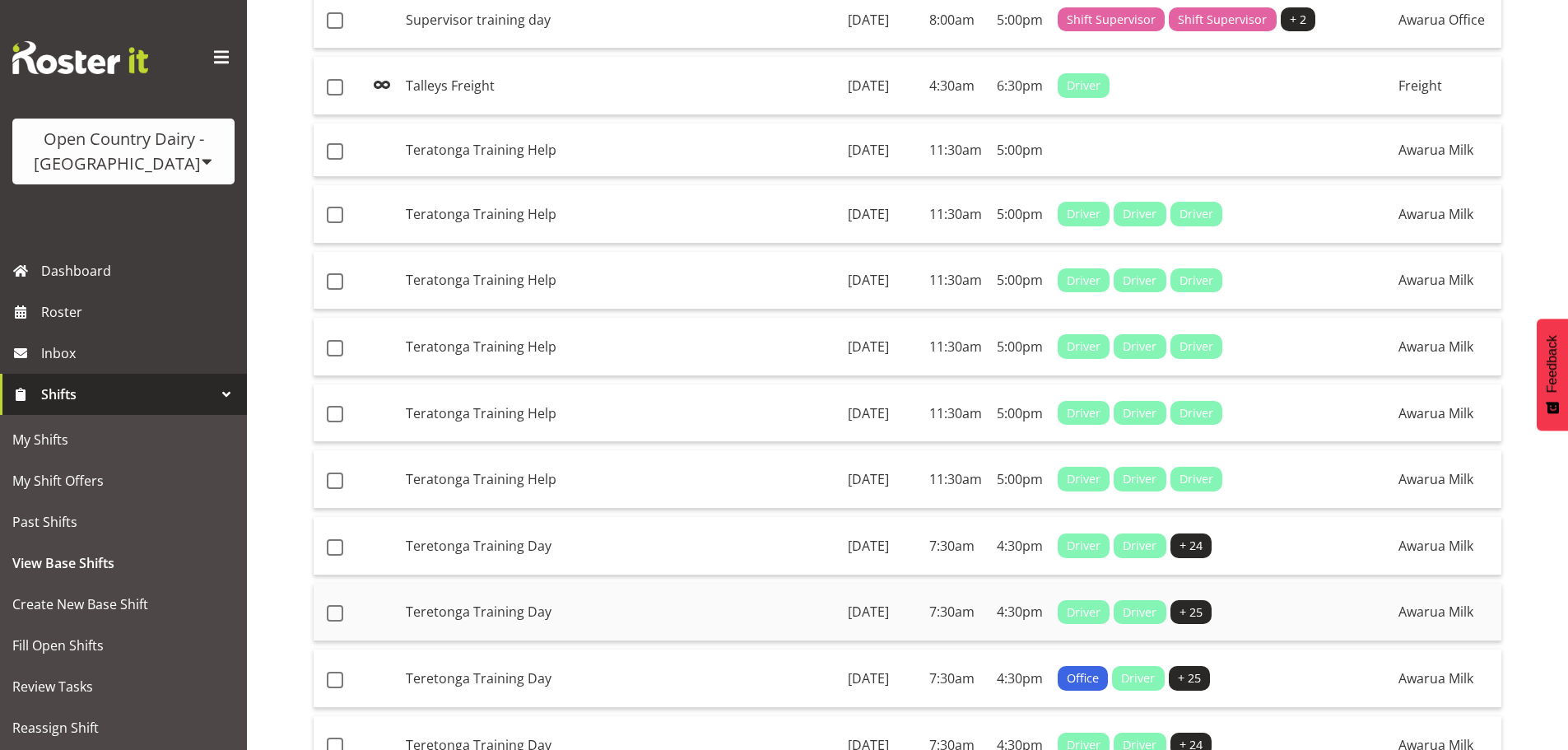
scroll to position [1288, 0]
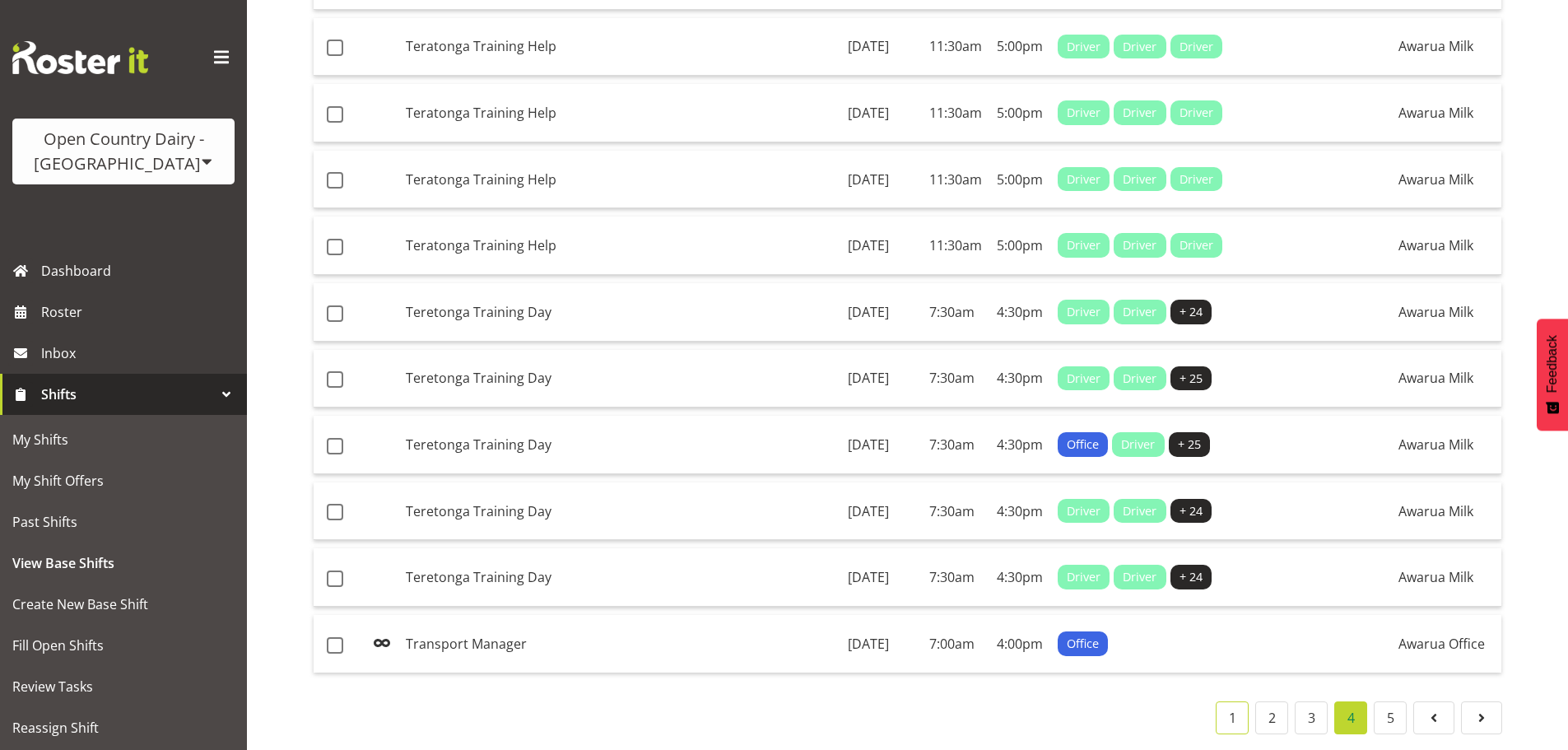
click at [1245, 701] on link "1" at bounding box center [1232, 718] width 33 height 33
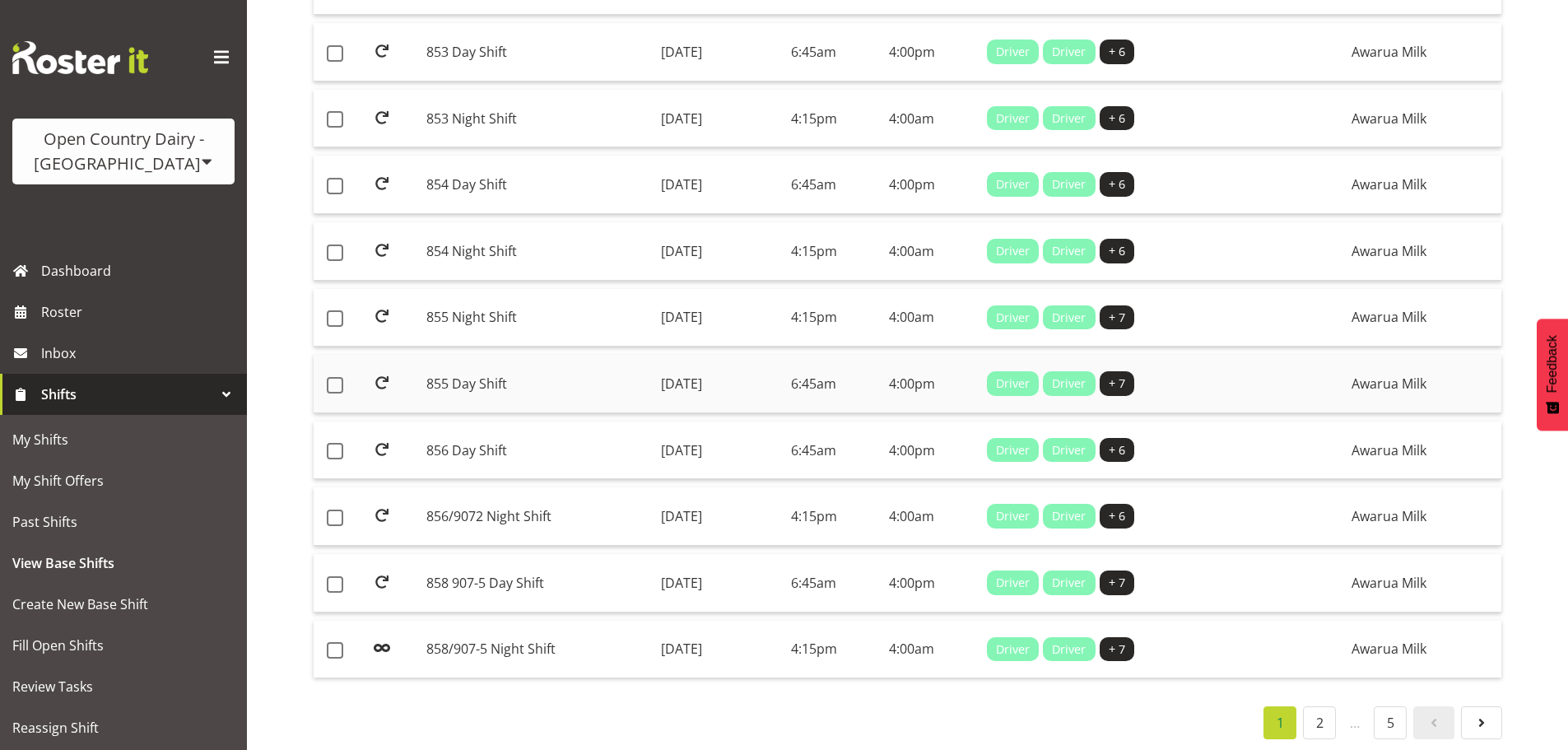
scroll to position [1188, 0]
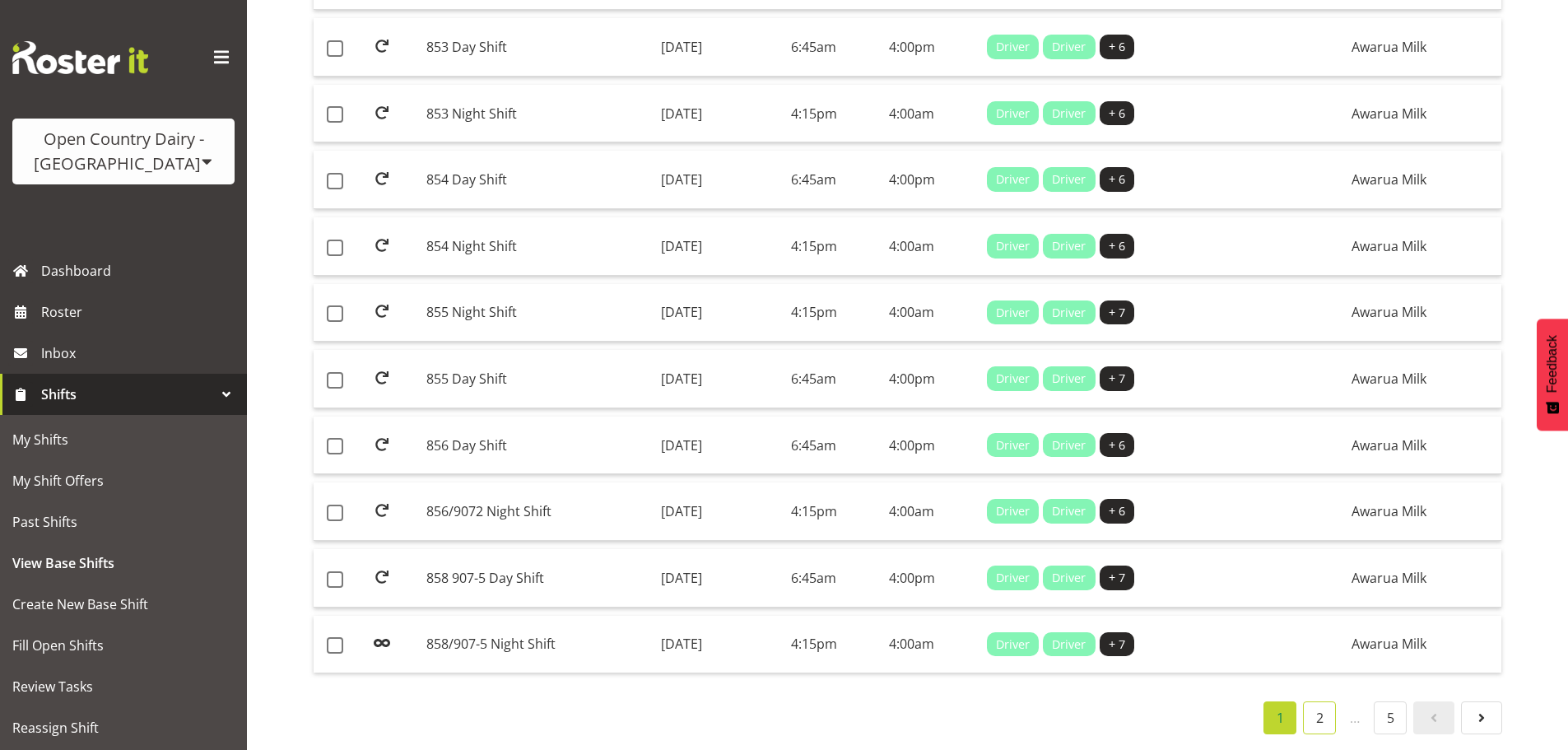
click at [1314, 710] on link "2" at bounding box center [1320, 718] width 33 height 33
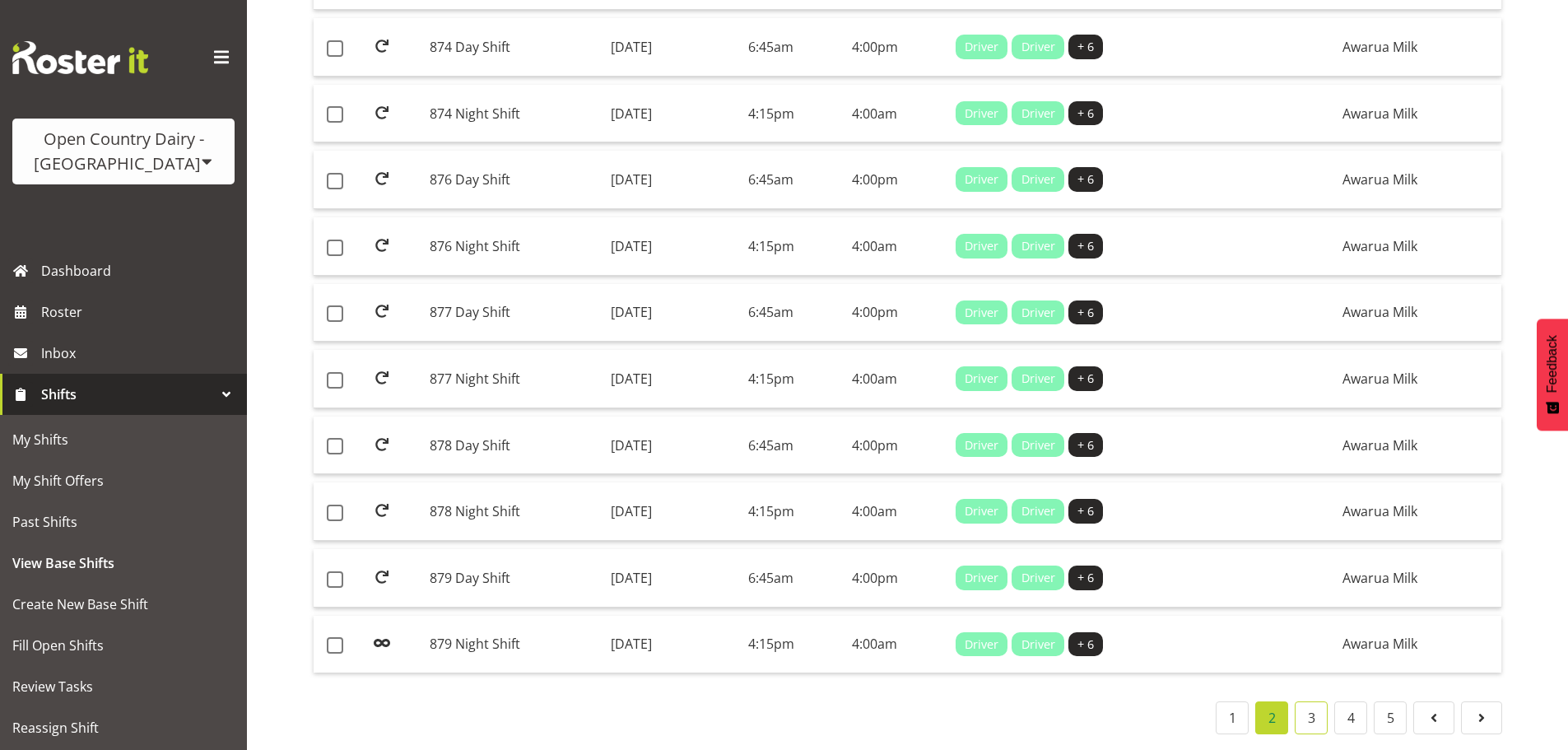
click at [1308, 704] on link "3" at bounding box center [1312, 718] width 33 height 33
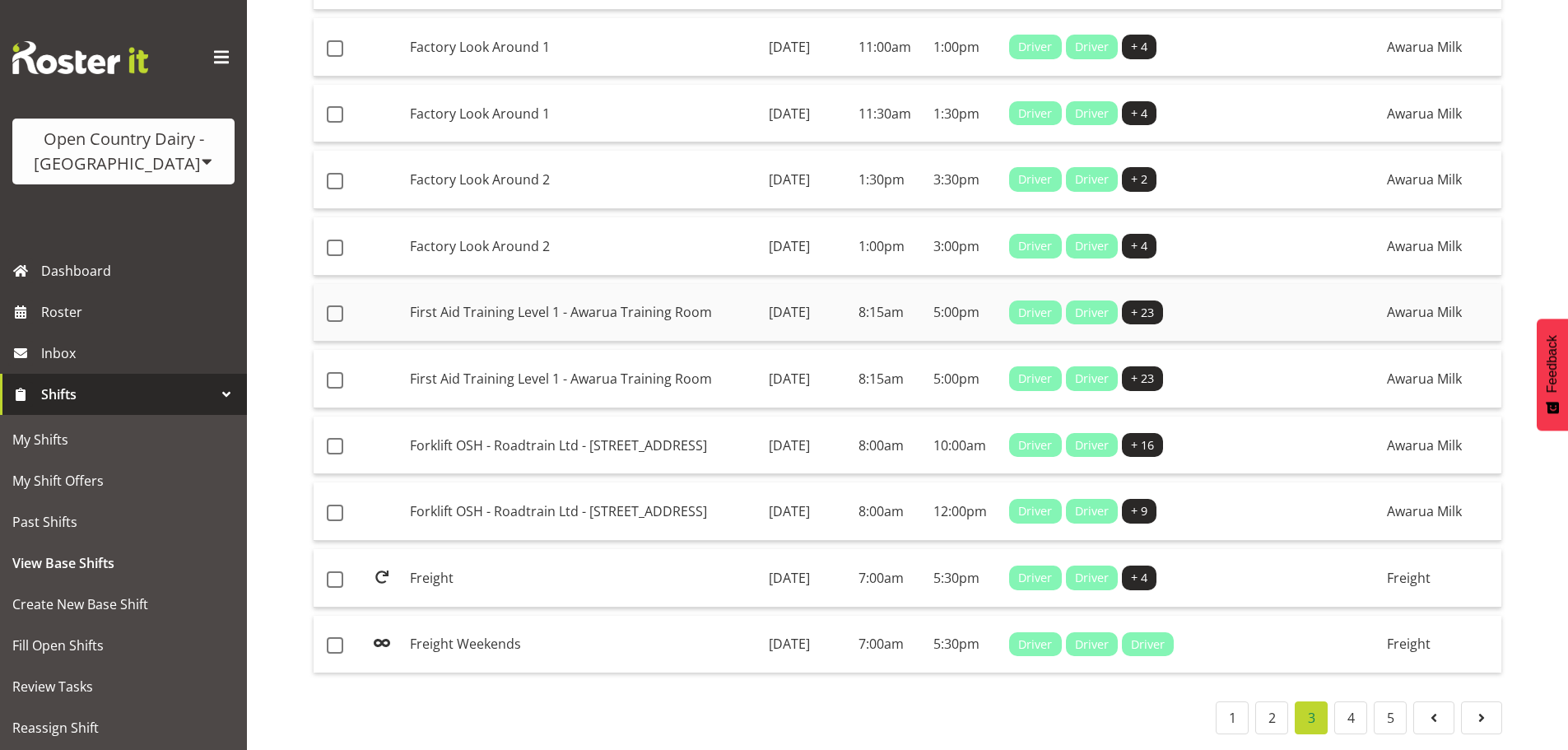
click at [501, 296] on td "First Aid Training Level 1 - Awarua Training Room" at bounding box center [583, 313] width 359 height 59
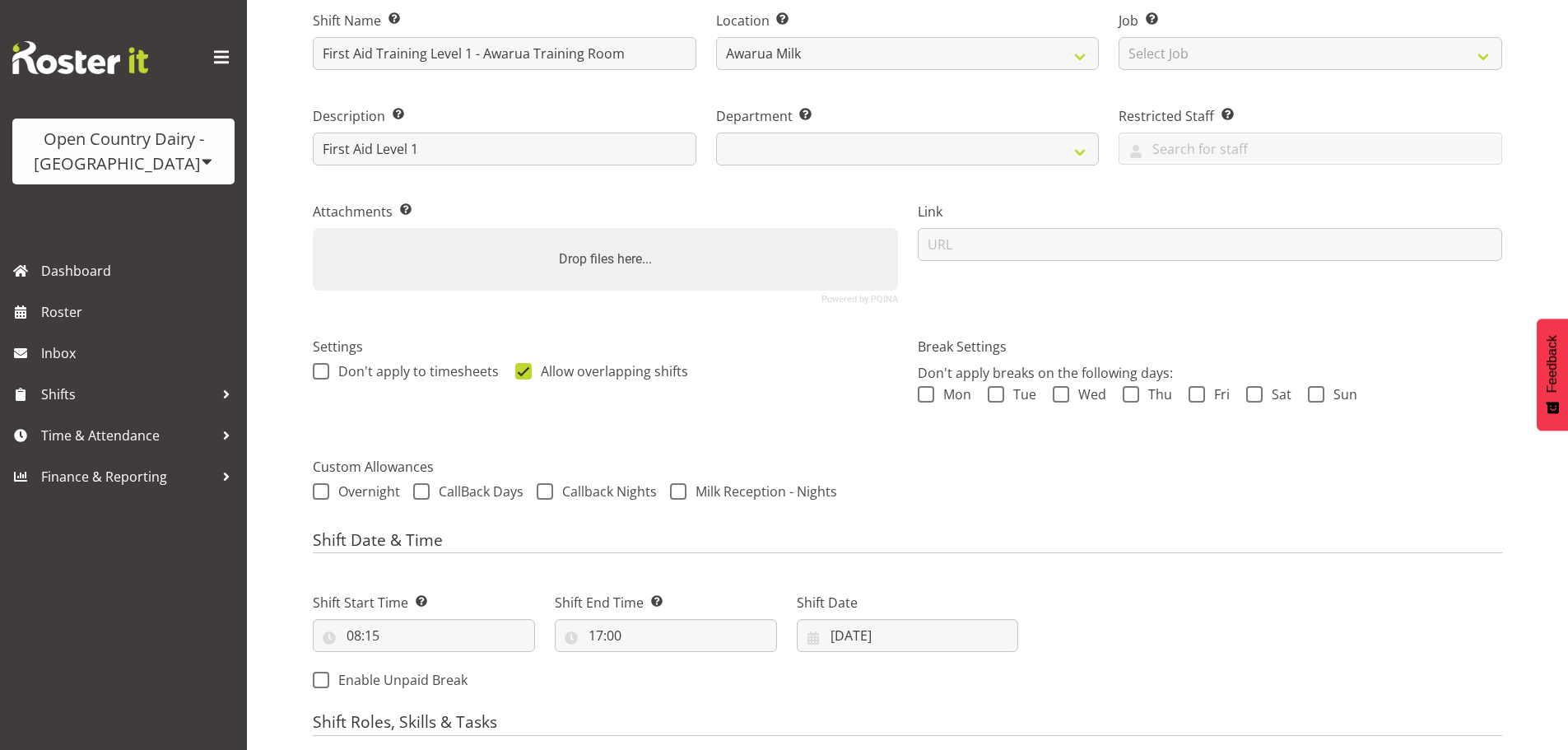
scroll to position [165, 0]
select select "806"
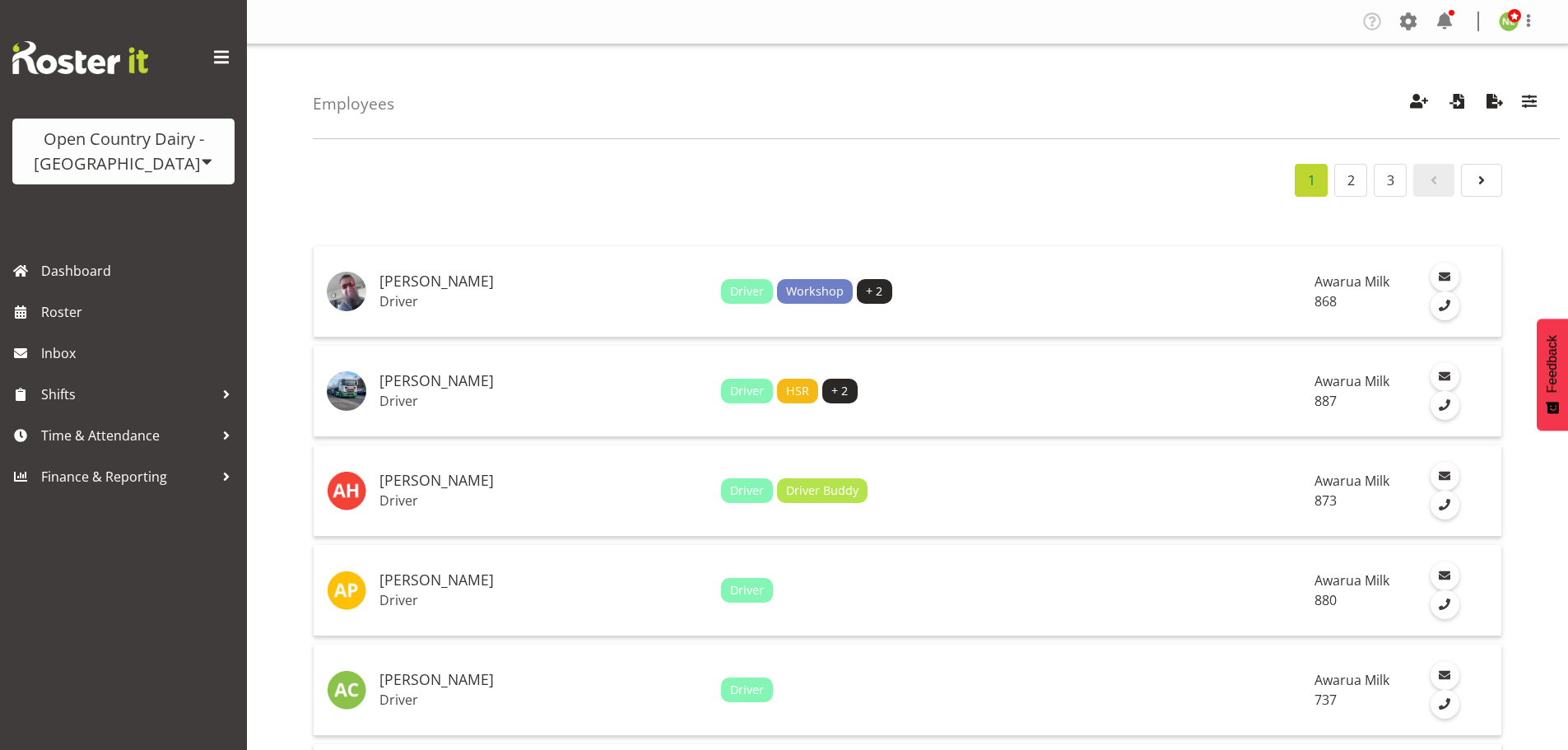
scroll to position [247, 0]
